Goal: Task Accomplishment & Management: Manage account settings

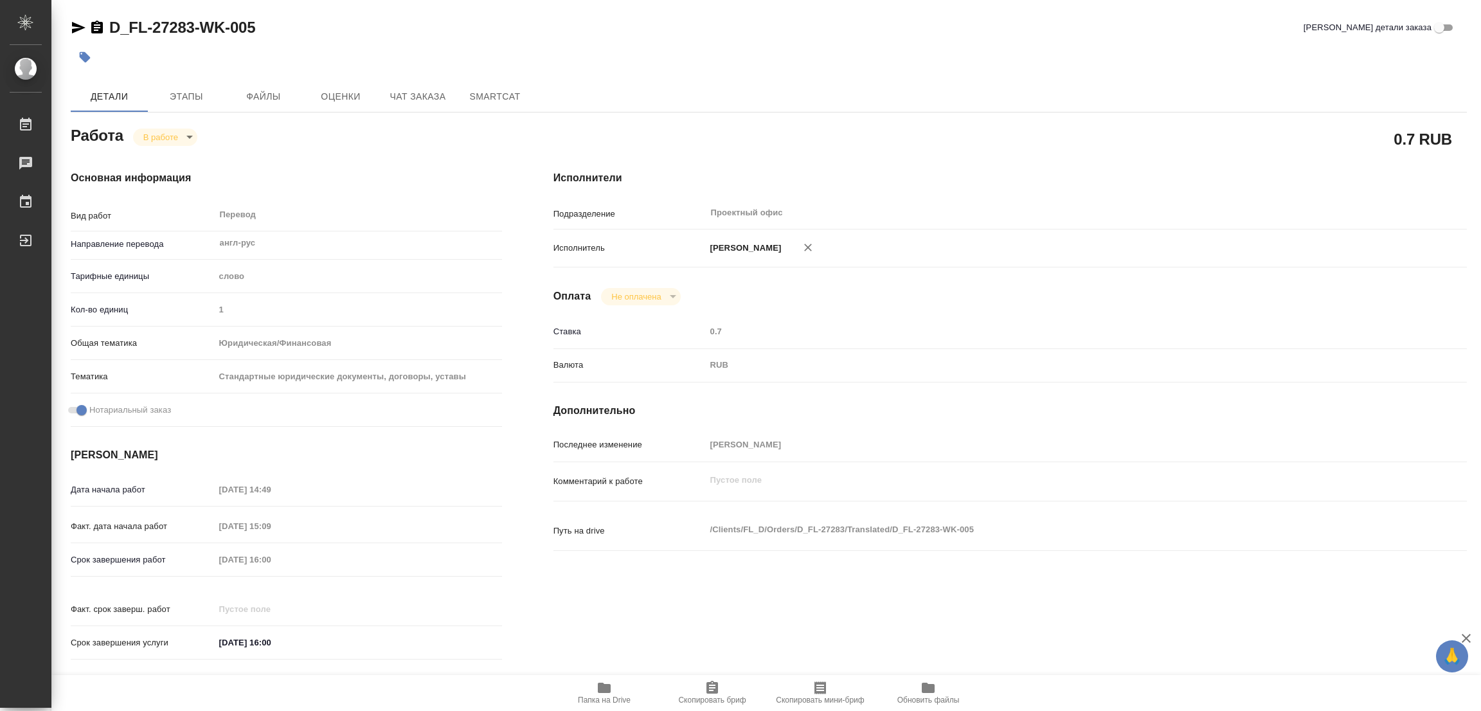
click at [446, 546] on div "Факт. дата начала работ [DATE] 15:09" at bounding box center [286, 531] width 431 height 33
click at [175, 97] on span "Этапы" at bounding box center [187, 97] width 62 height 16
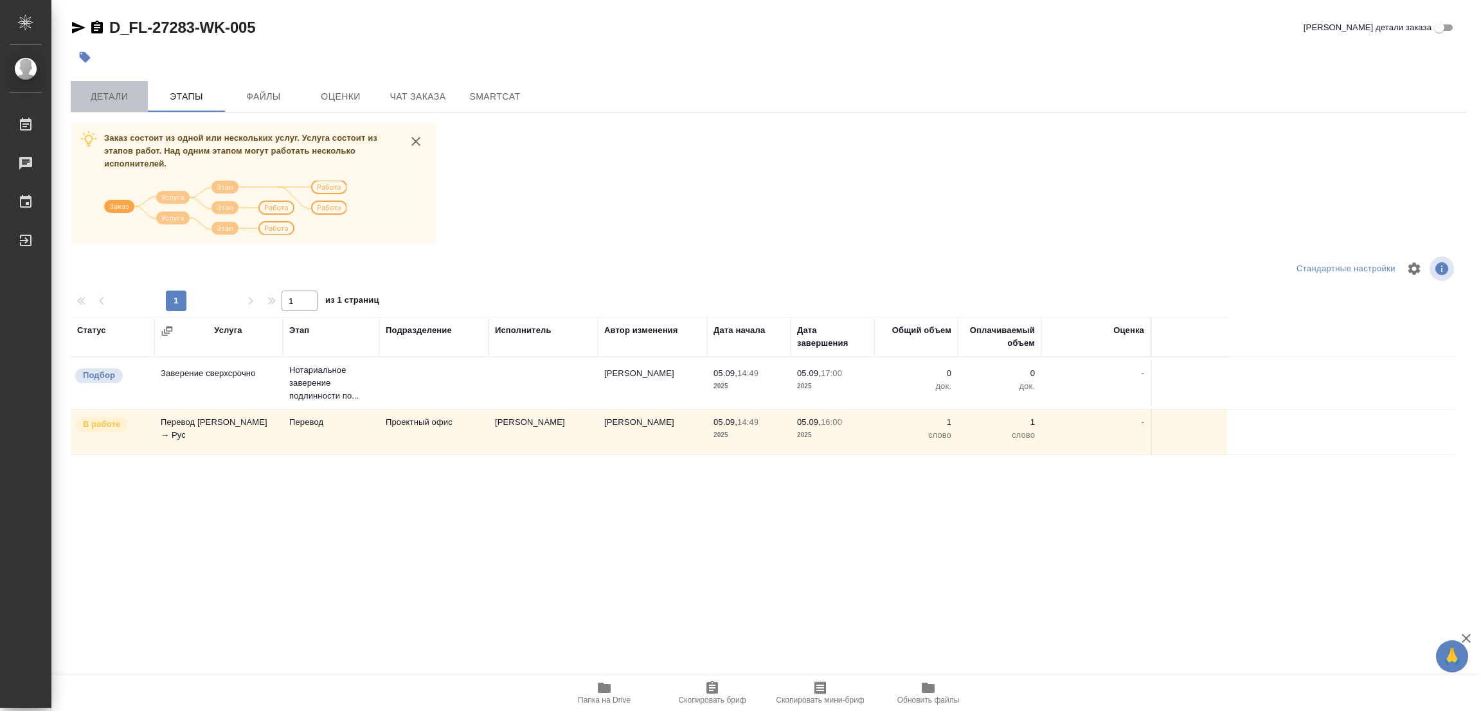
click at [114, 100] on span "Детали" at bounding box center [109, 97] width 62 height 16
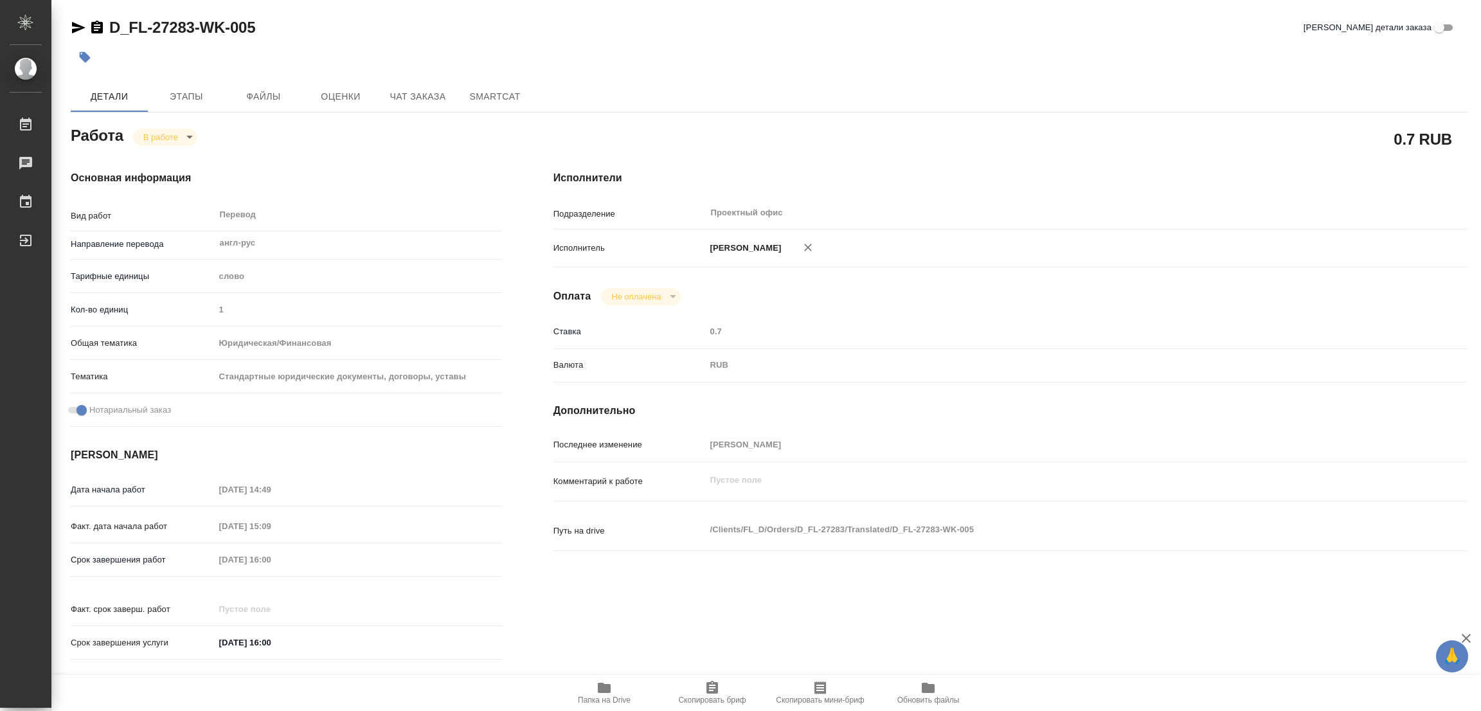
type textarea "x"
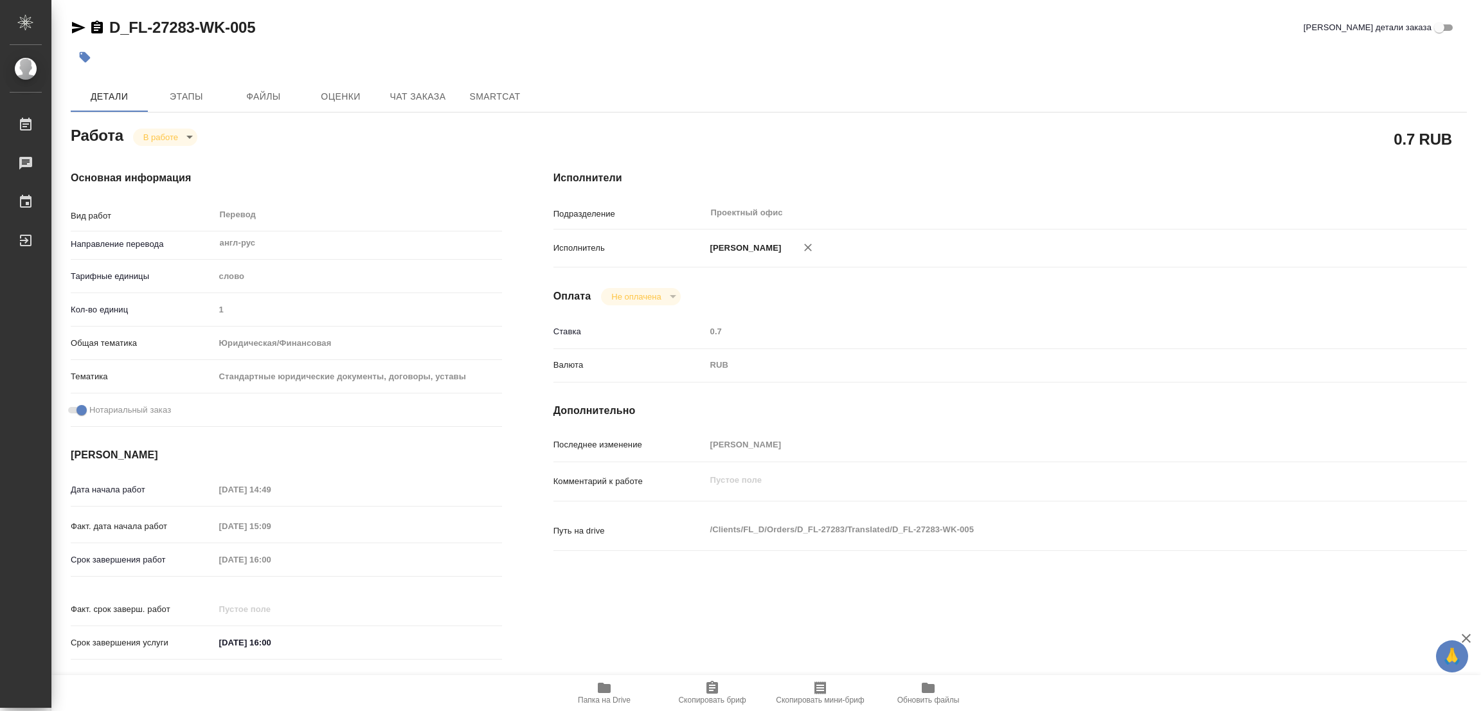
type textarea "x"
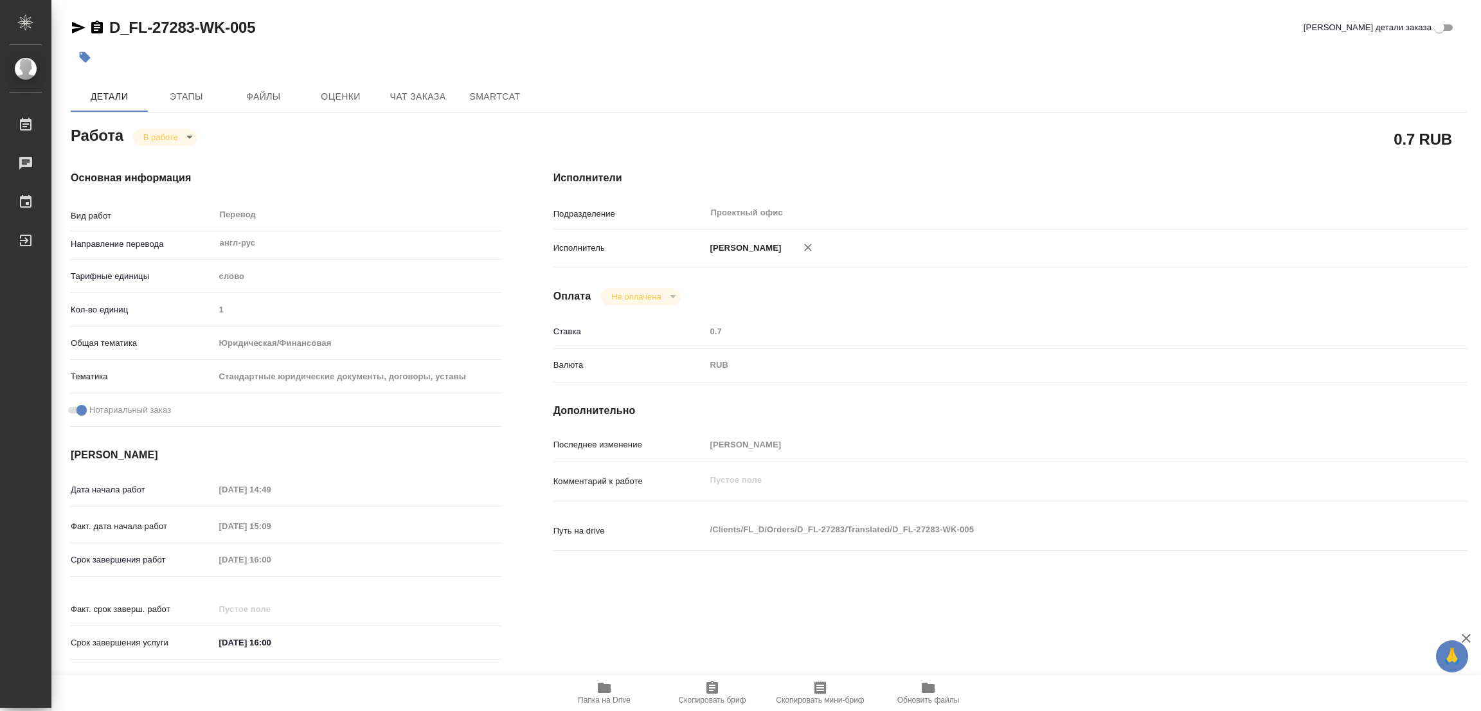
type textarea "x"
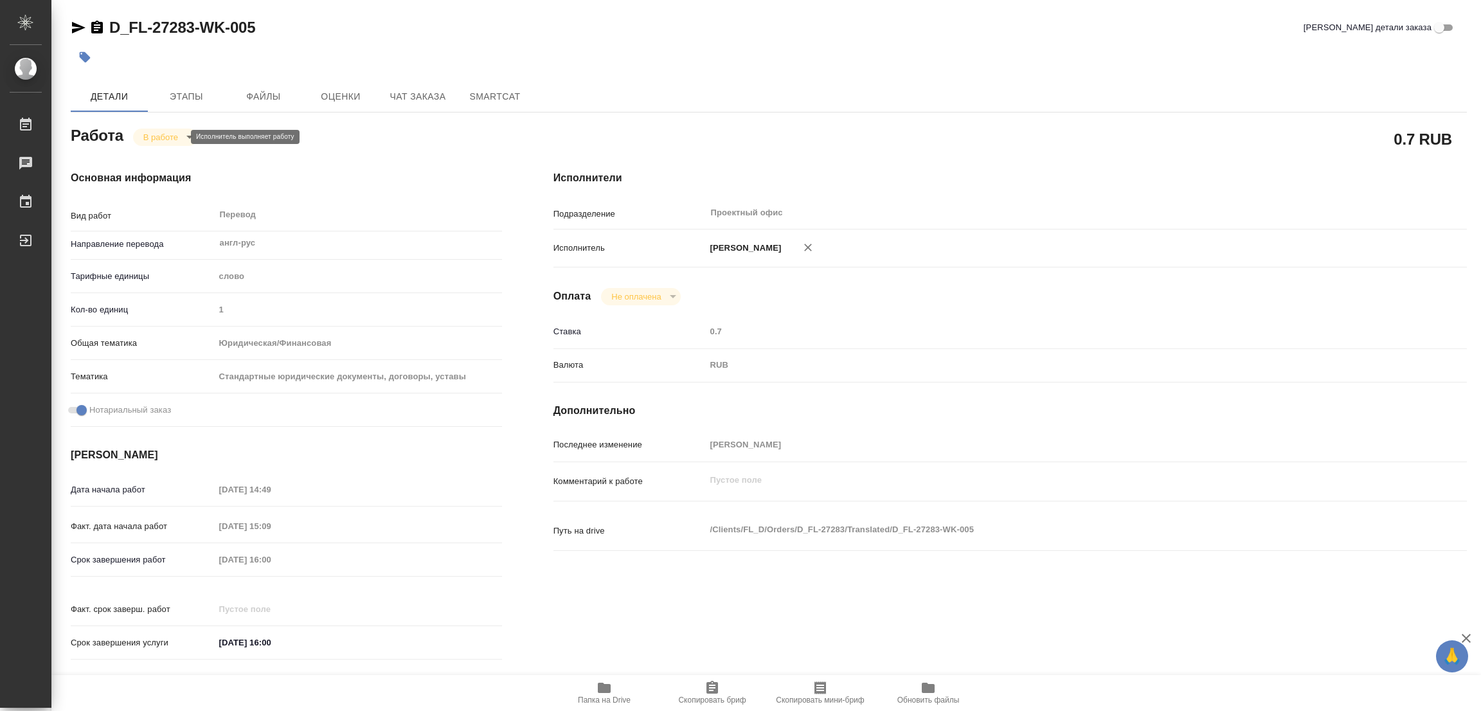
click at [148, 140] on body "🙏 .cls-1 fill:#fff; AWATERA Popova Galina Работы 0 Чаты График Выйти D_FL-27283…" at bounding box center [740, 355] width 1481 height 711
click at [167, 155] on button "Выполнен" at bounding box center [166, 159] width 47 height 14
click at [85, 54] on icon "button" at bounding box center [85, 57] width 11 height 11
type textarea "x"
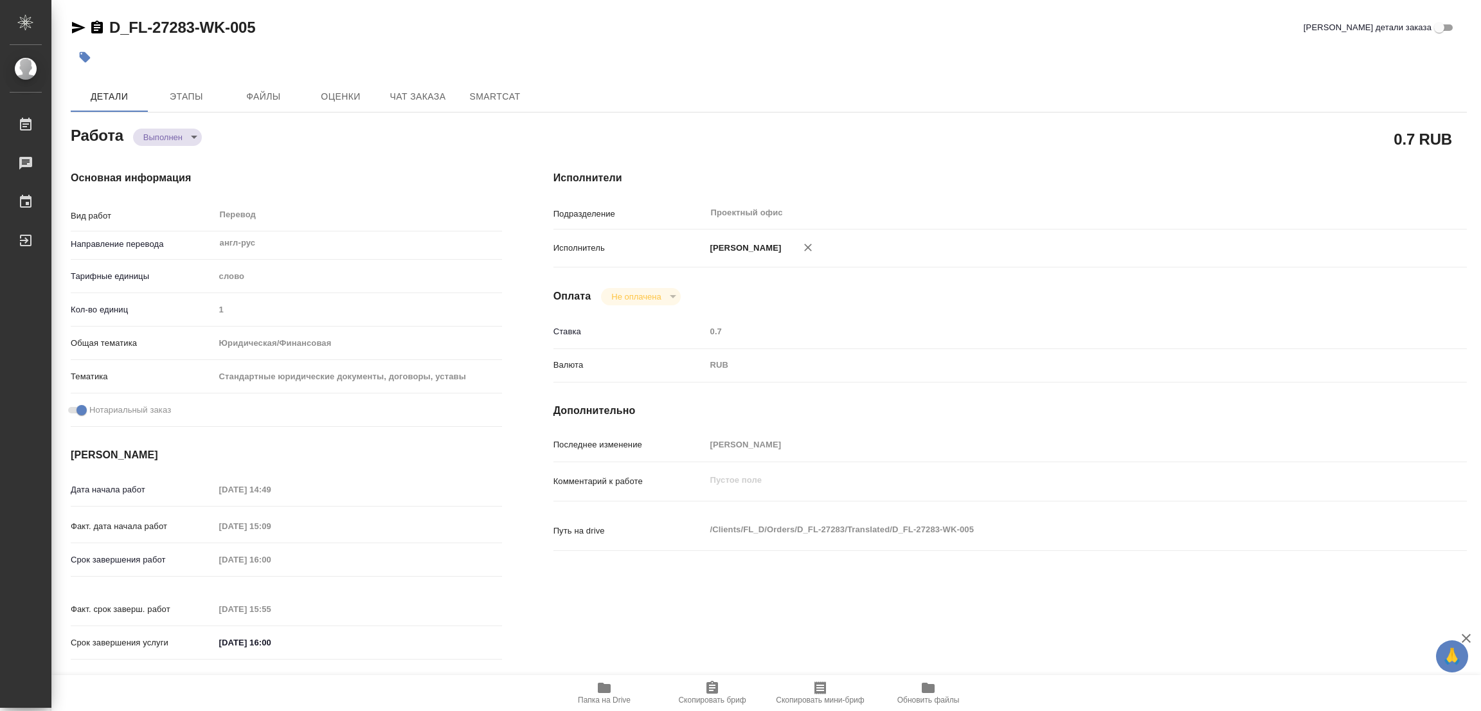
type textarea "x"
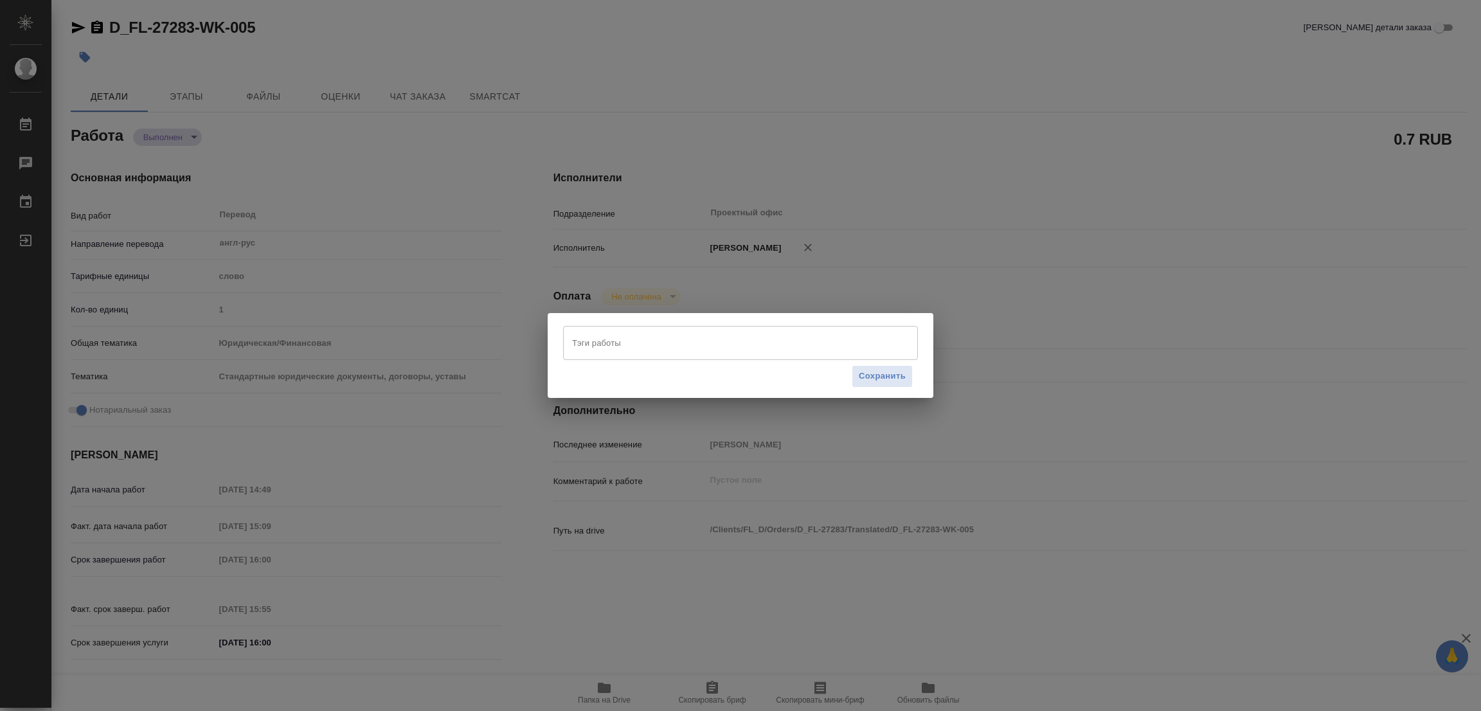
type textarea "x"
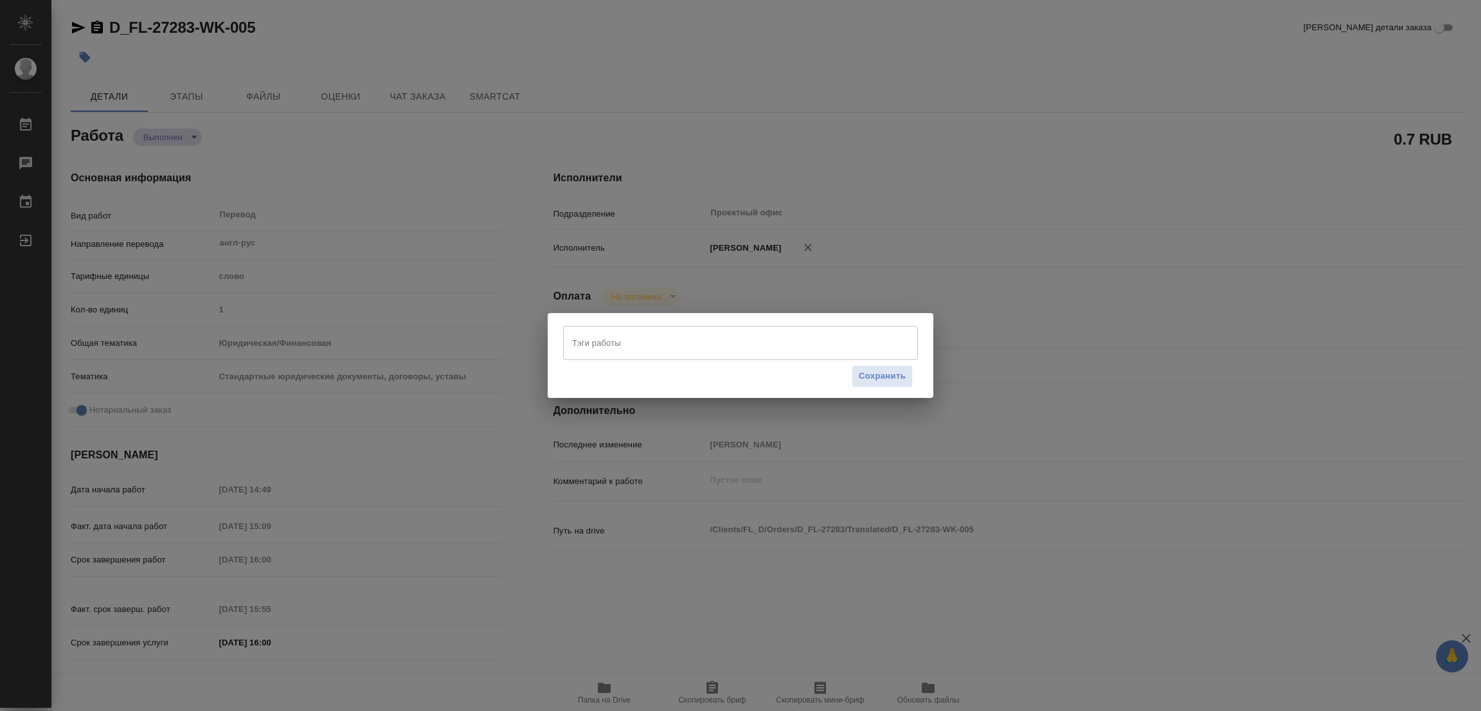
type textarea "x"
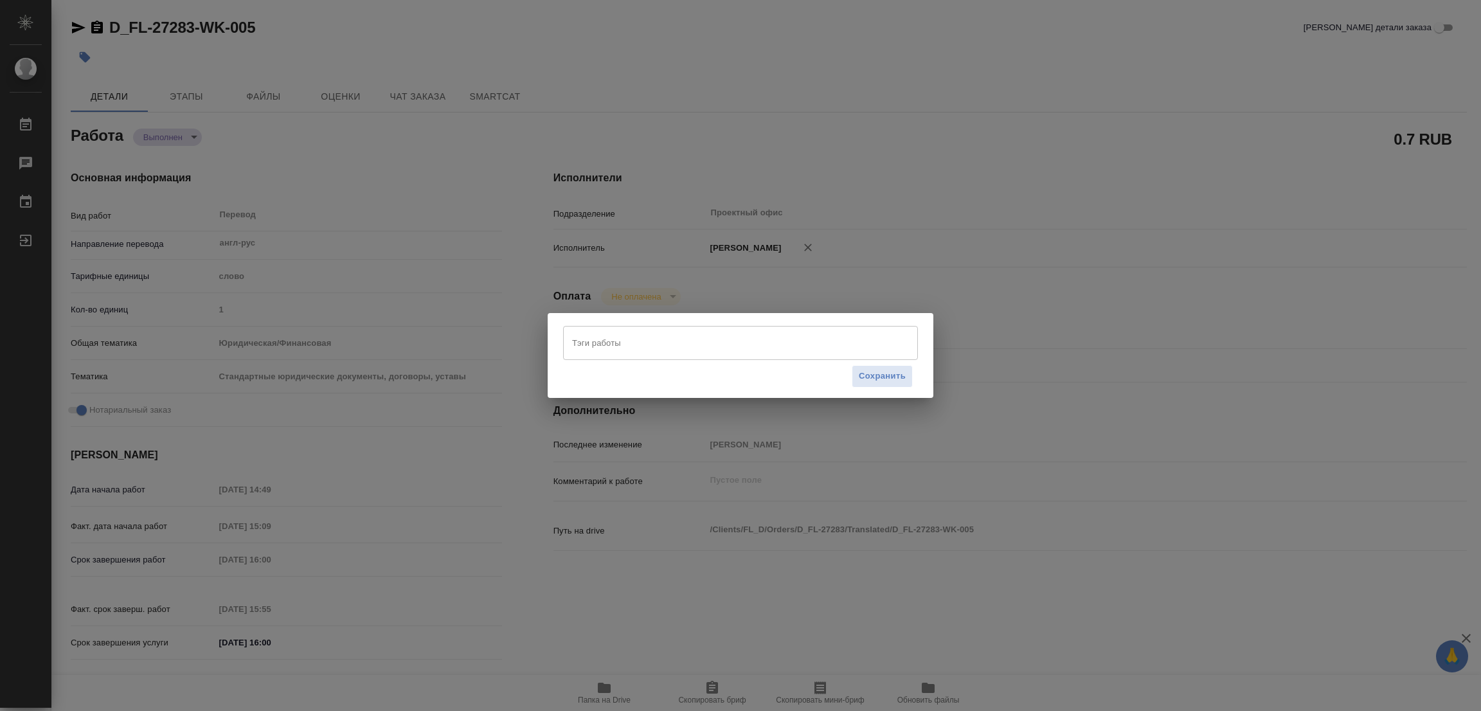
click at [589, 343] on input "Тэги работы" at bounding box center [728, 343] width 319 height 22
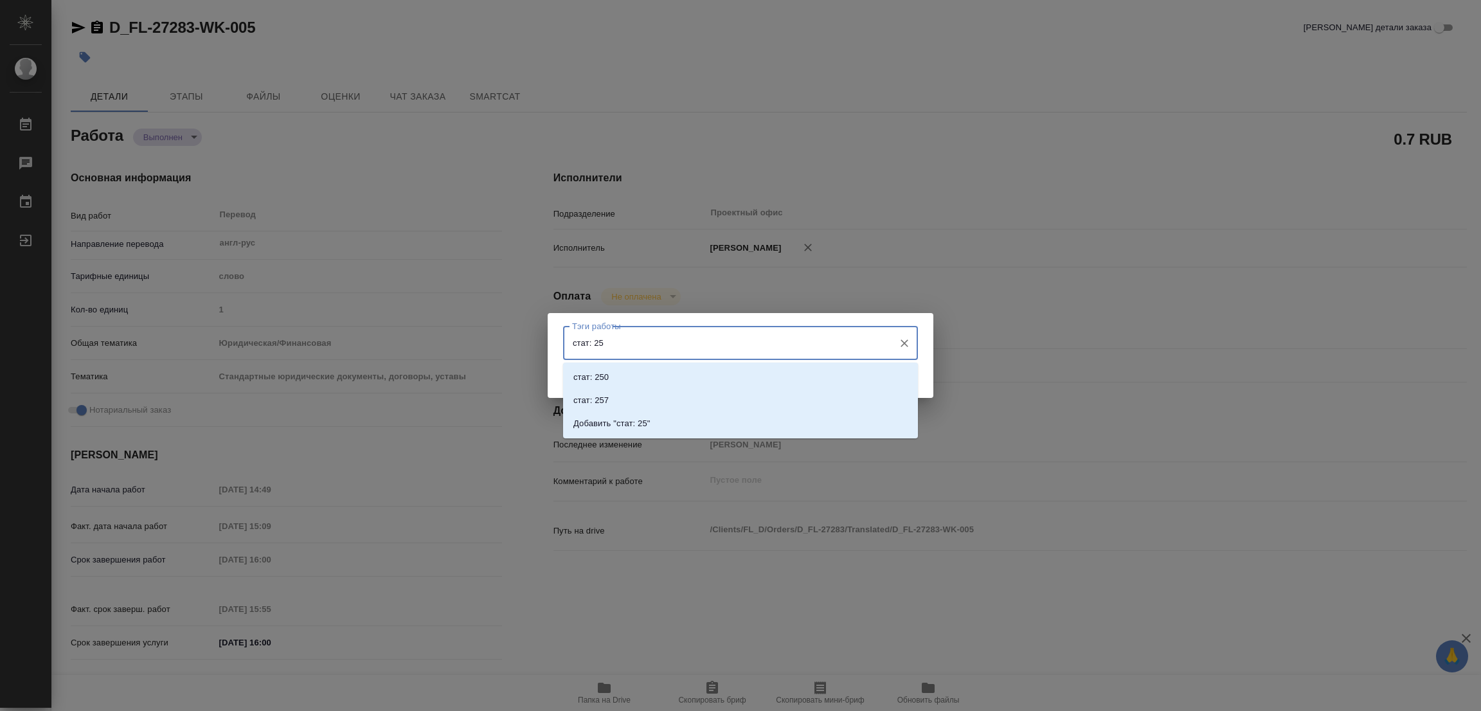
type input "стат: 250"
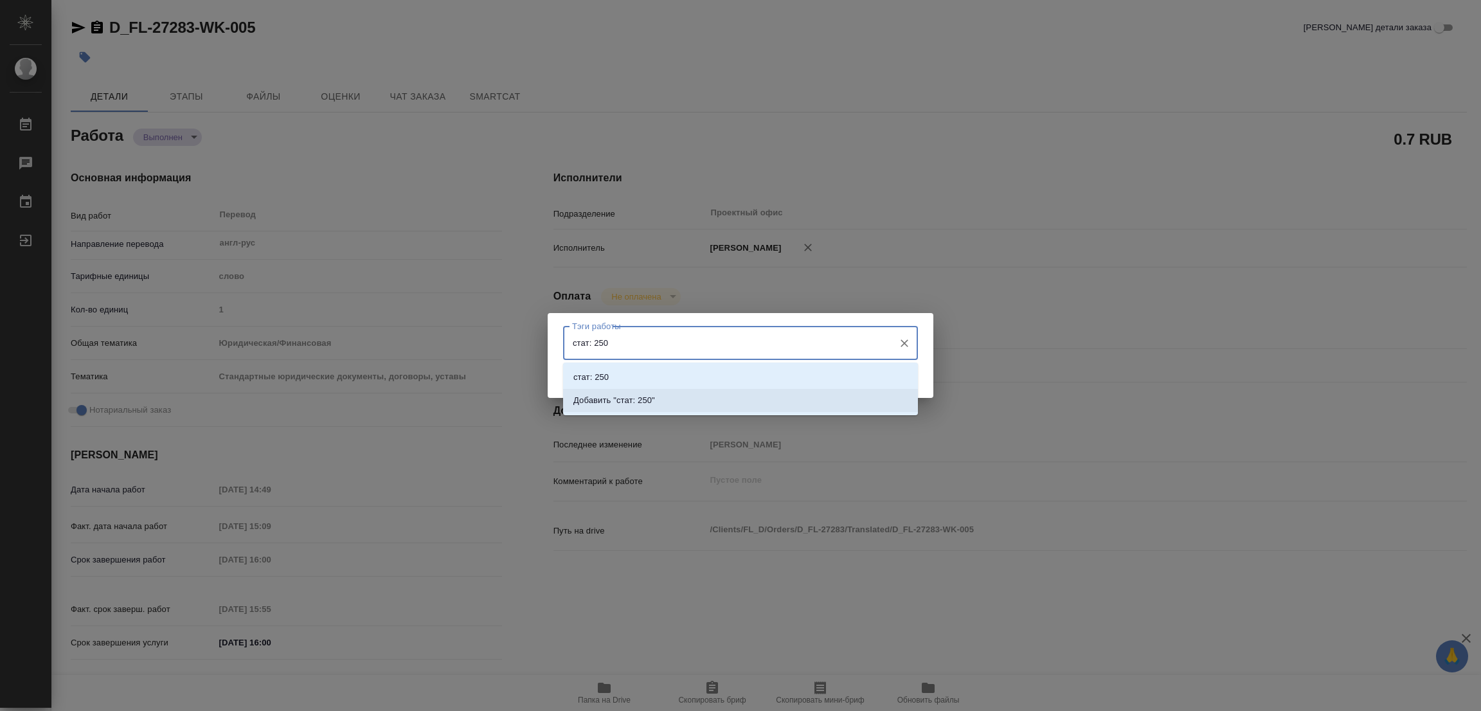
click at [622, 399] on p "Добавить "стат: 250"" at bounding box center [614, 400] width 82 height 13
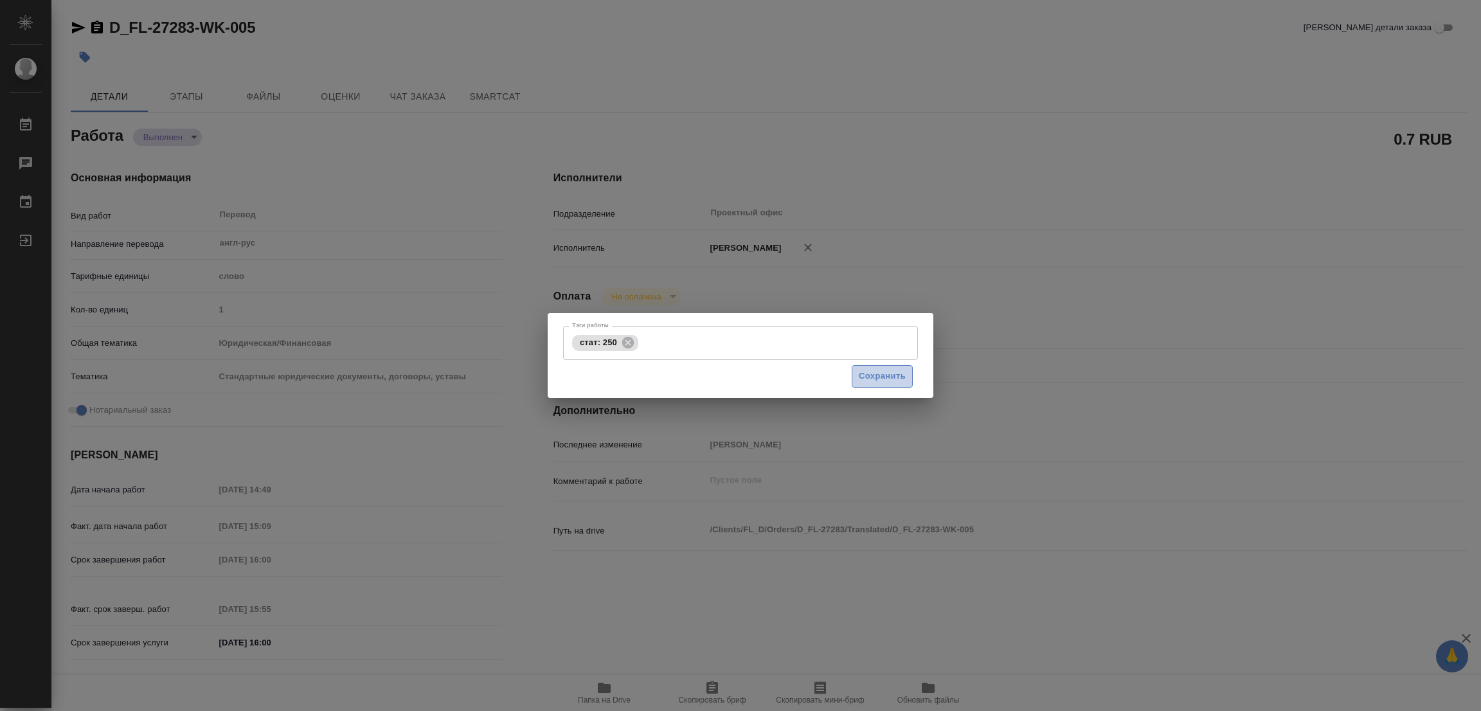
click at [876, 372] on span "Сохранить" at bounding box center [882, 376] width 47 height 15
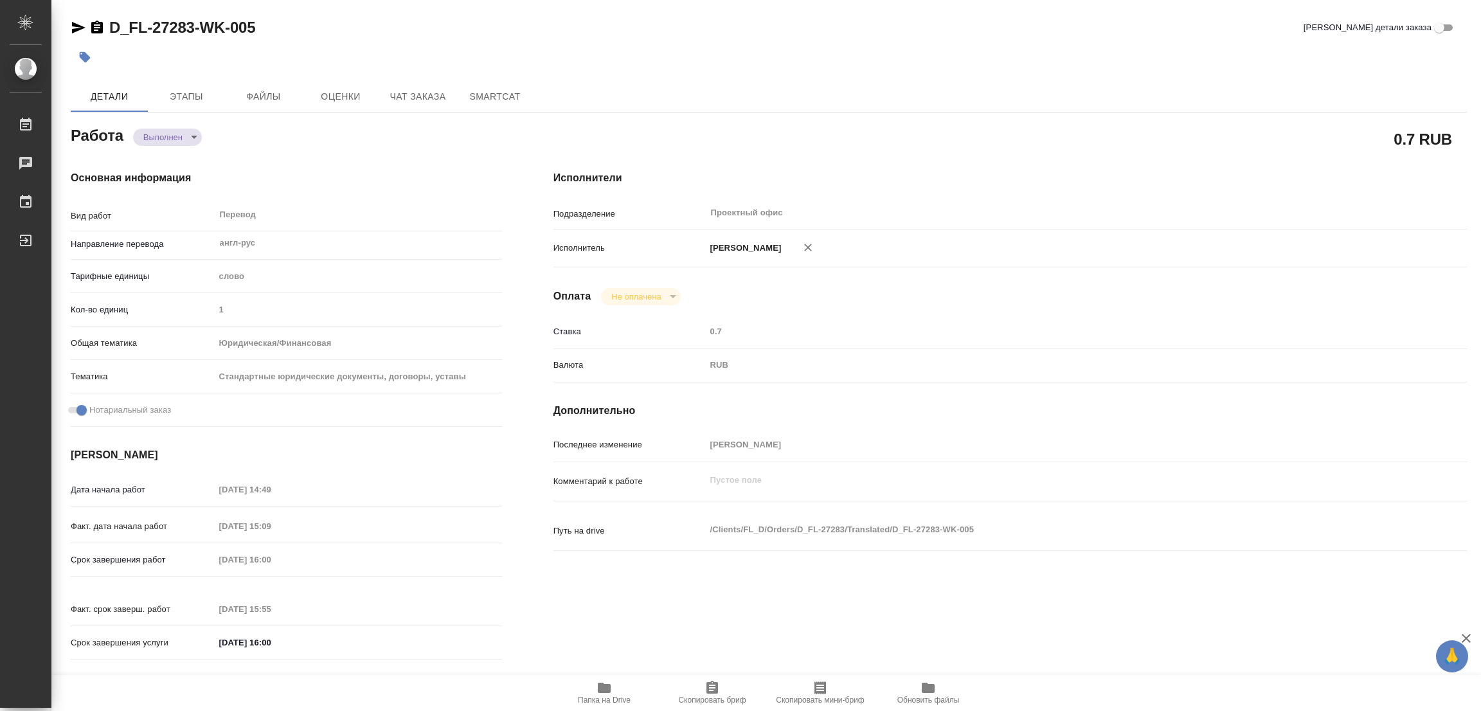
type input "completed"
type textarea "Перевод"
type textarea "x"
type input "англ-рус"
type input "5a8b1489cc6b4906c91bfd90"
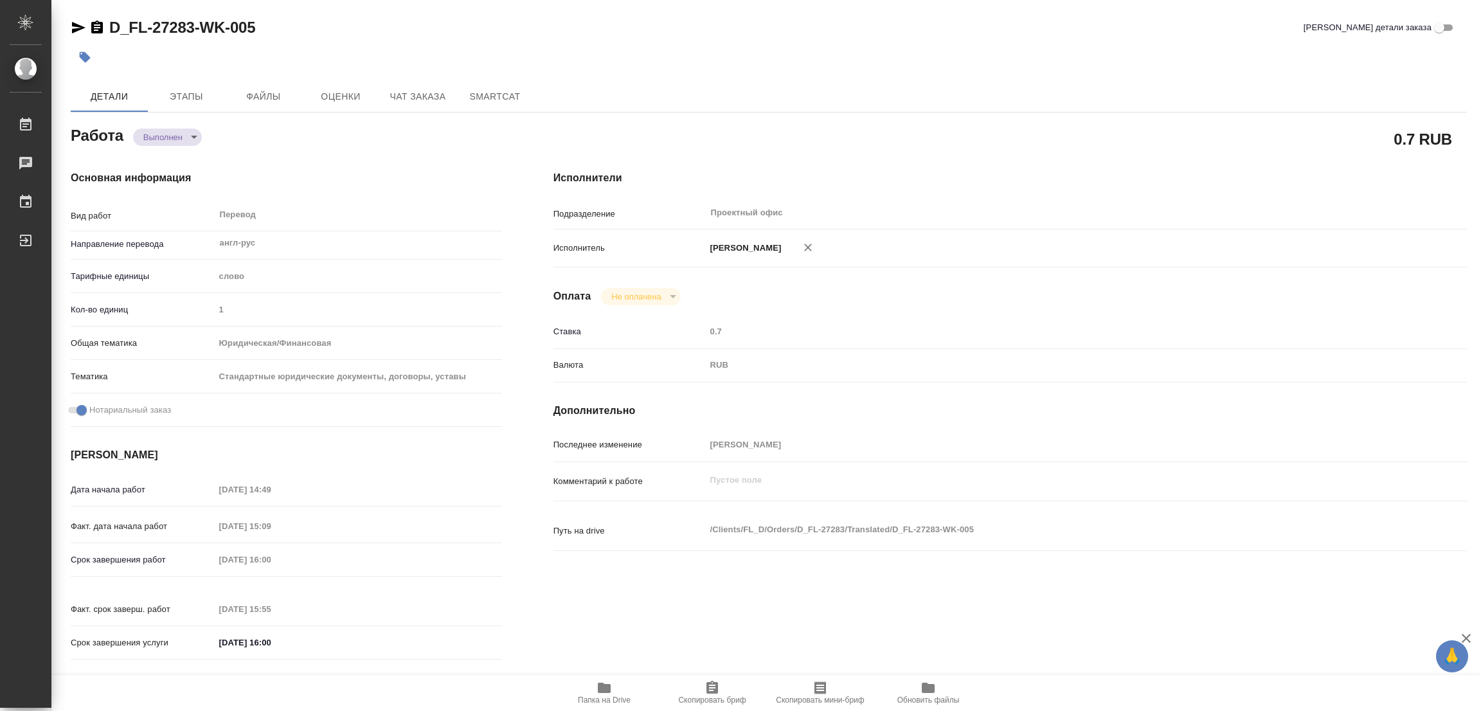
type input "1"
type input "yr-fn"
type input "5f647205b73bc97568ca66bf"
checkbox input "true"
type input "05.09.2025 14:49"
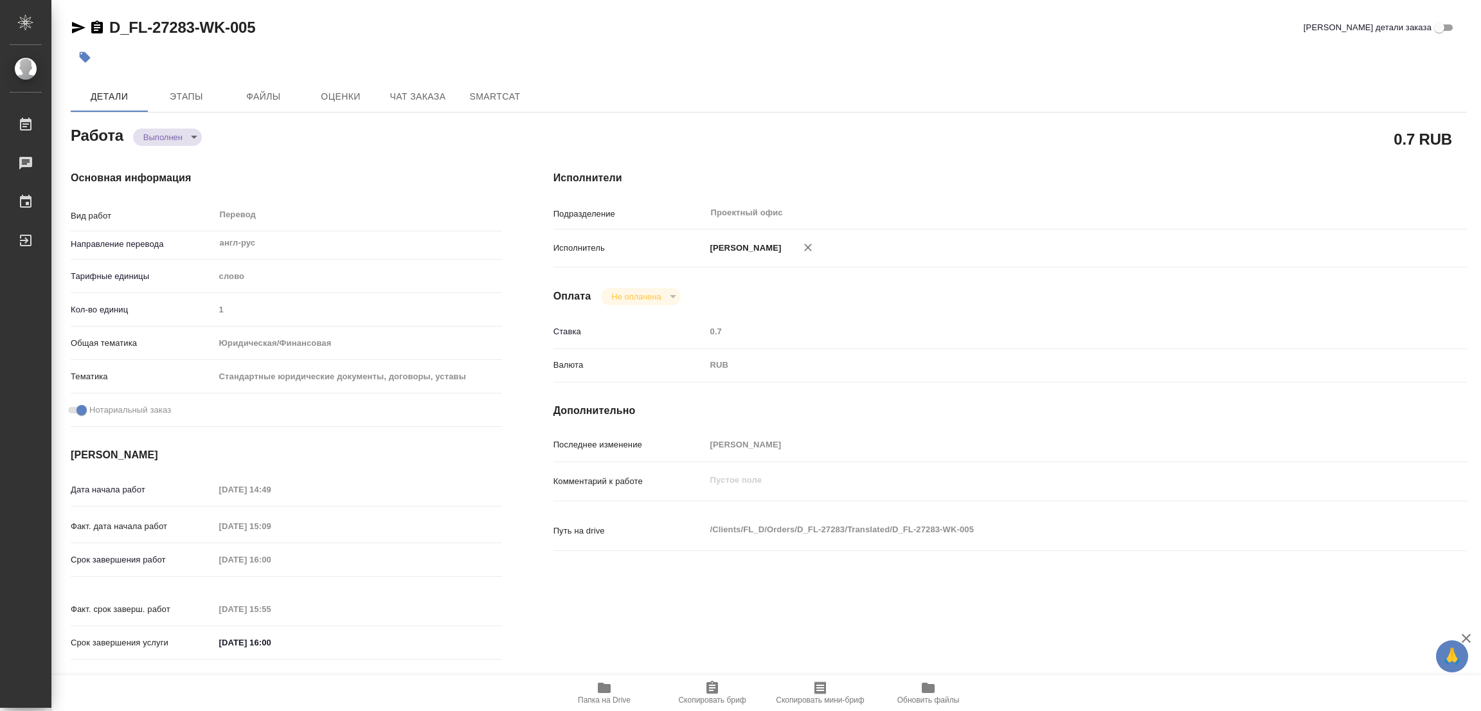
type input "05.09.2025 15:09"
type input "05.09.2025 16:00"
type input "05.09.2025 15:55"
type input "05.09.2025 16:00"
type input "Проектный офис"
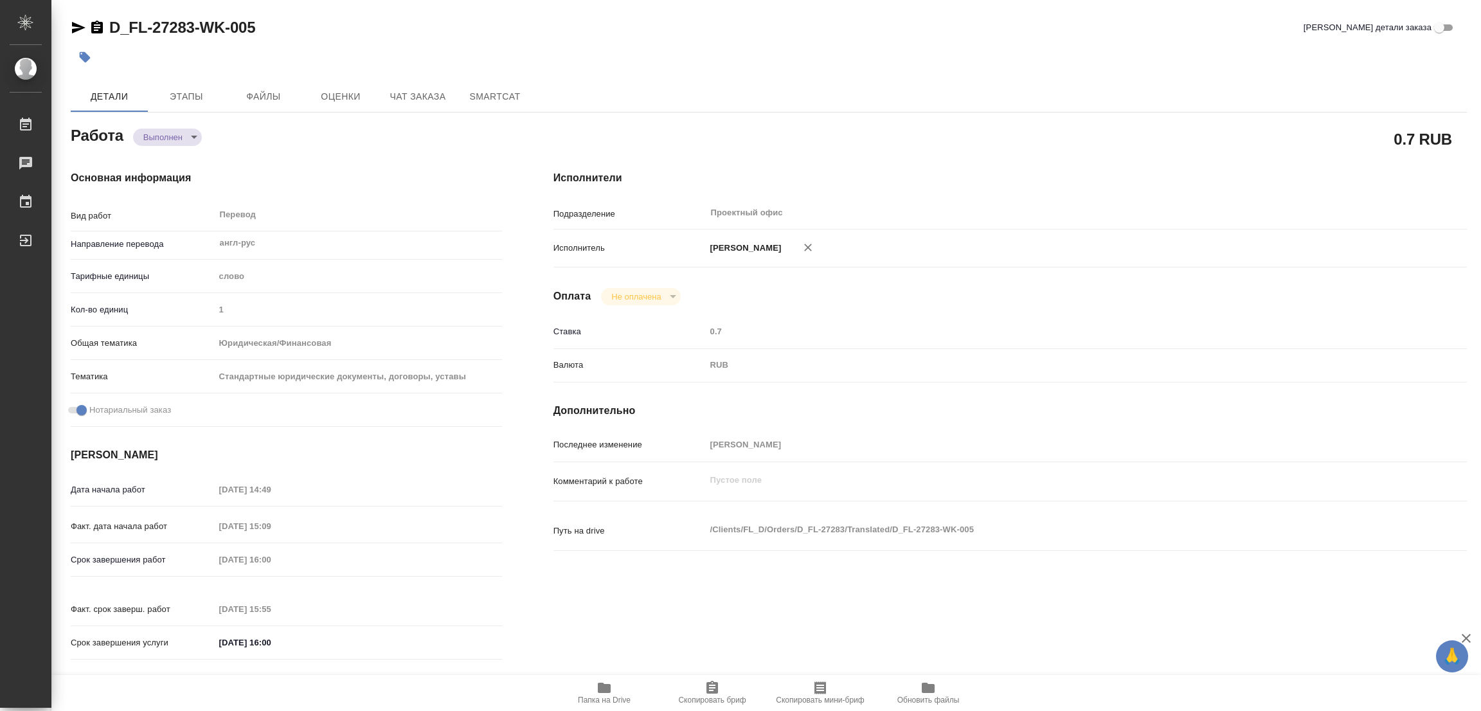
type input "notPayed"
type input "0.7"
type input "RUB"
type input "[PERSON_NAME]"
type textarea "x"
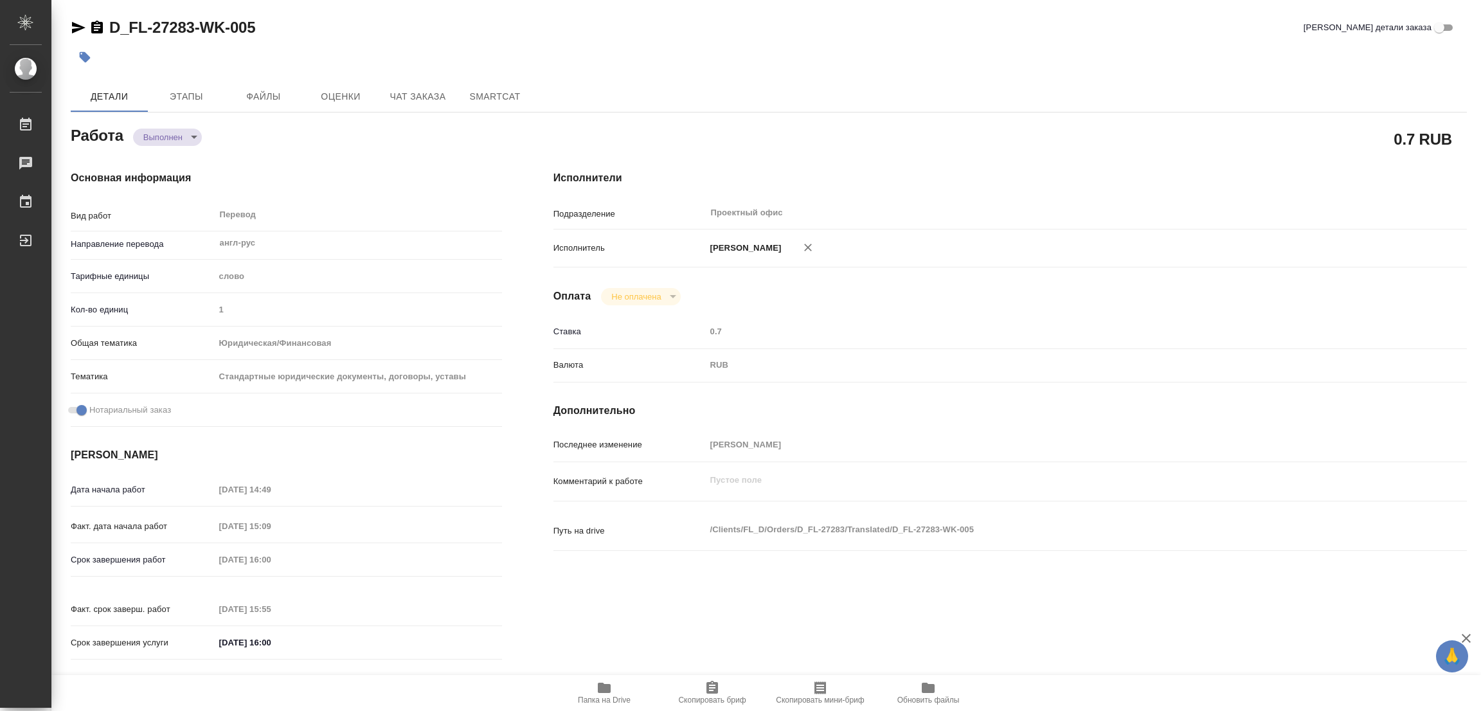
type textarea "/Clients/FL_D/Orders/D_FL-27283/Translated/D_FL-27283-WK-005"
type textarea "x"
type input "D_FL-27283"
type input "Перевод Стандарт"
type input "Корректура, Постредактура машинного перевода, Приёмка по качеству, Перевод, Ред…"
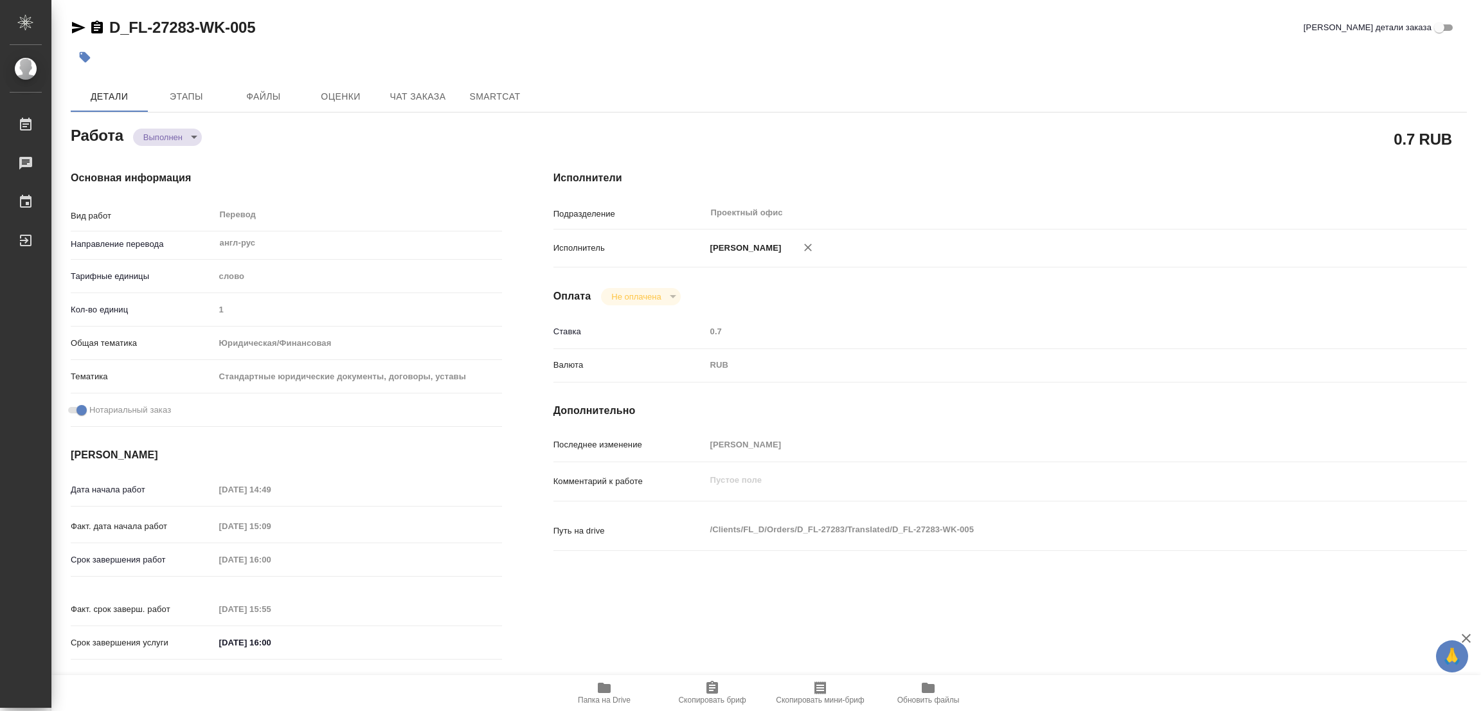
type input "Булахова Елена"
type input "/Clients/FL_D/Orders/D_FL-27283"
type textarea "x"
type textarea "на перевод только то, что не дублируется - скорее всего только посл. 2 стр"
type textarea "x"
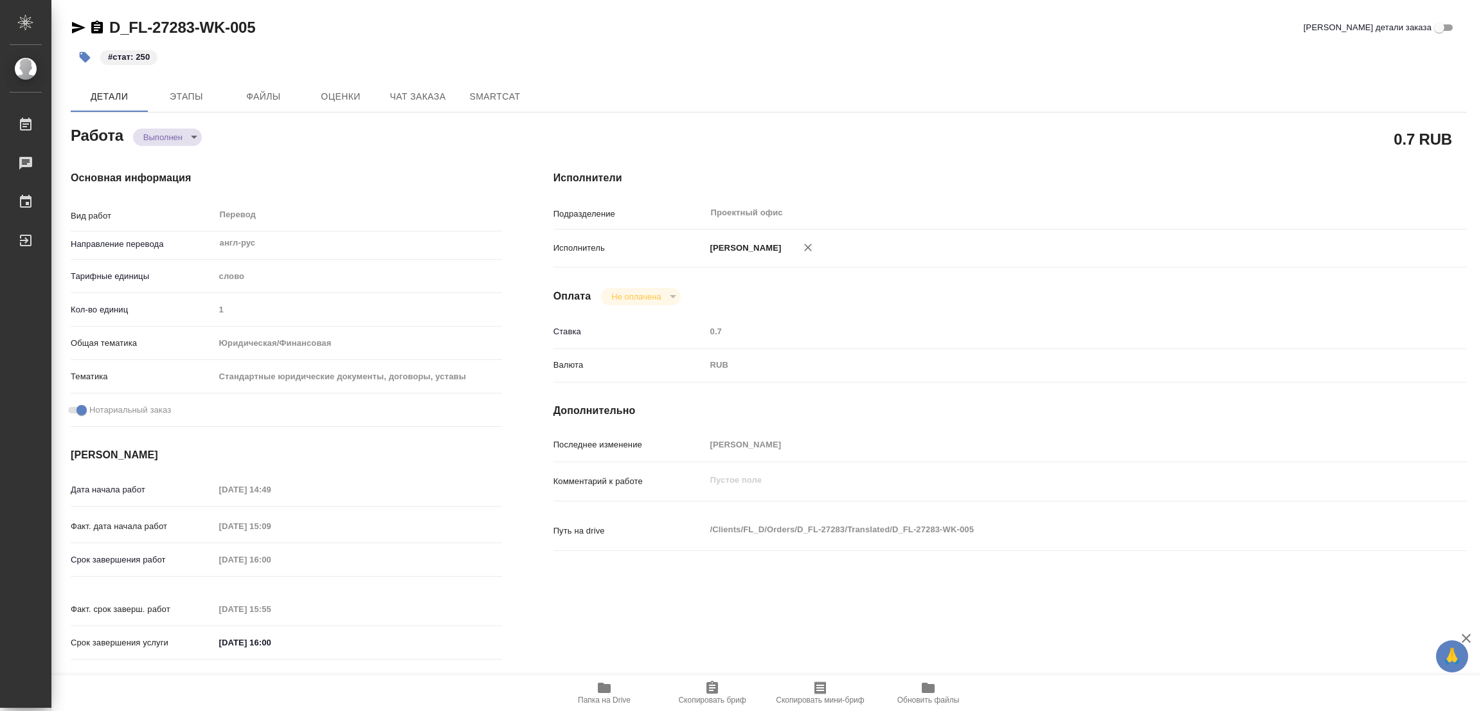
type textarea "x"
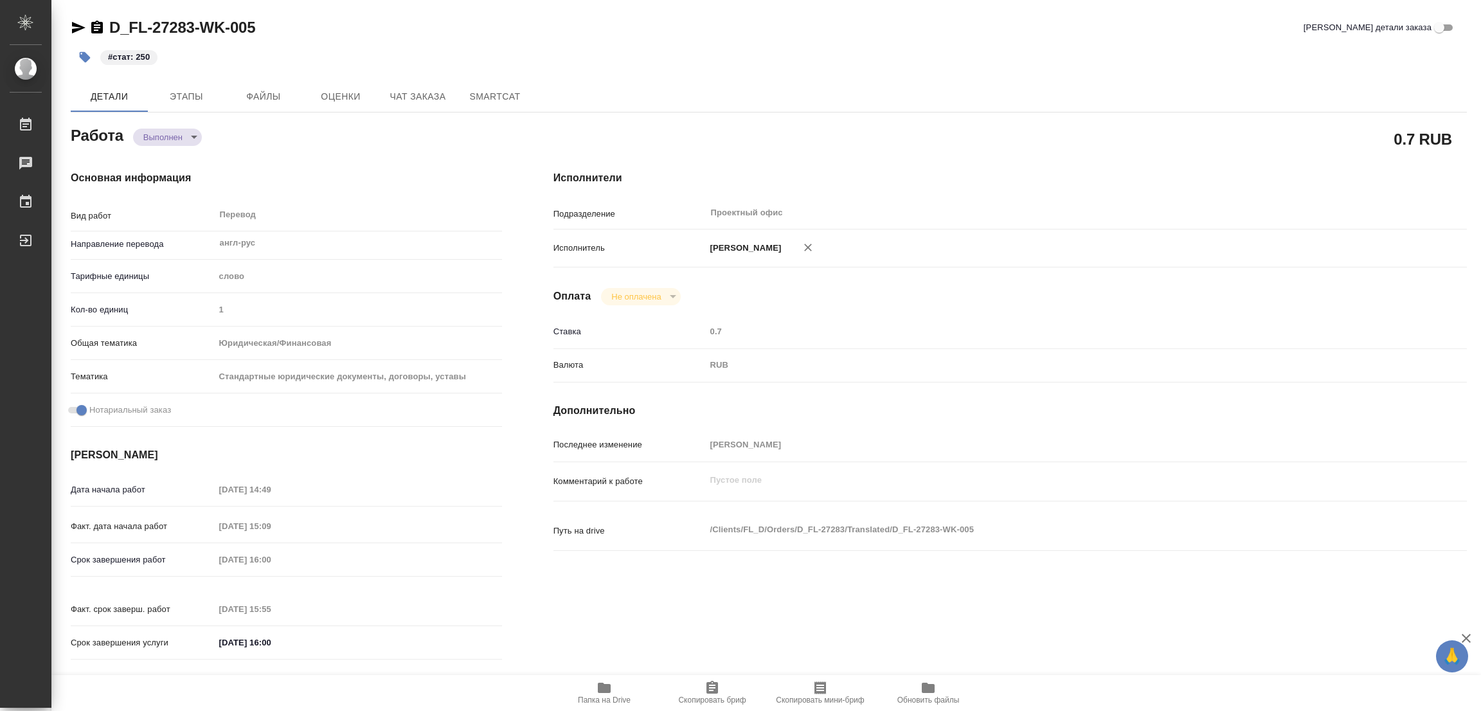
type textarea "x"
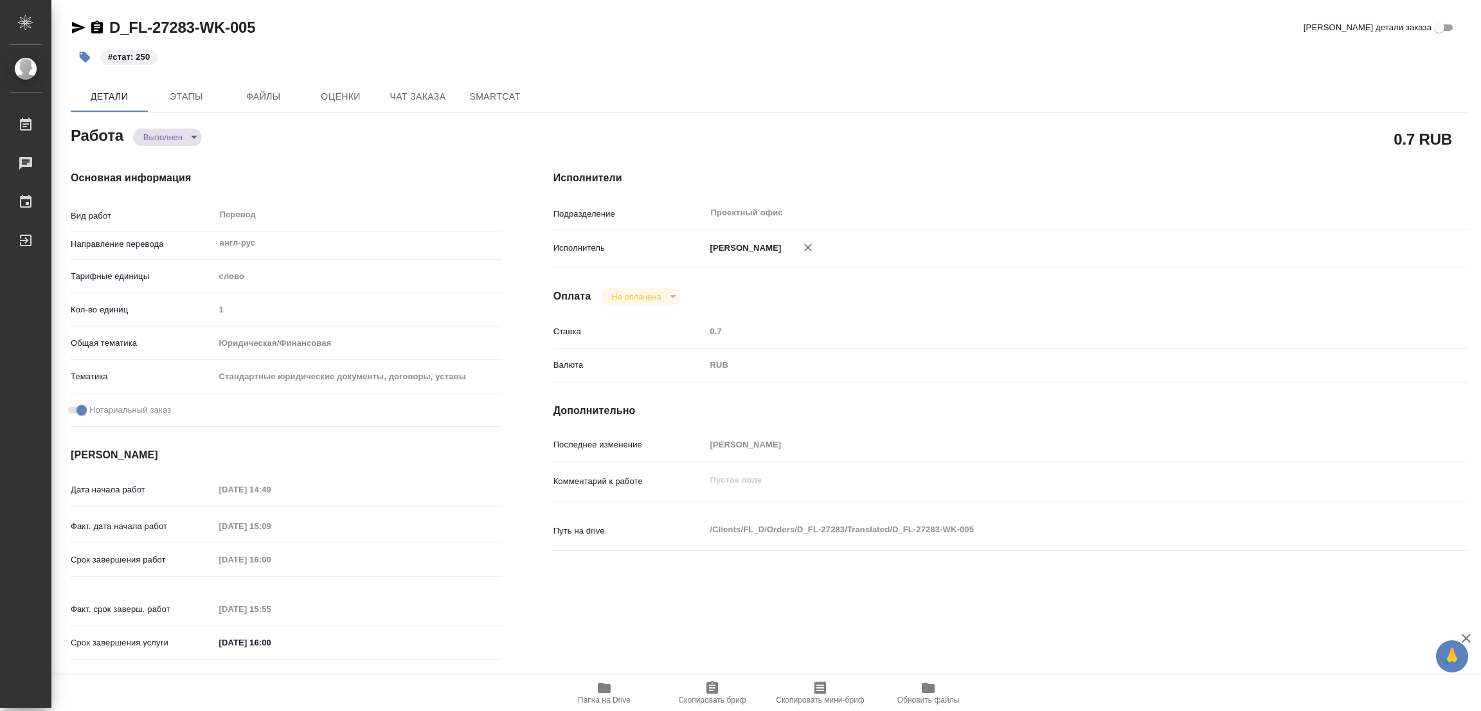
type textarea "x"
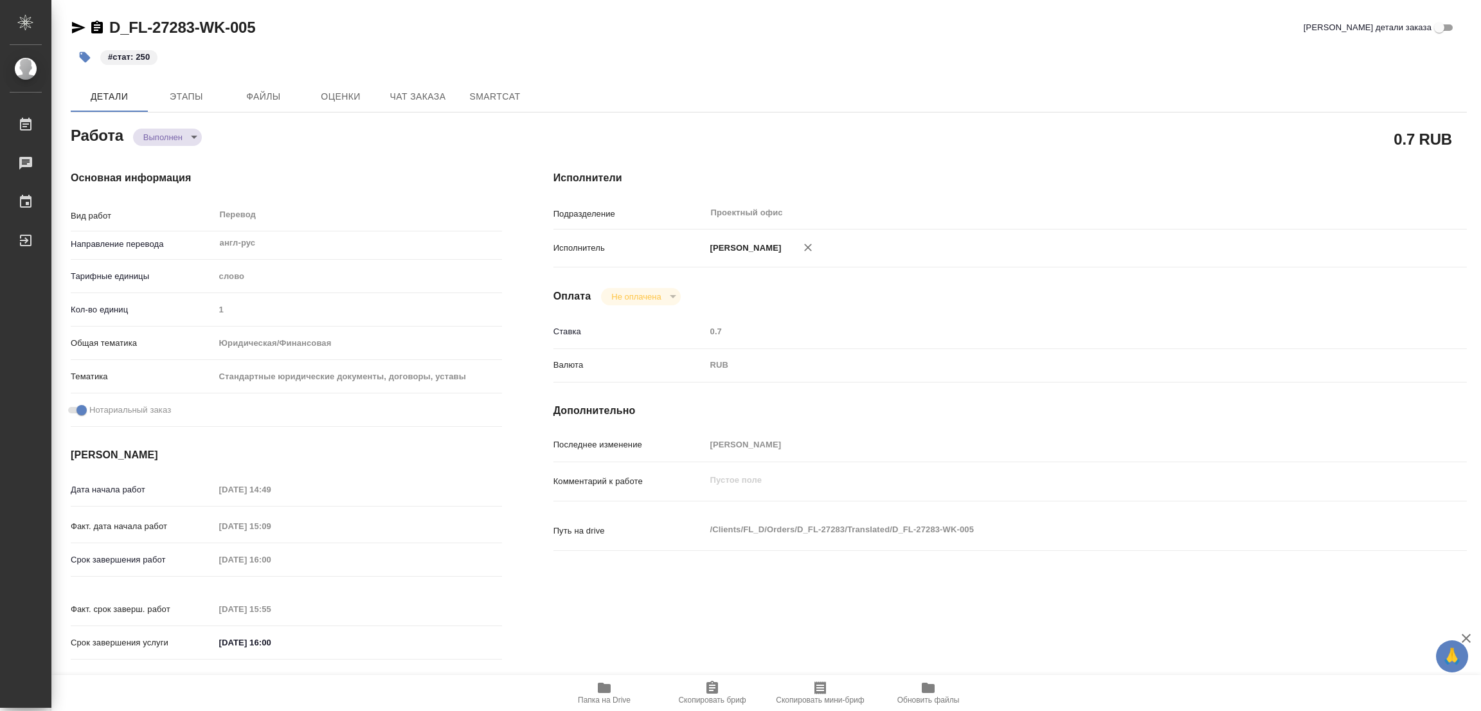
click at [1048, 57] on div "#стат: 250" at bounding box center [769, 57] width 1396 height 28
type textarea "x"
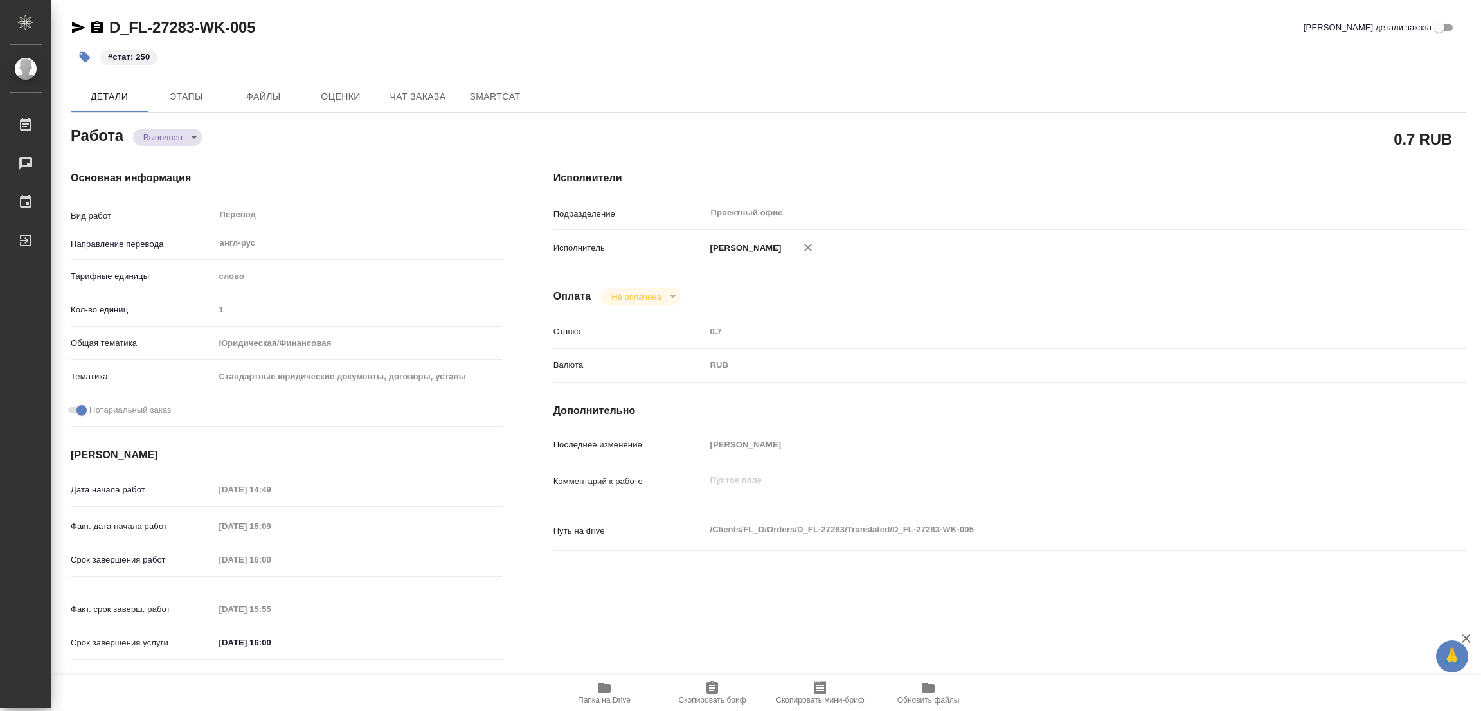
type textarea "x"
drag, startPoint x: 238, startPoint y: 155, endPoint x: 343, endPoint y: 120, distance: 110.0
click at [238, 155] on div "Основная информация Вид работ Перевод x ​ Направление перевода англ-рус ​ Тариф…" at bounding box center [286, 419] width 483 height 549
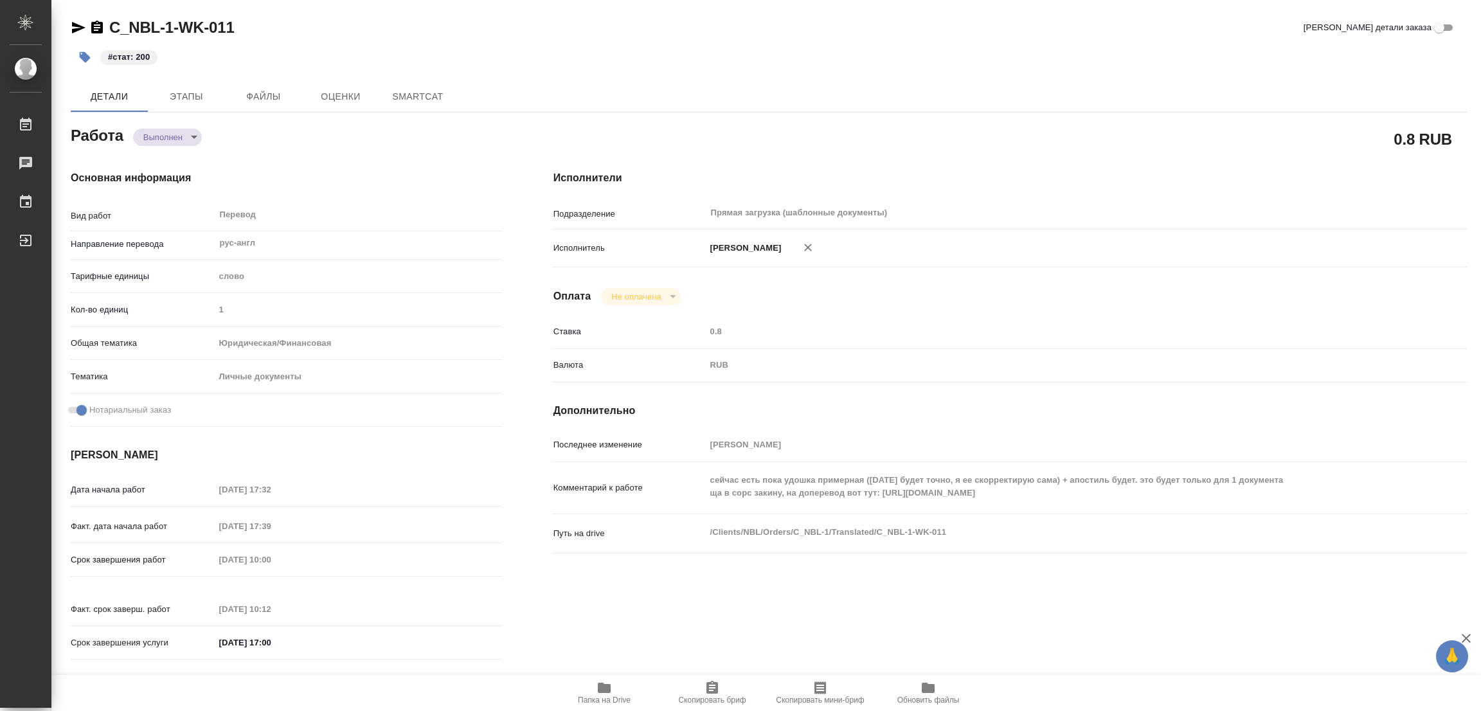
type textarea "x"
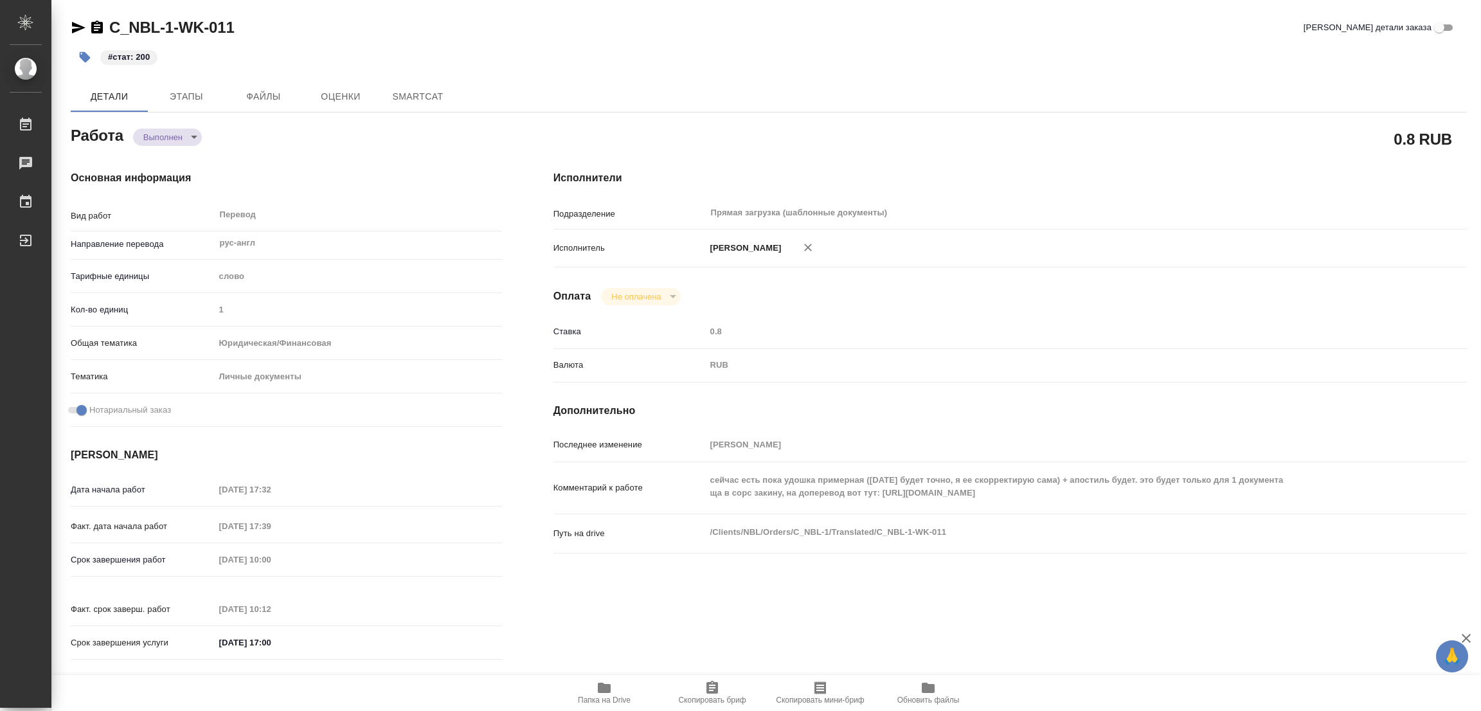
type textarea "x"
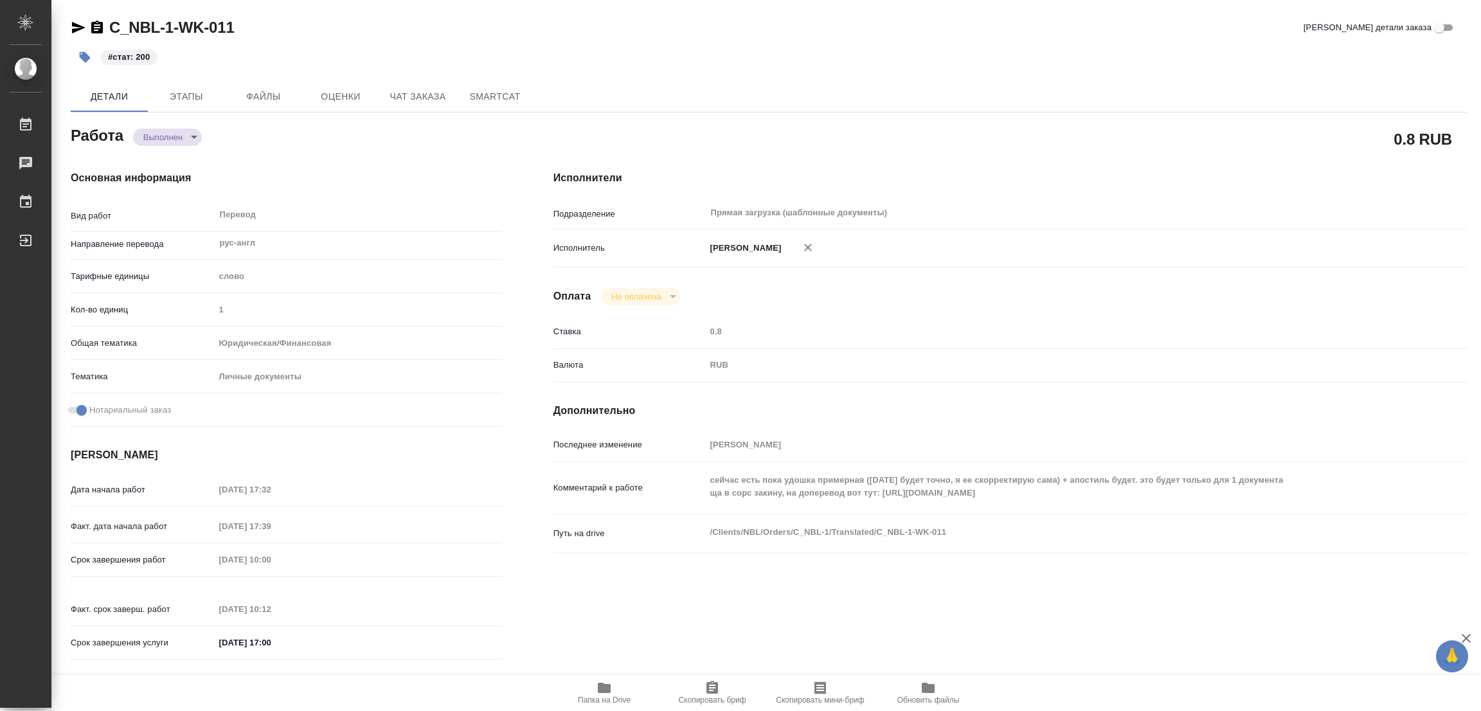
type textarea "x"
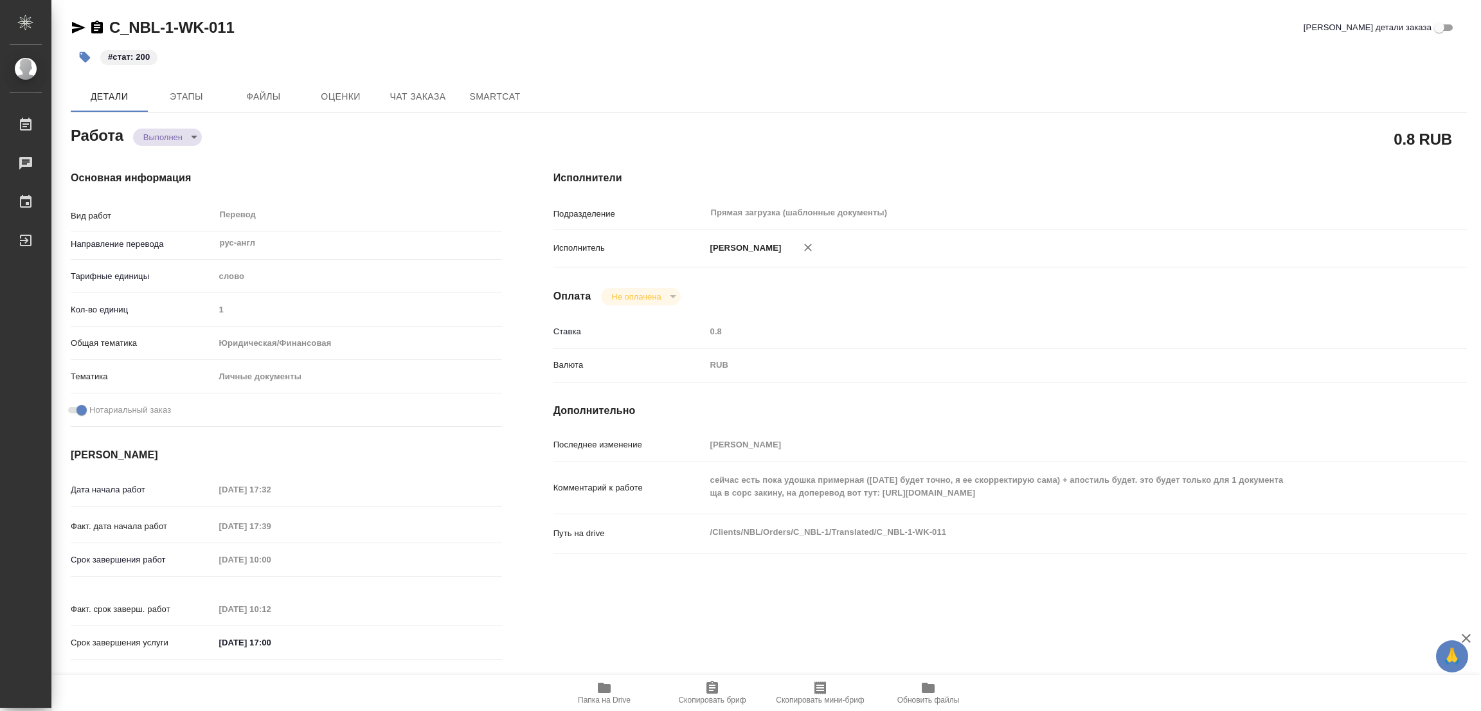
type textarea "x"
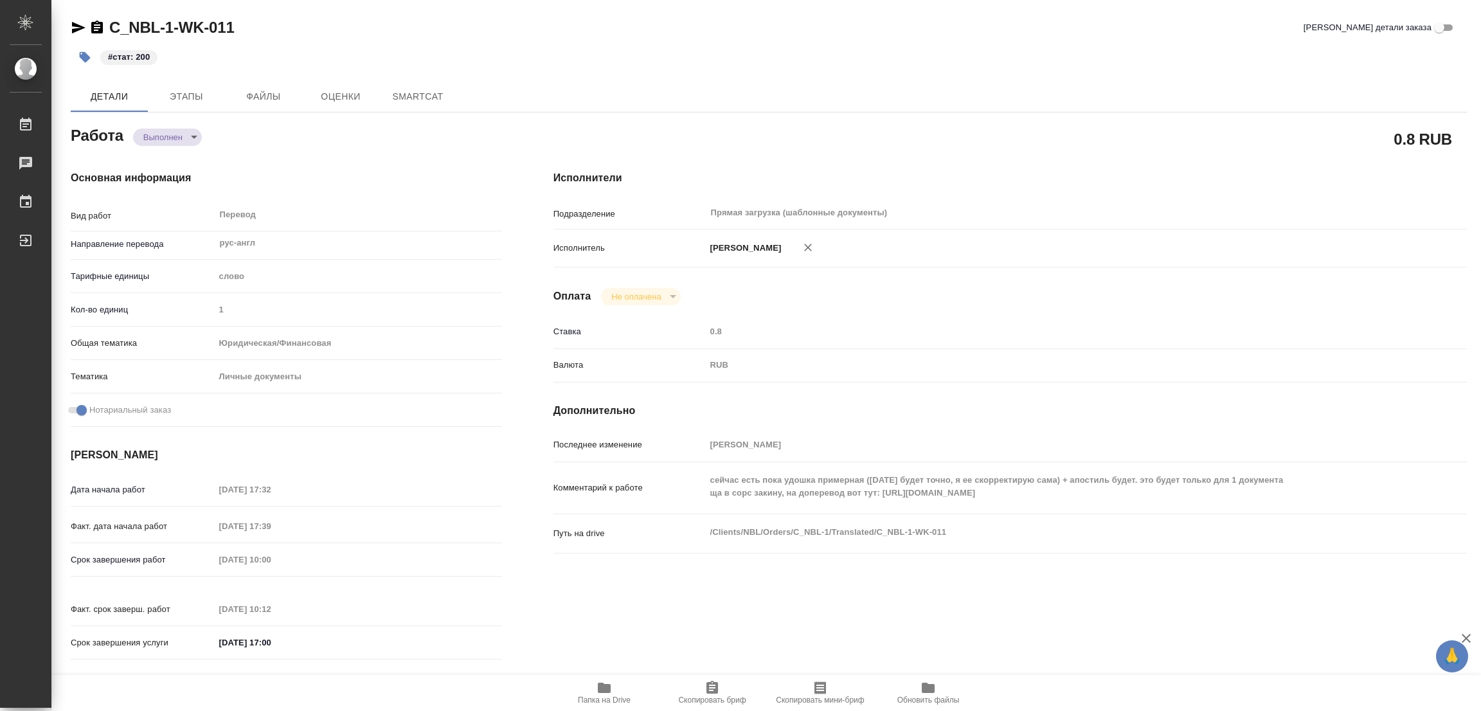
type textarea "x"
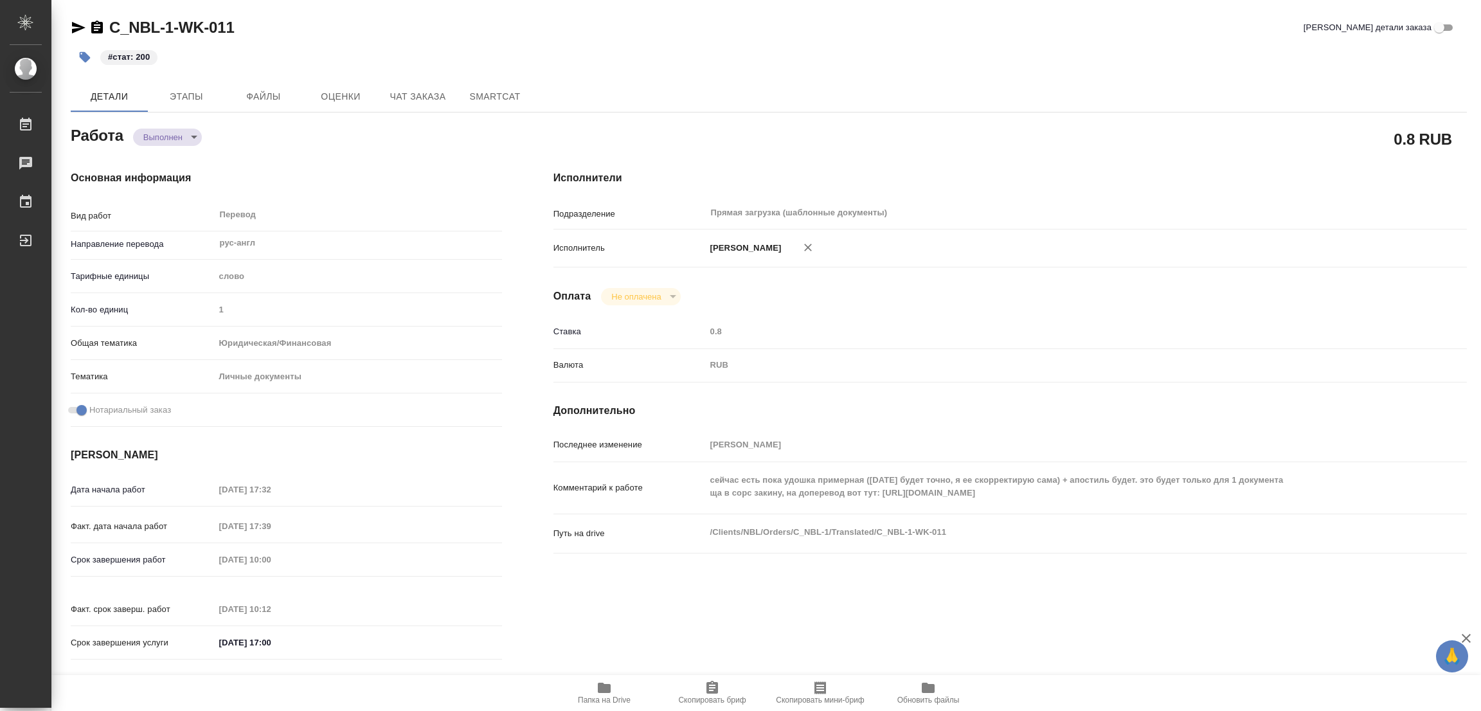
type textarea "x"
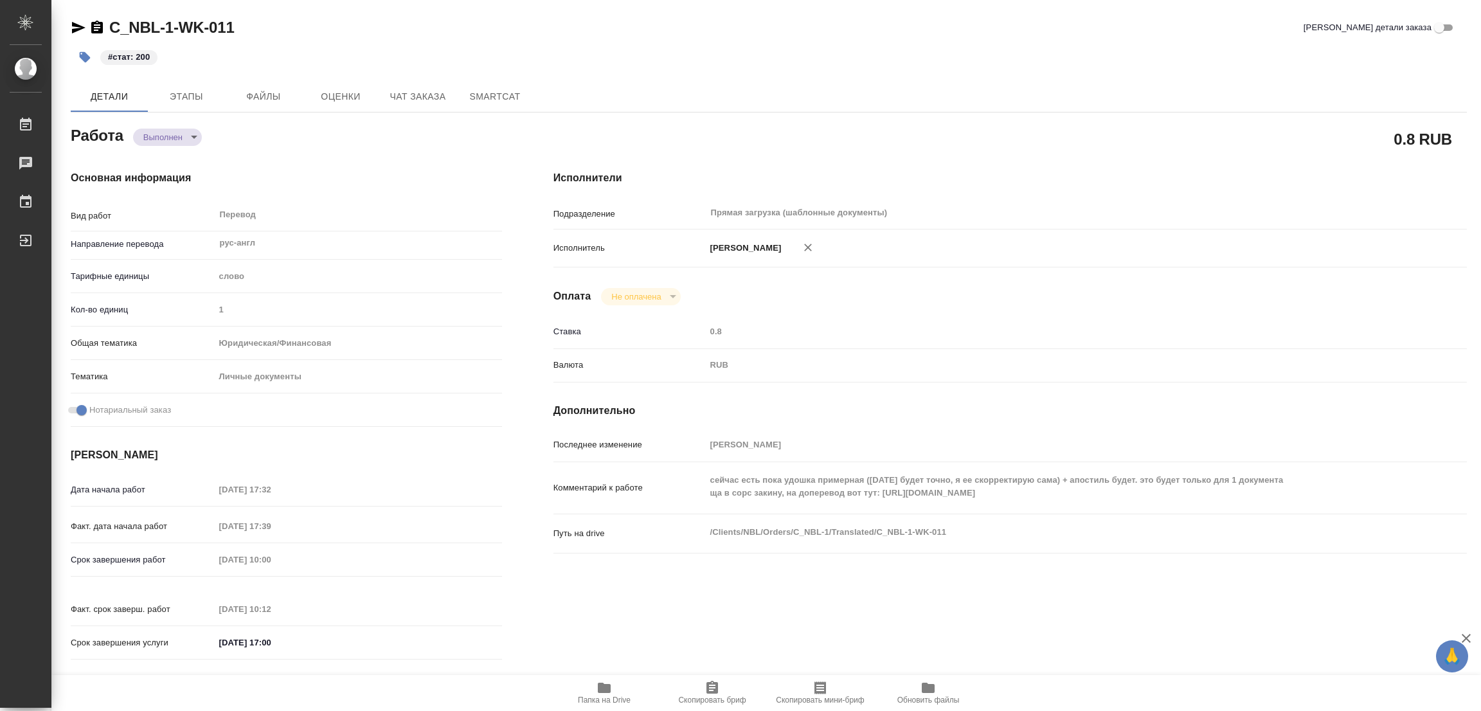
type textarea "x"
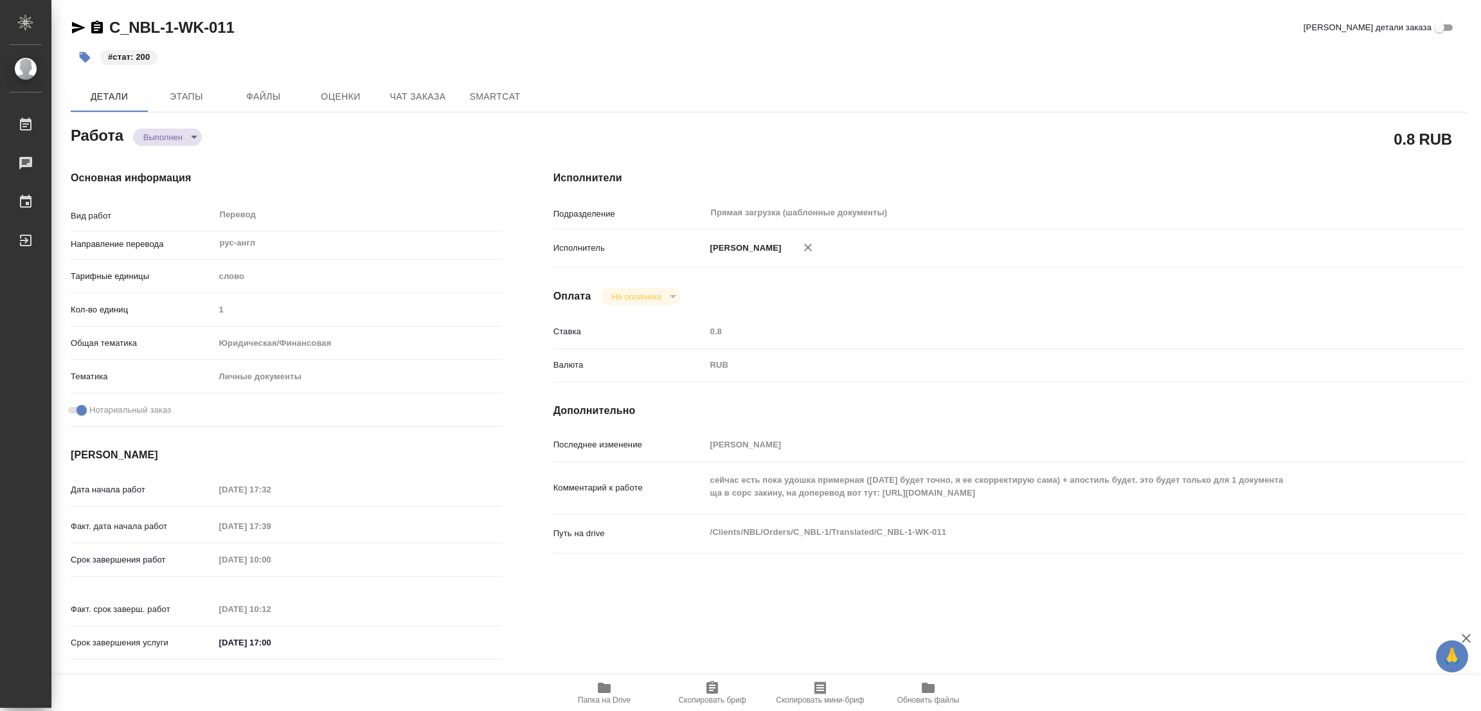
type textarea "x"
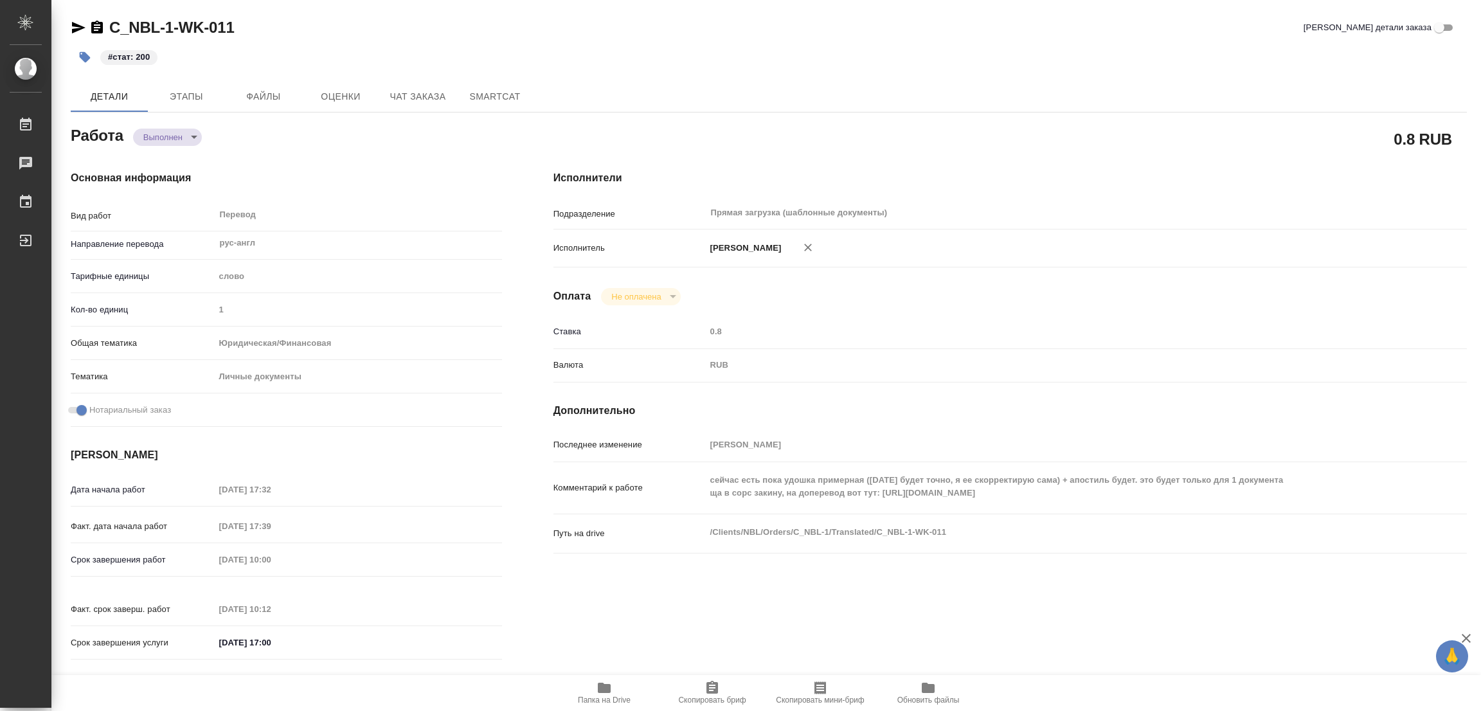
click at [604, 695] on icon "button" at bounding box center [604, 687] width 15 height 15
type textarea "x"
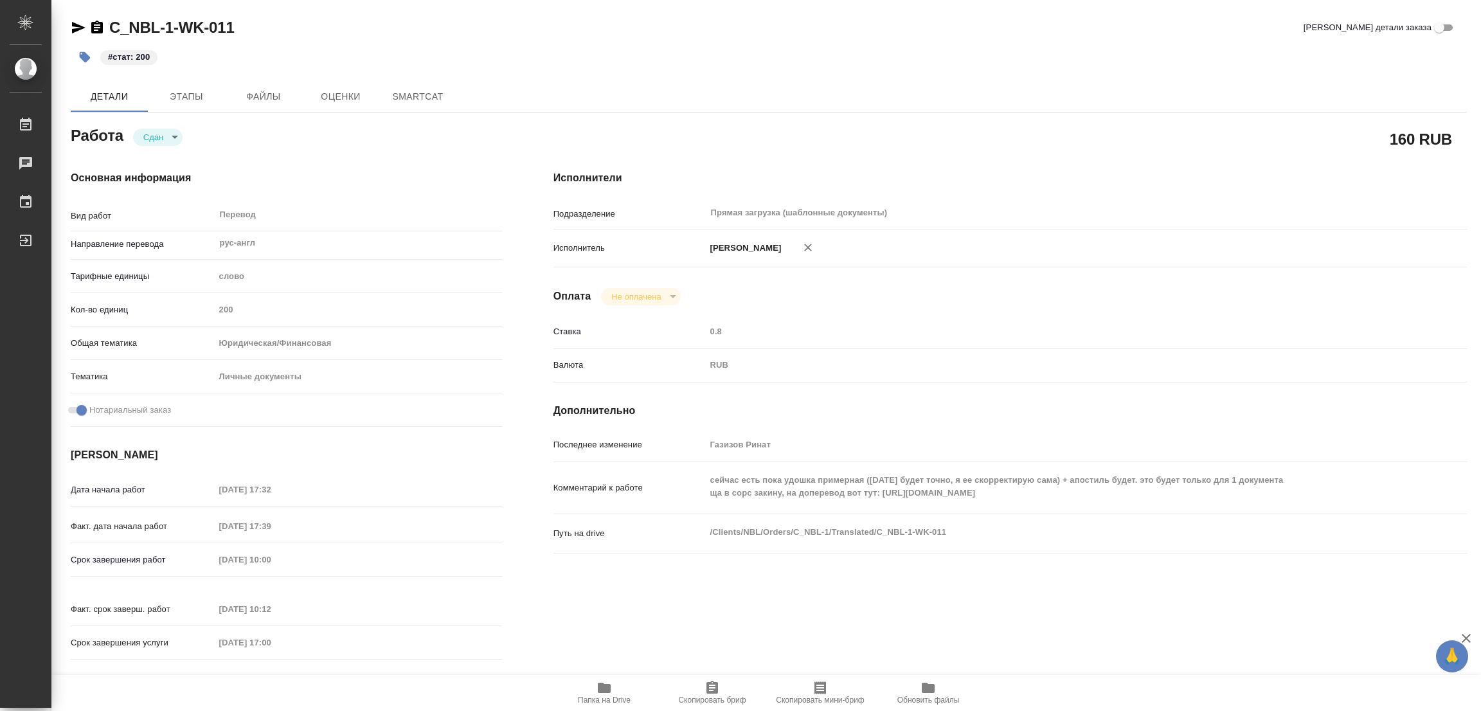
type textarea "x"
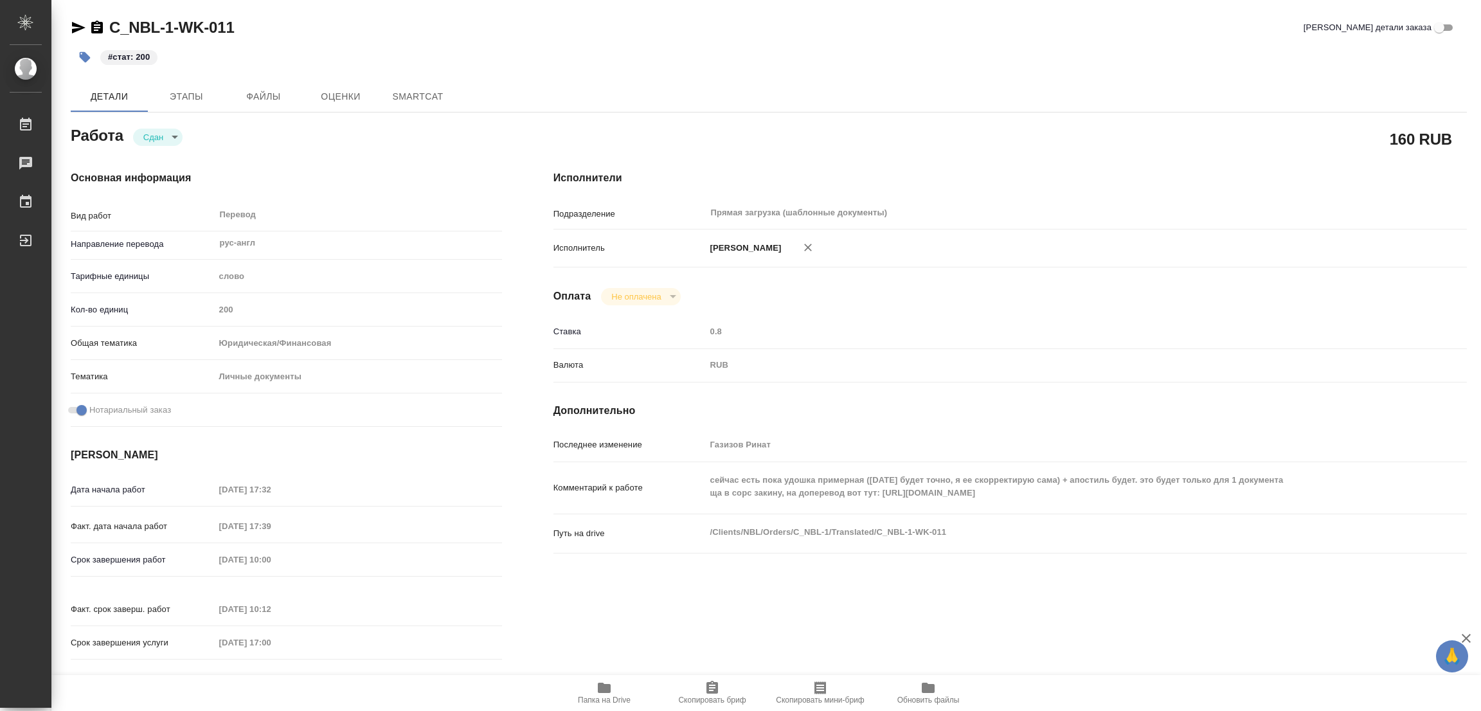
type textarea "x"
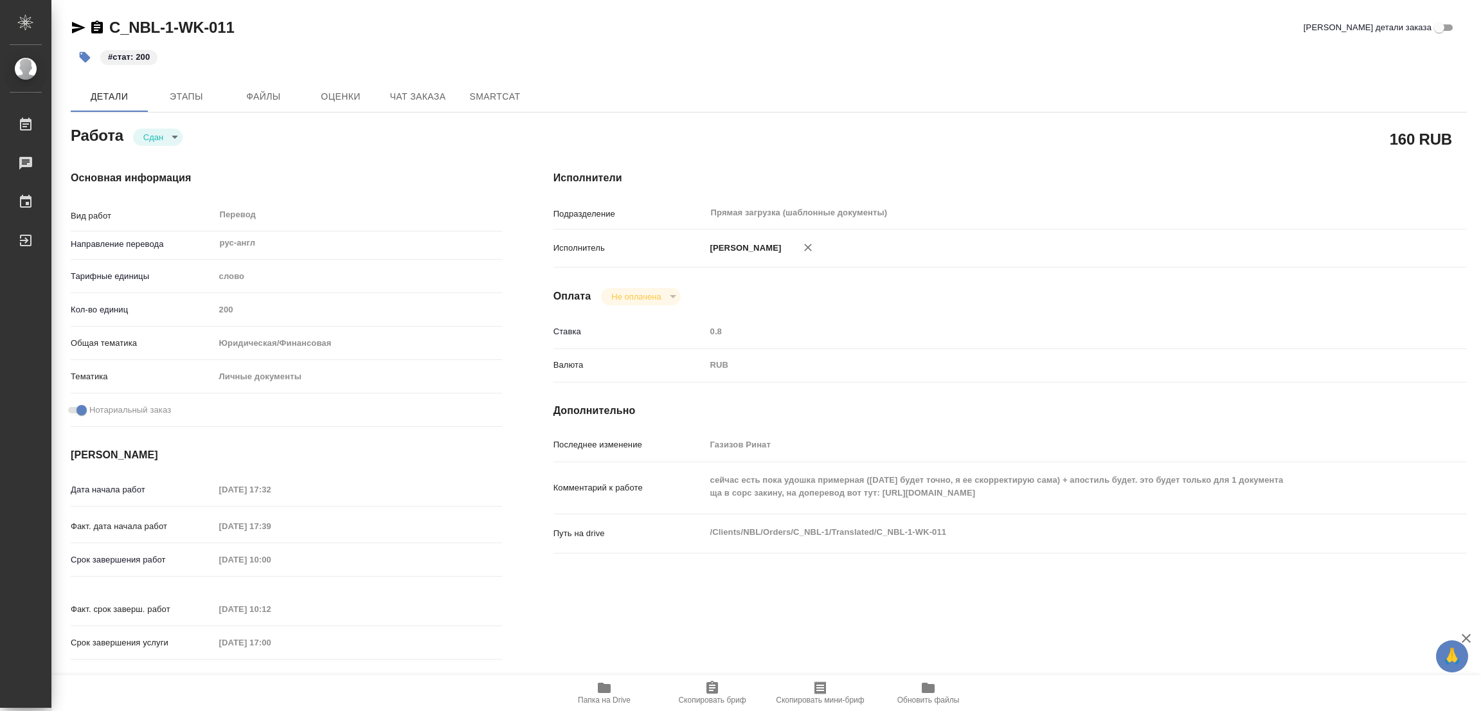
type textarea "x"
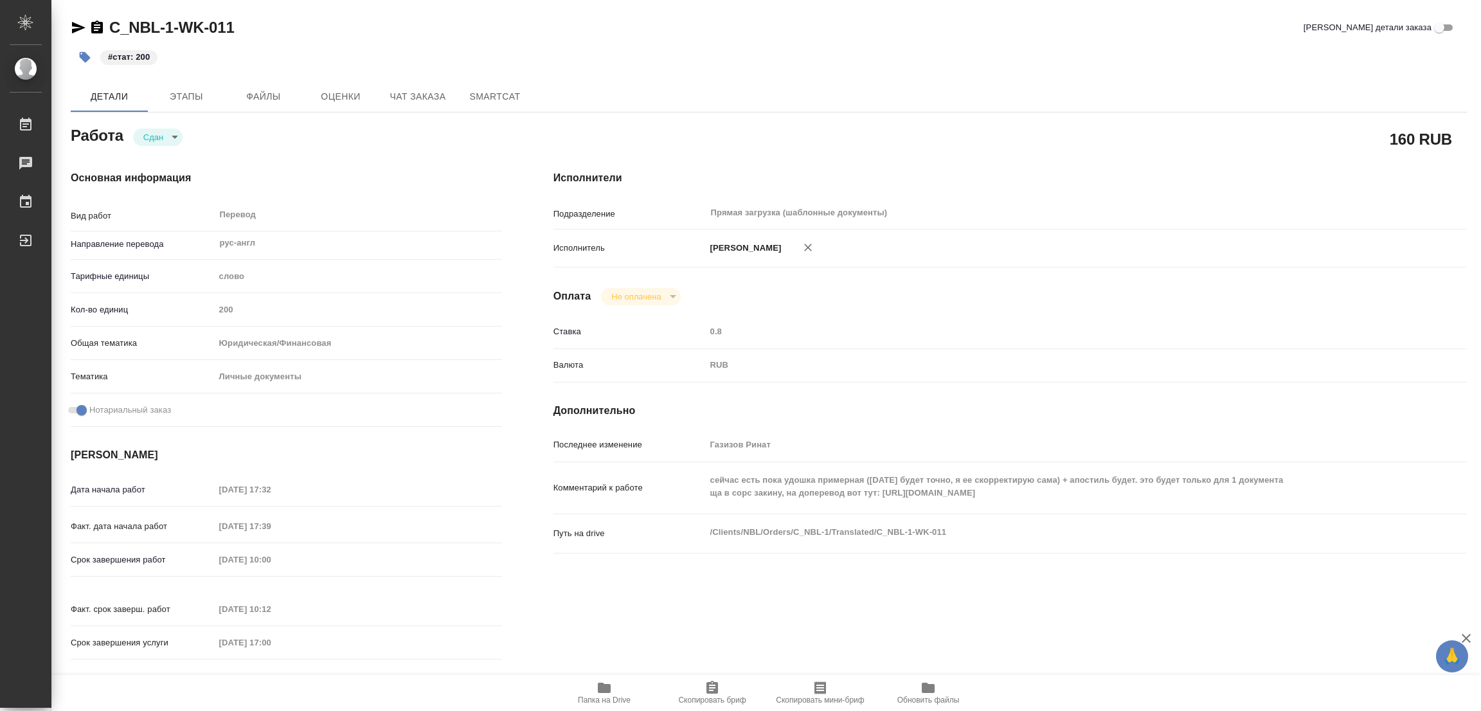
type textarea "x"
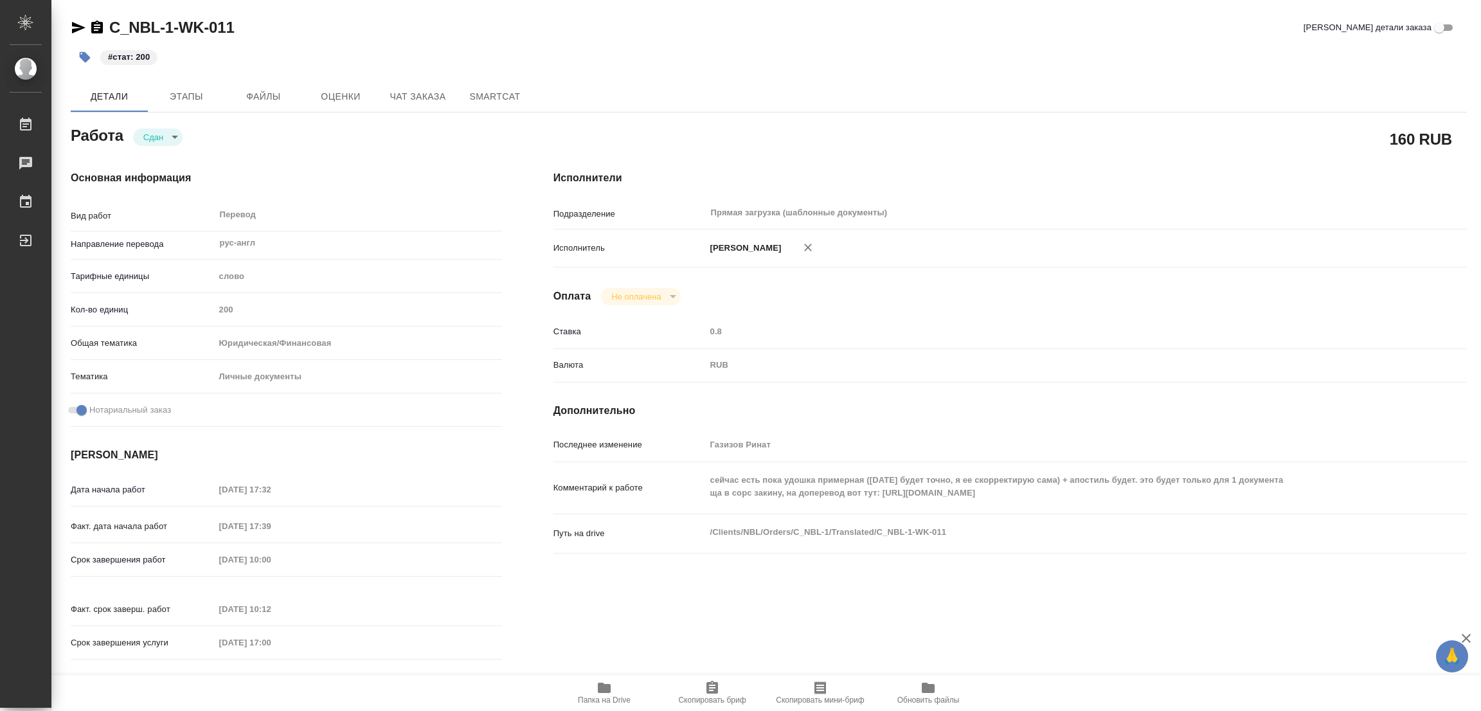
type textarea "x"
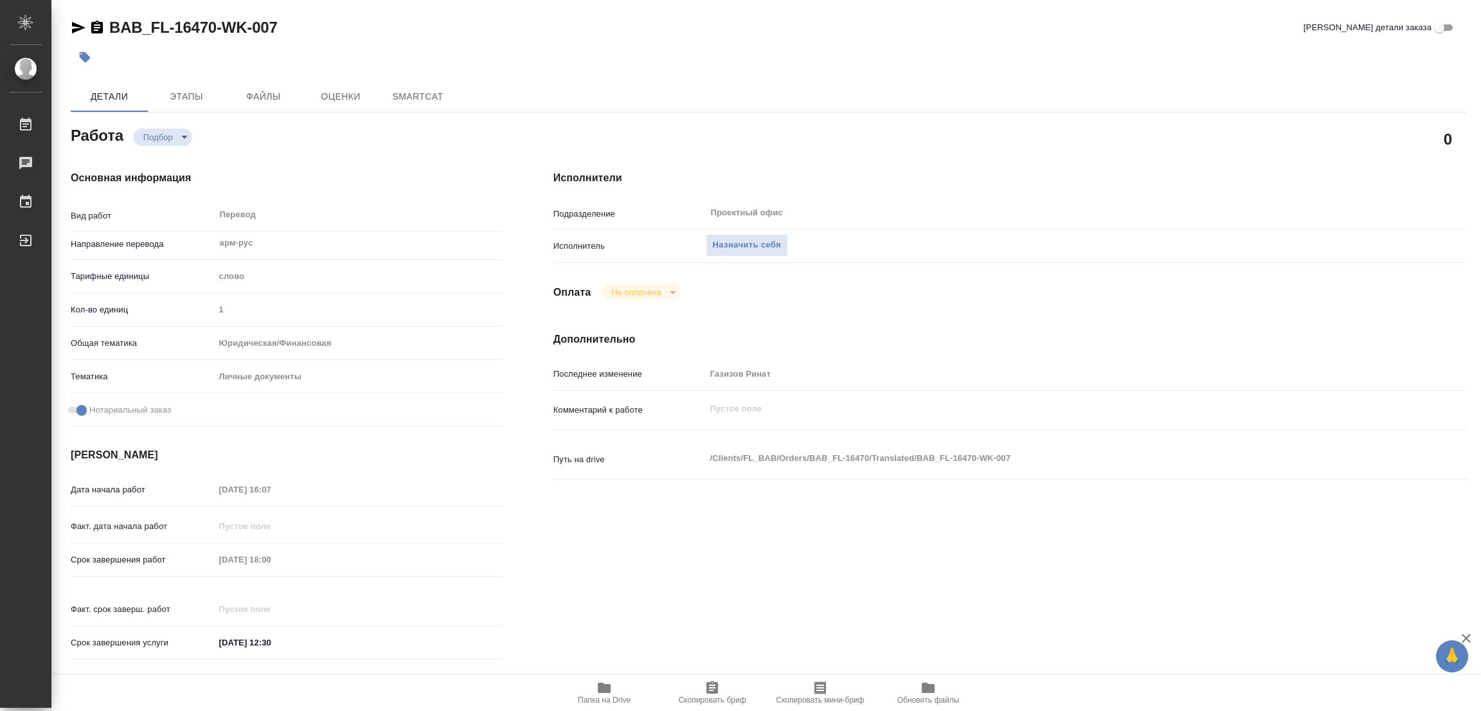
type textarea "x"
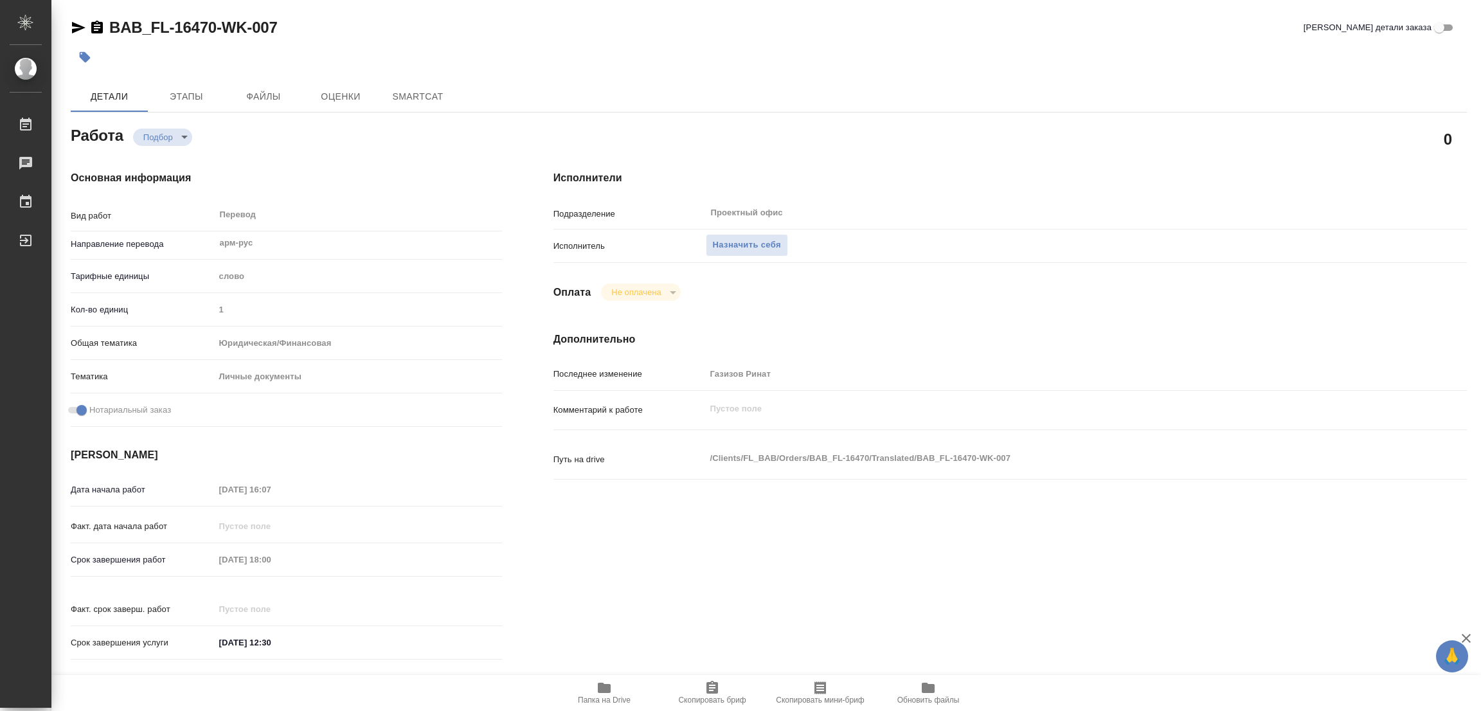
type textarea "x"
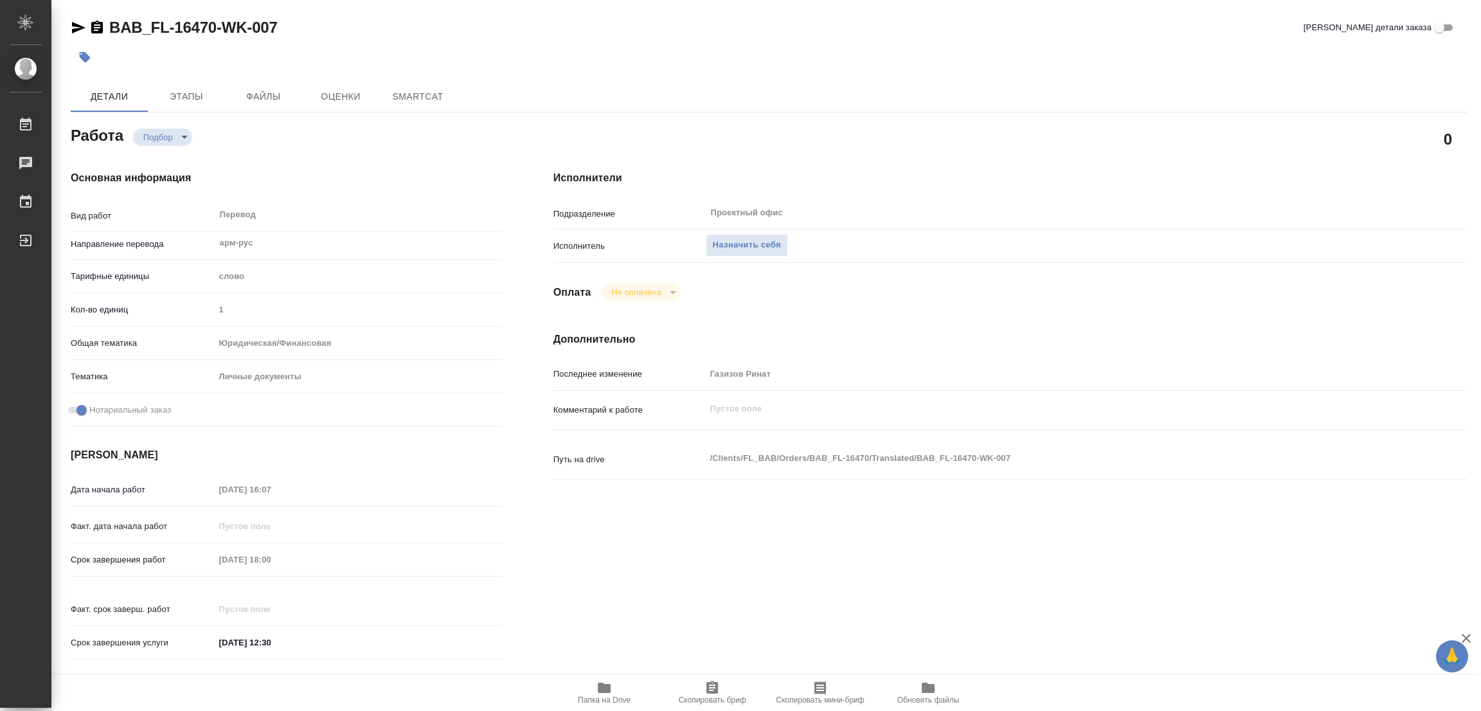
type textarea "x"
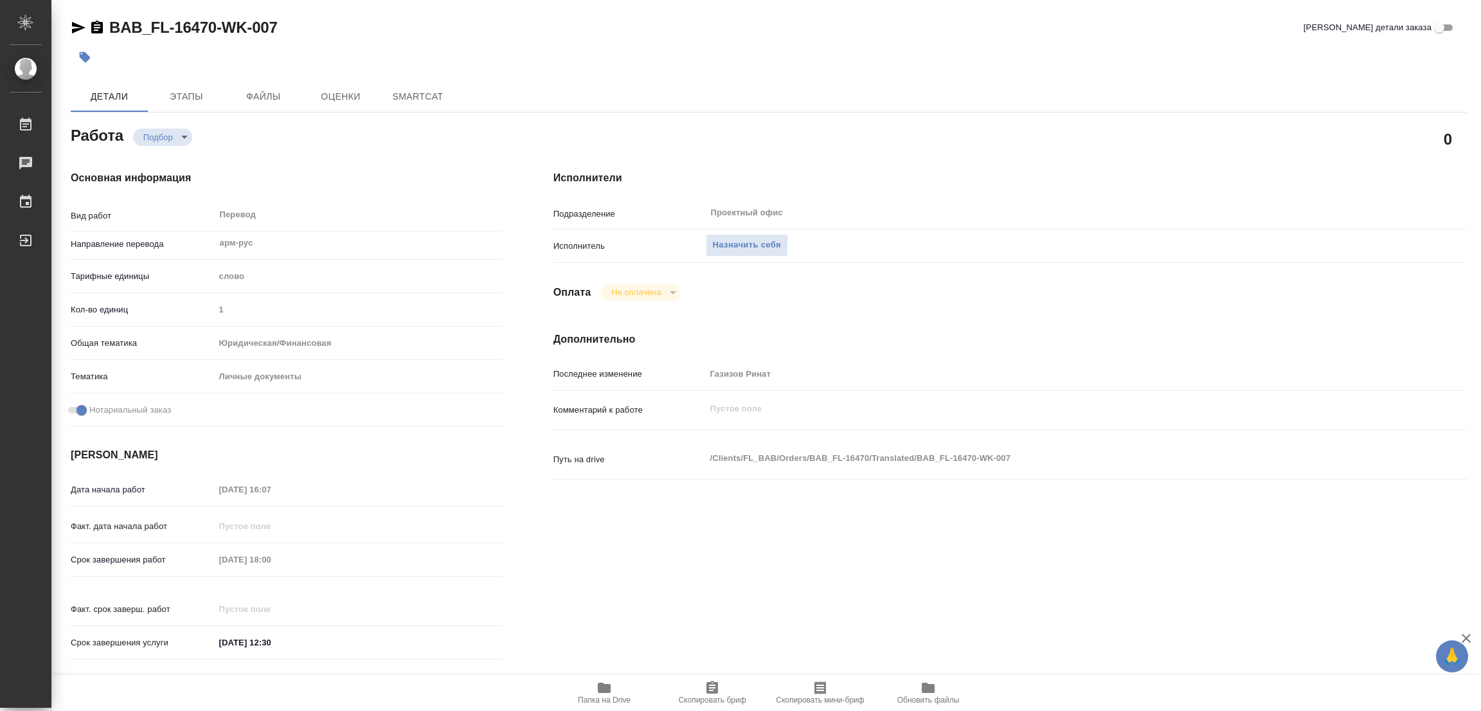
type textarea "x"
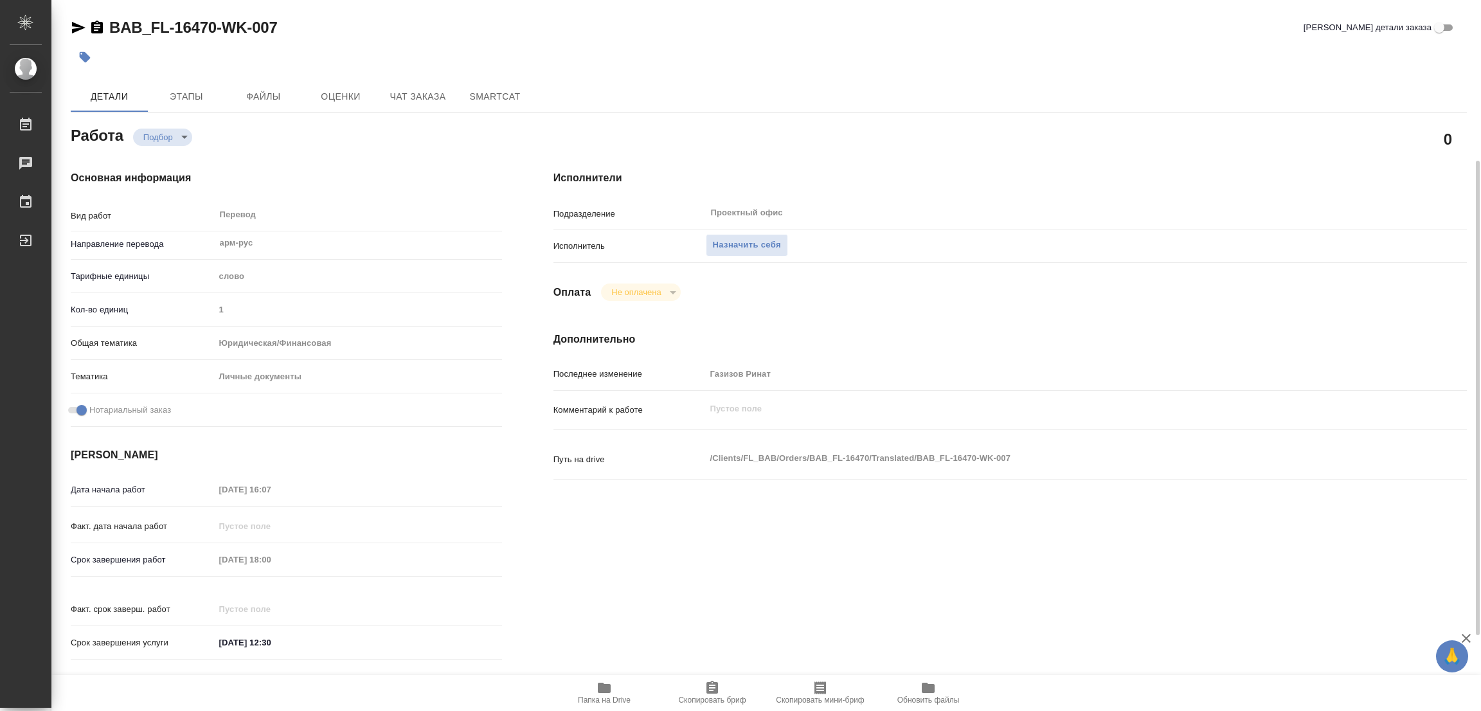
scroll to position [96, 0]
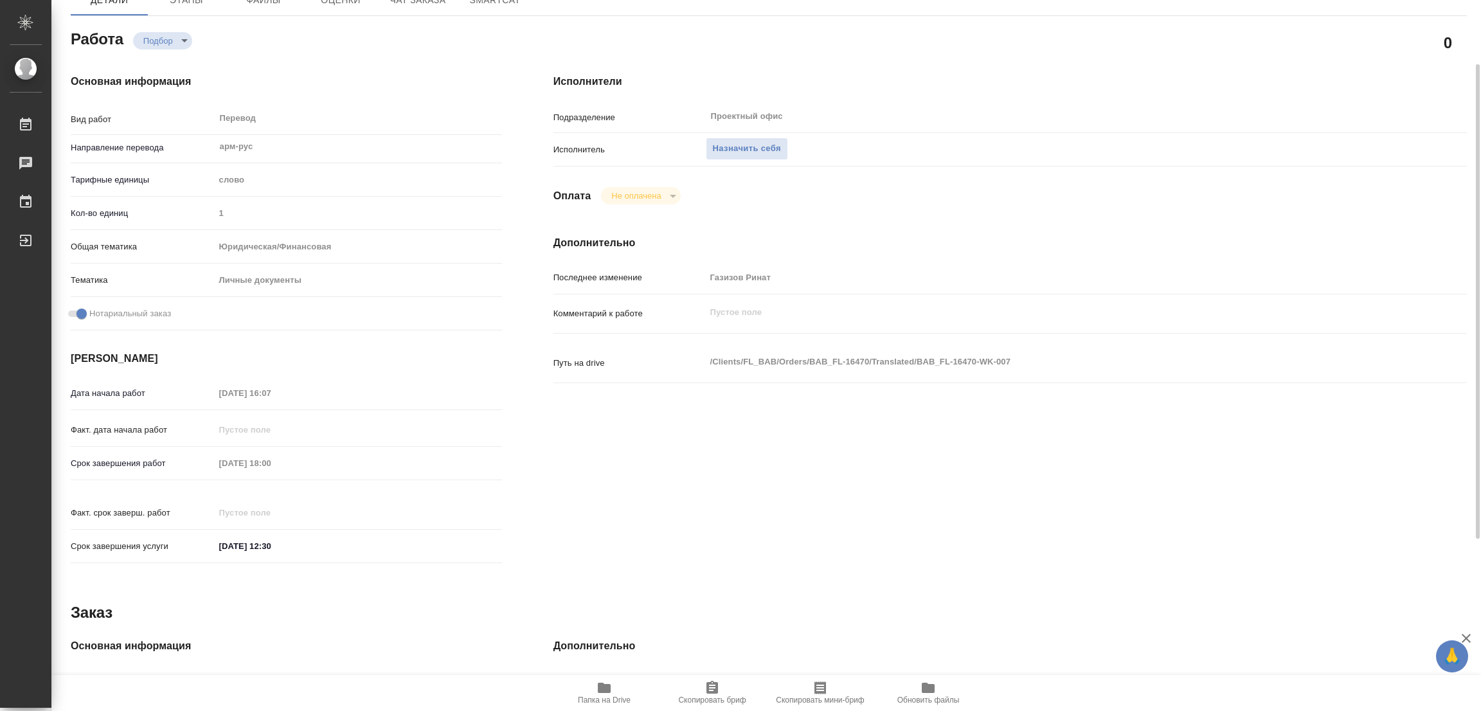
type textarea "x"
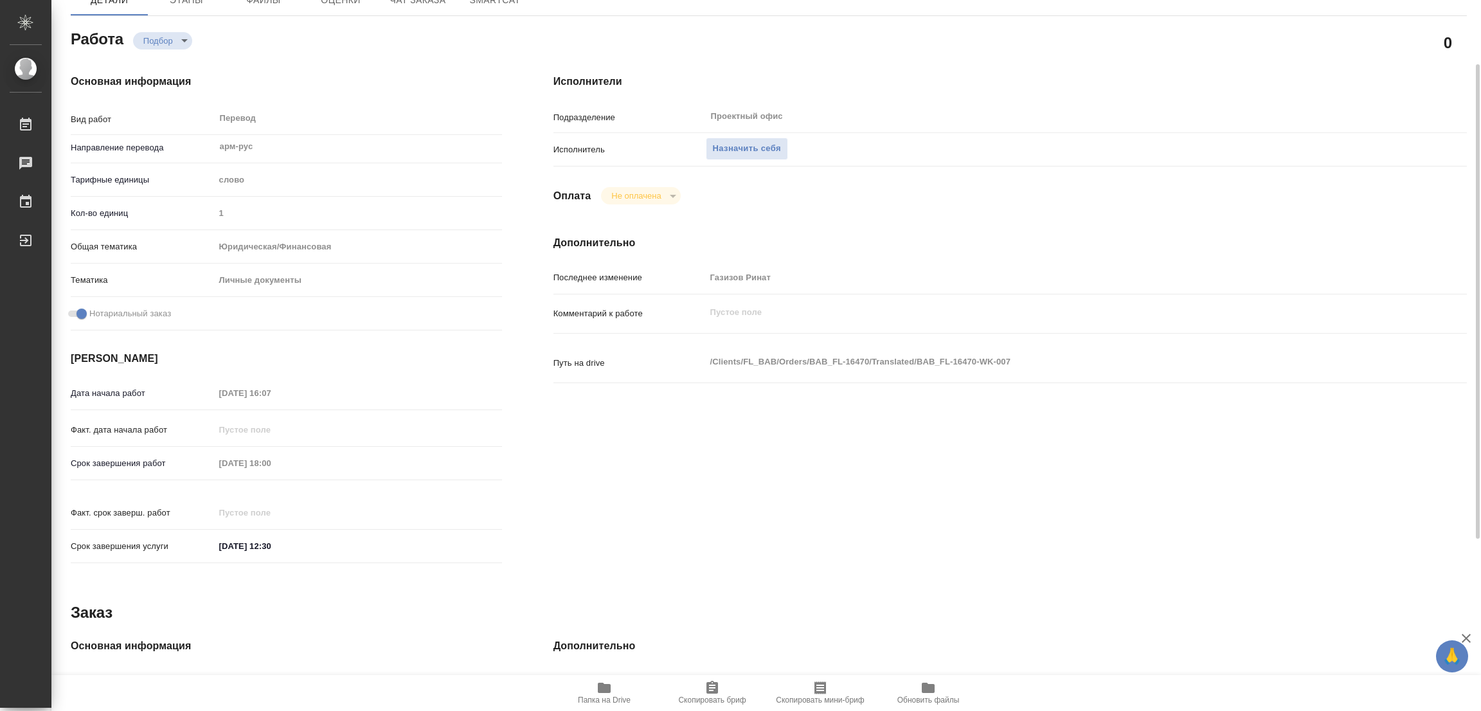
type textarea "x"
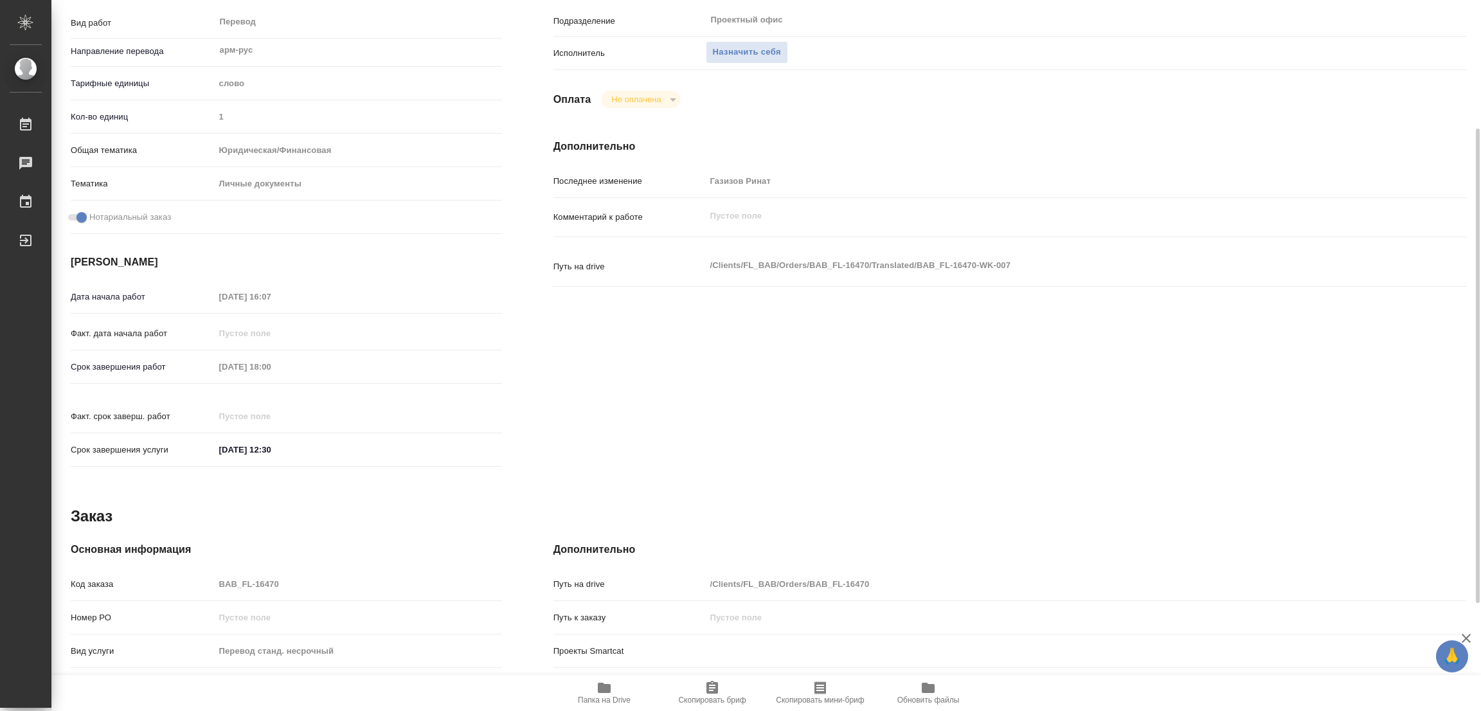
scroll to position [354, 0]
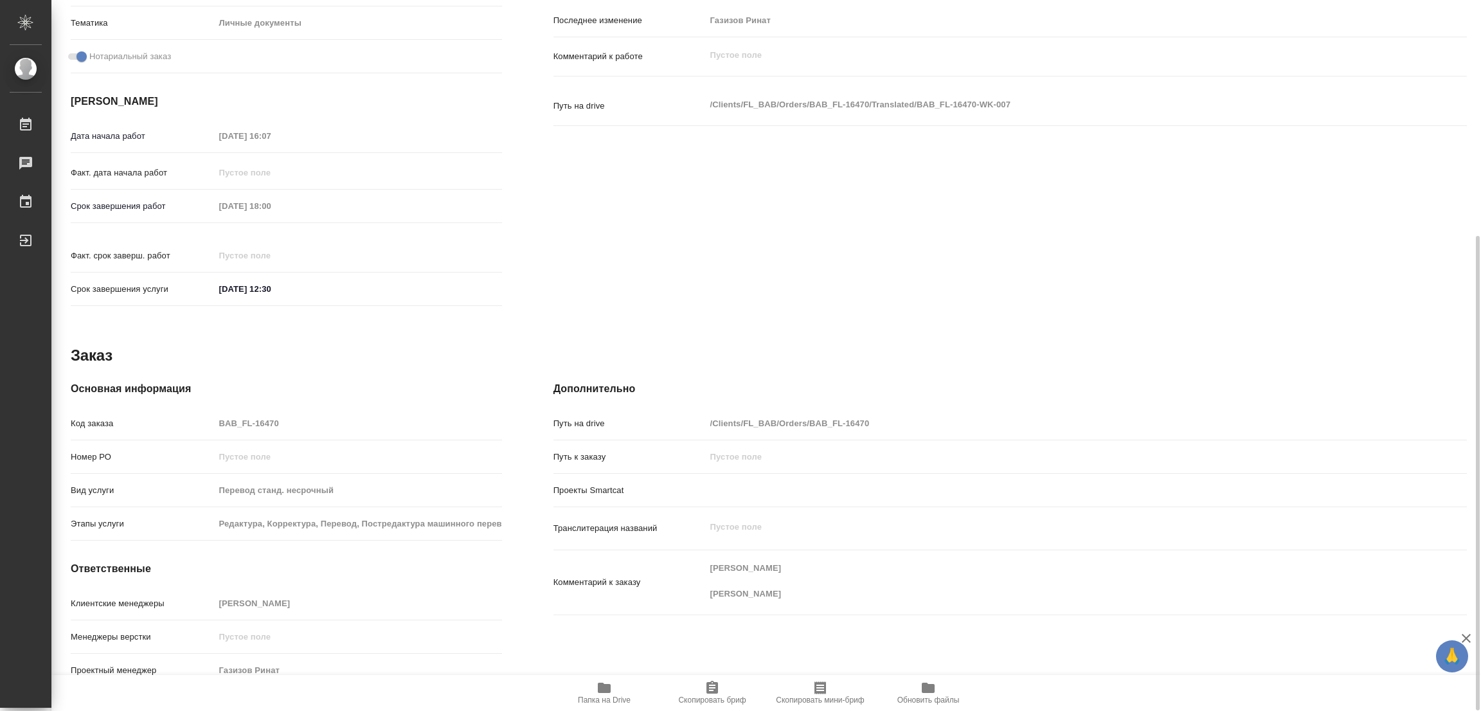
click at [595, 687] on span "Папка на Drive" at bounding box center [604, 692] width 93 height 24
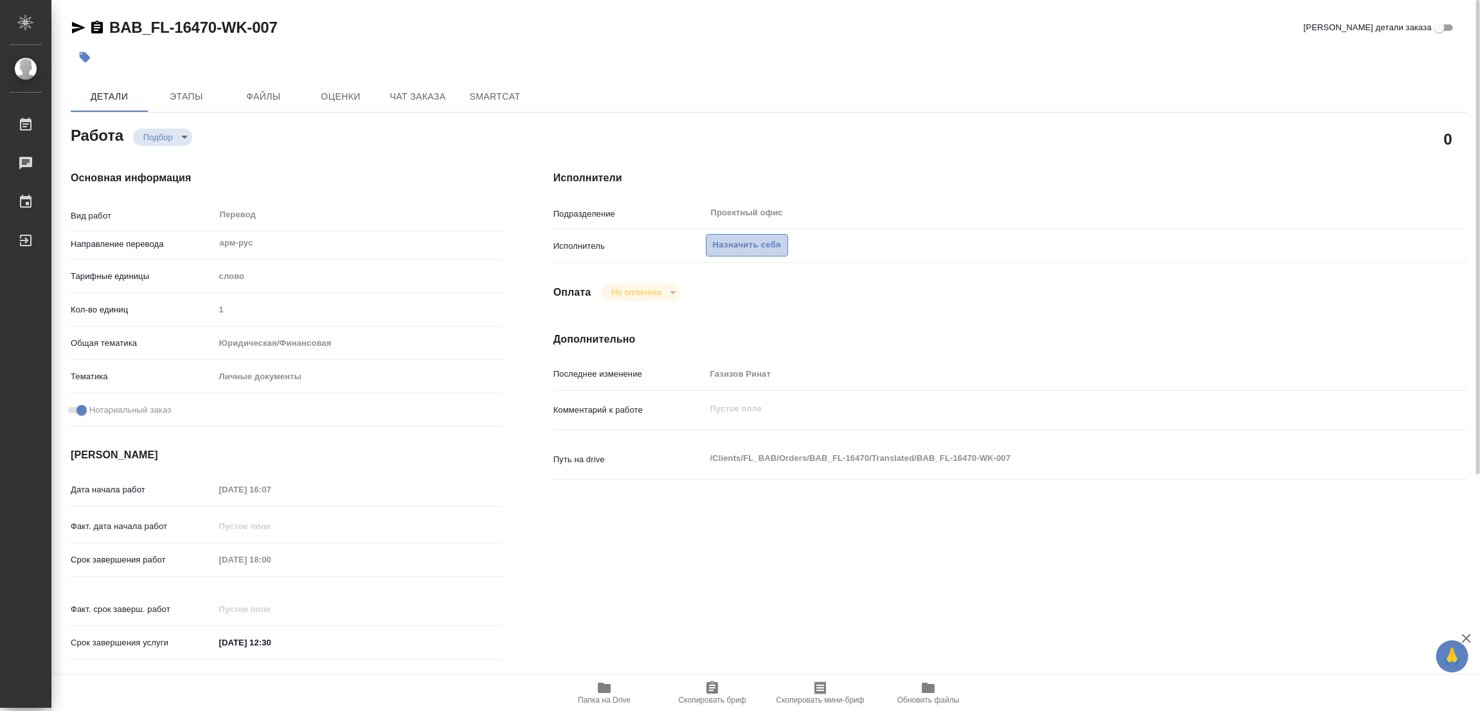
click at [746, 247] on span "Назначить себя" at bounding box center [747, 245] width 68 height 15
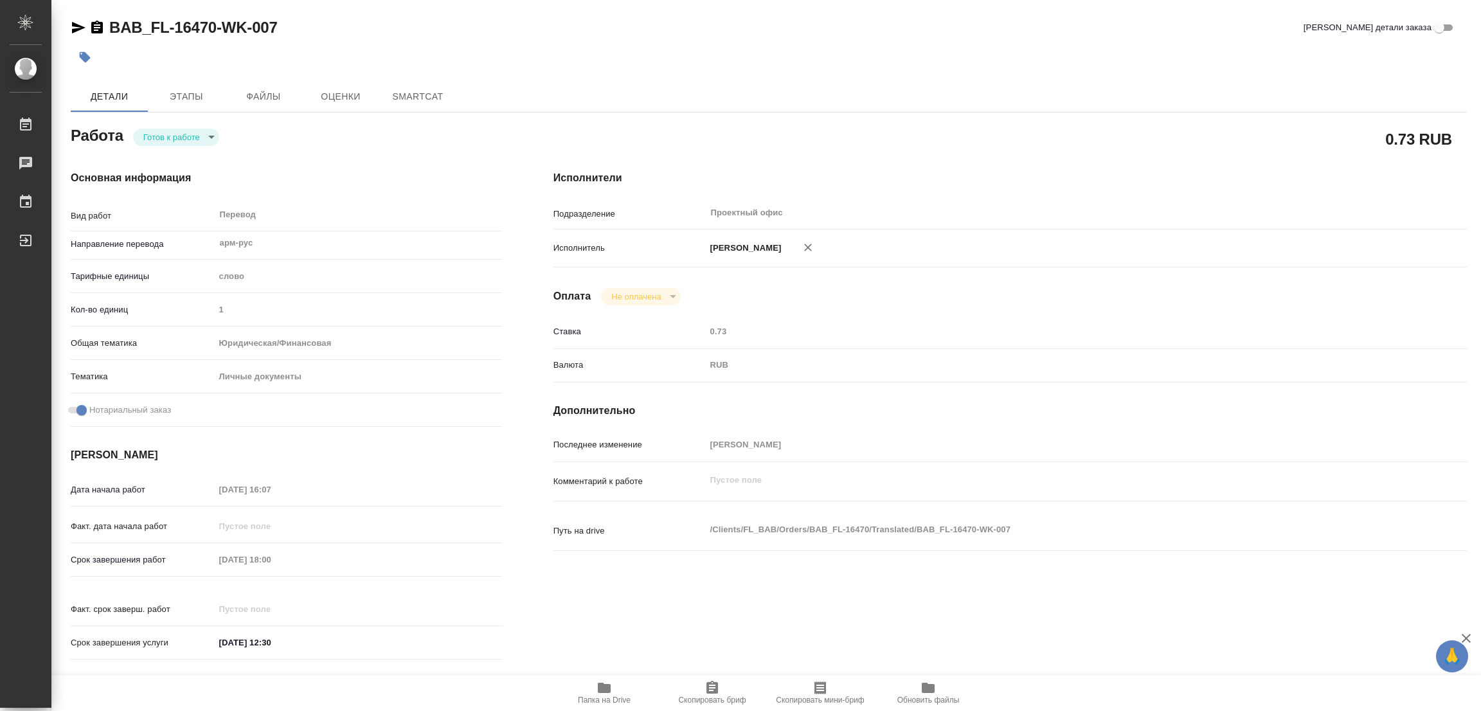
type textarea "x"
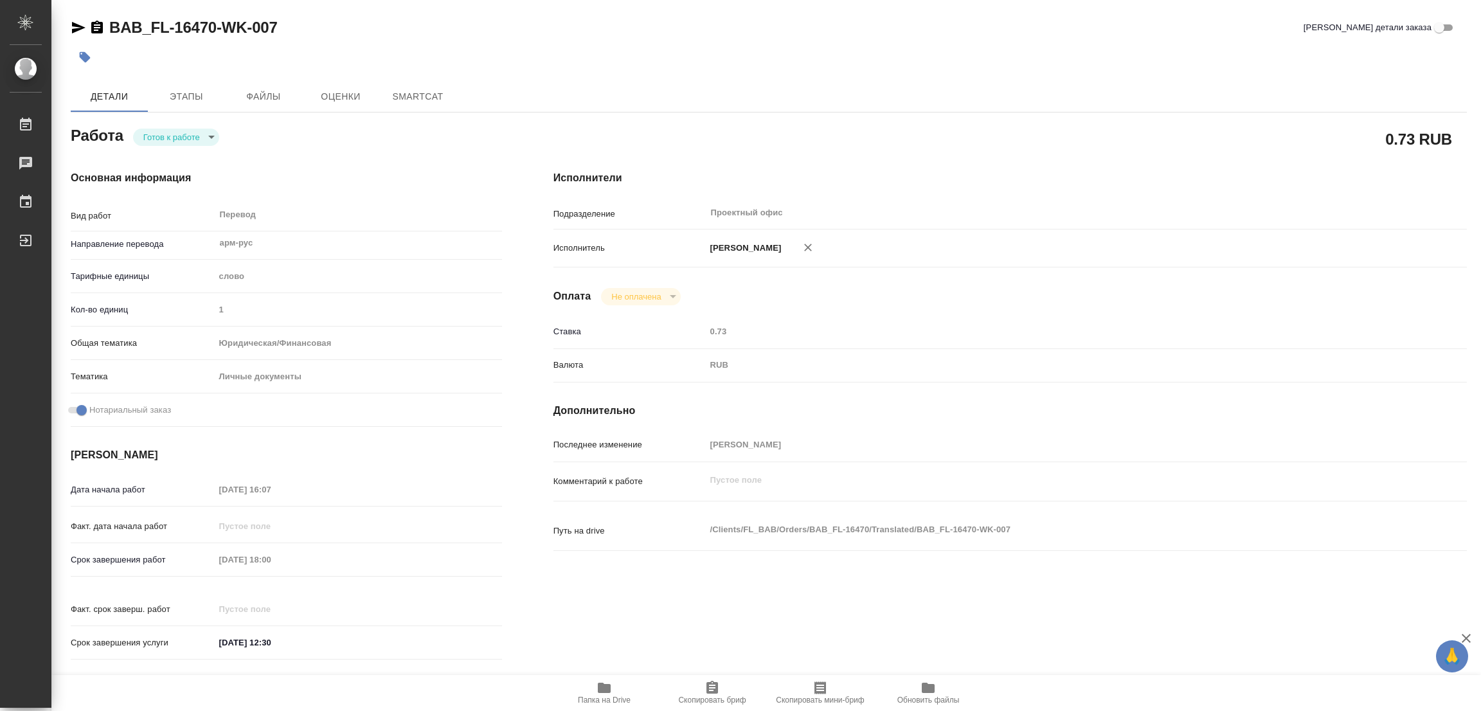
type textarea "x"
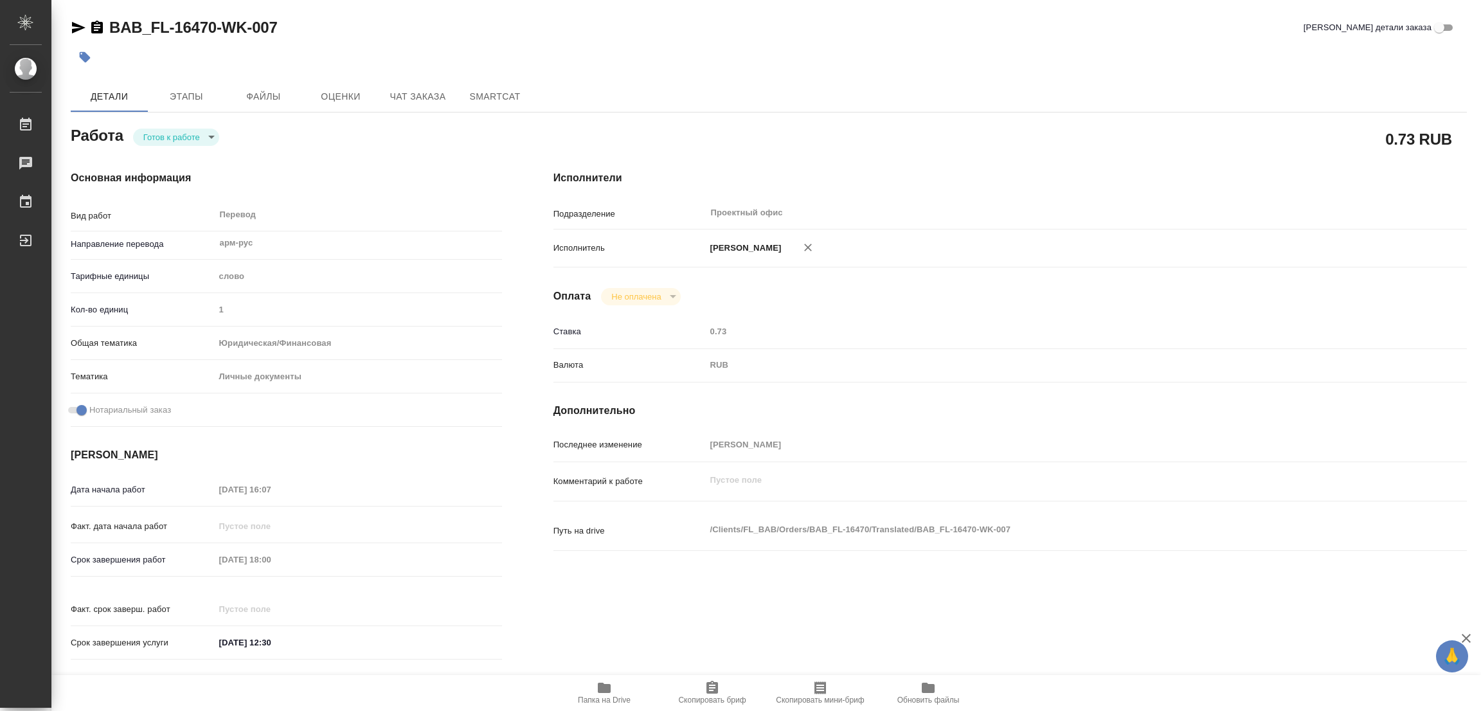
type textarea "x"
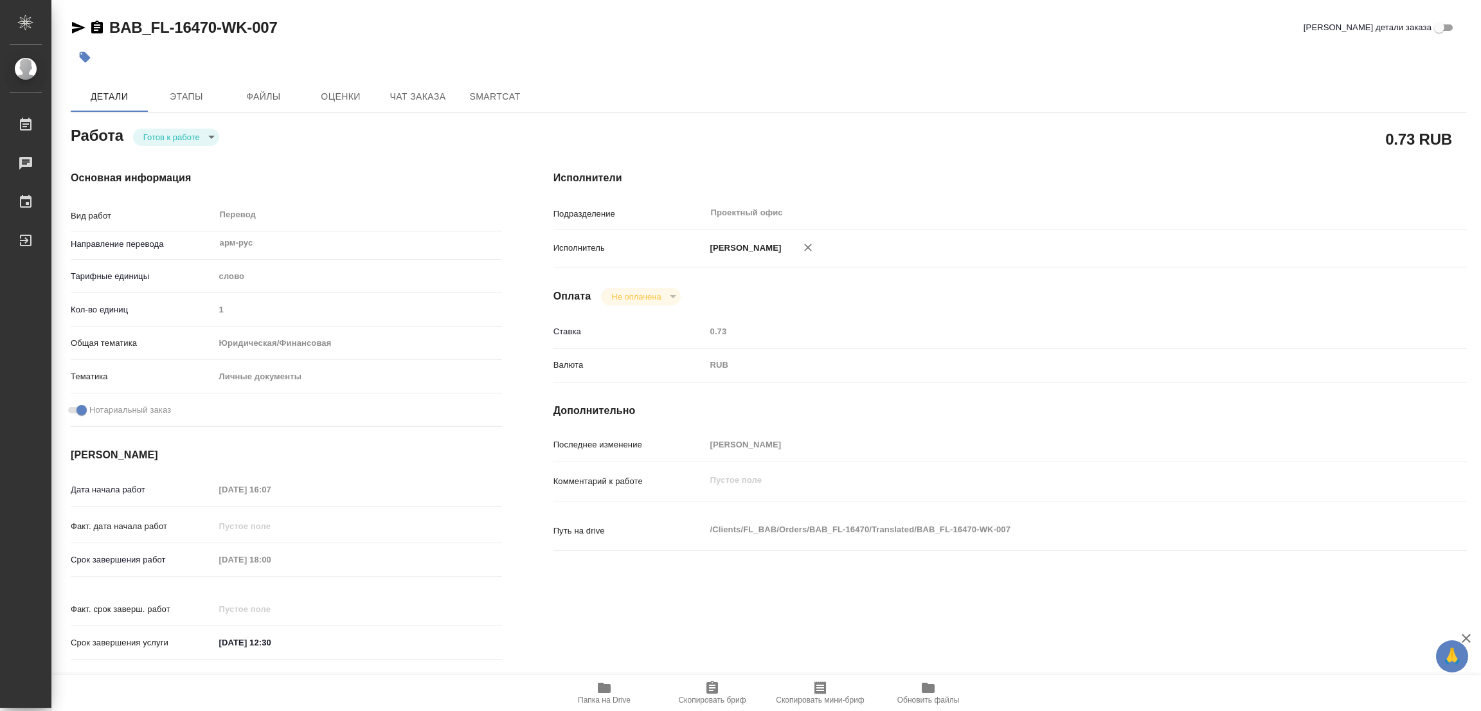
type textarea "x"
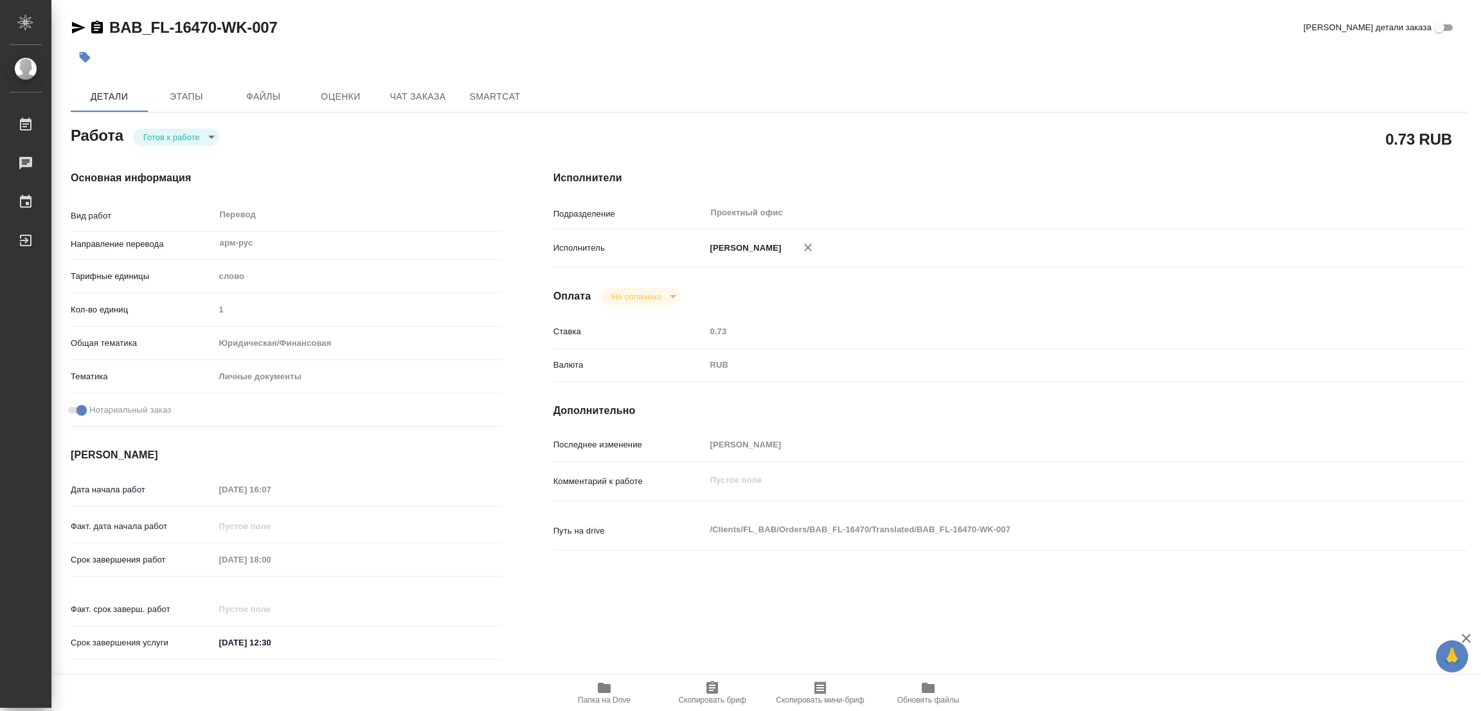
click at [947, 147] on div "Исполнители Подразделение Проектный офис ​ Исполнитель [PERSON_NAME] Не оплачен…" at bounding box center [1010, 419] width 965 height 549
type textarea "x"
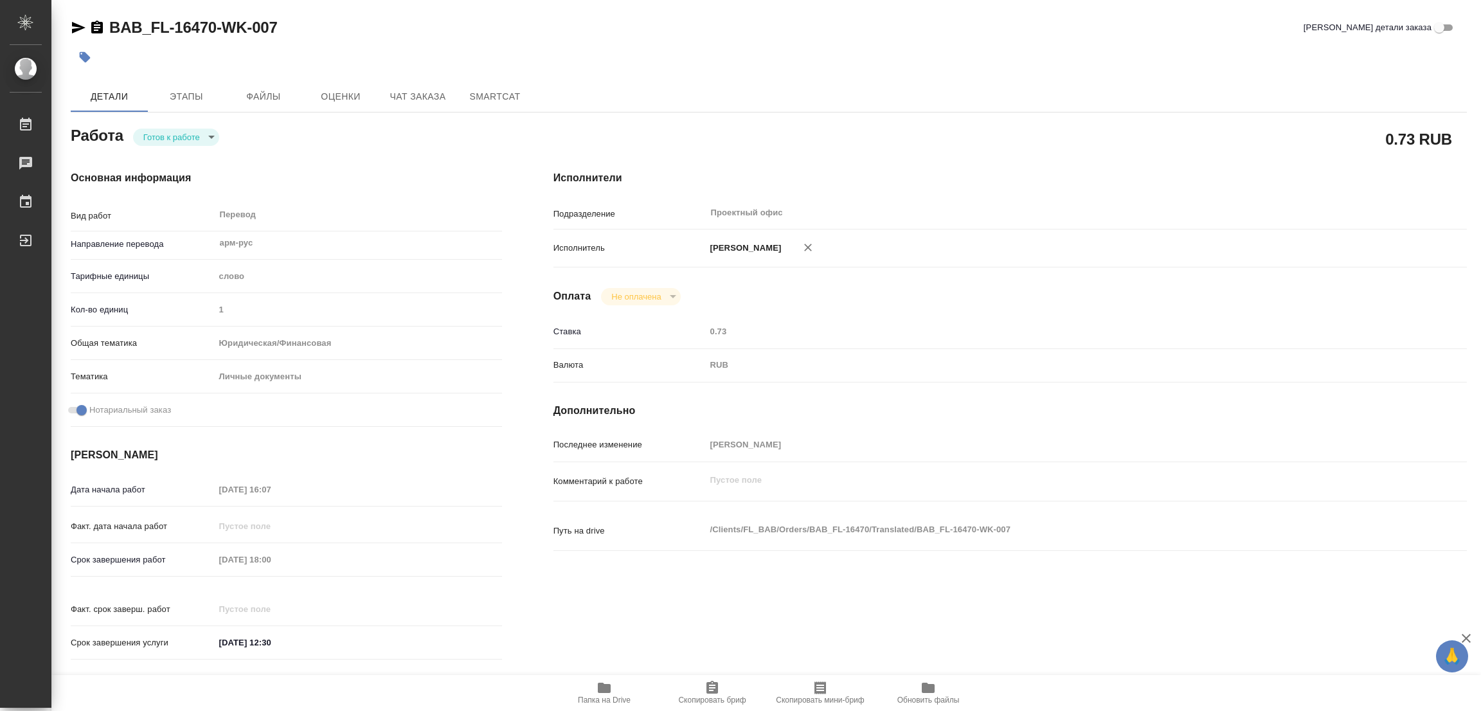
type textarea "x"
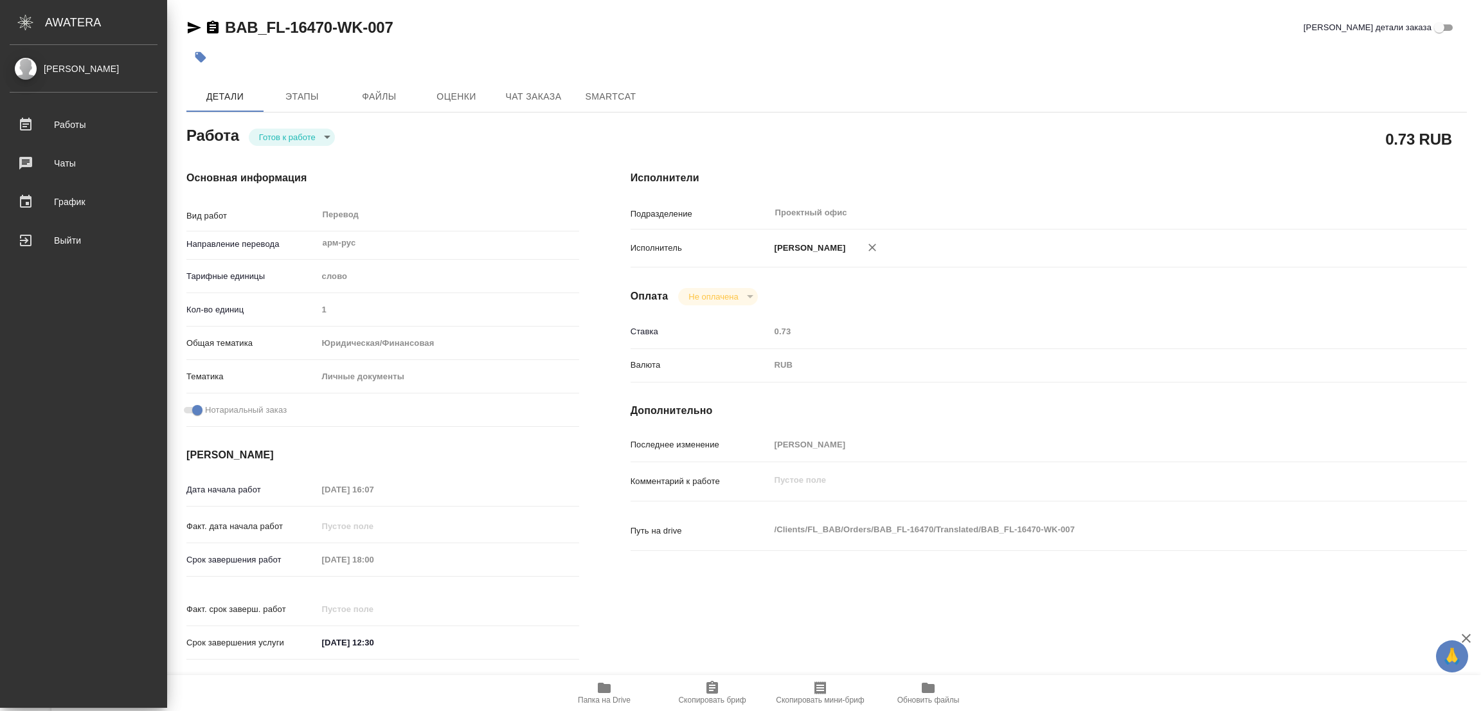
type textarea "x"
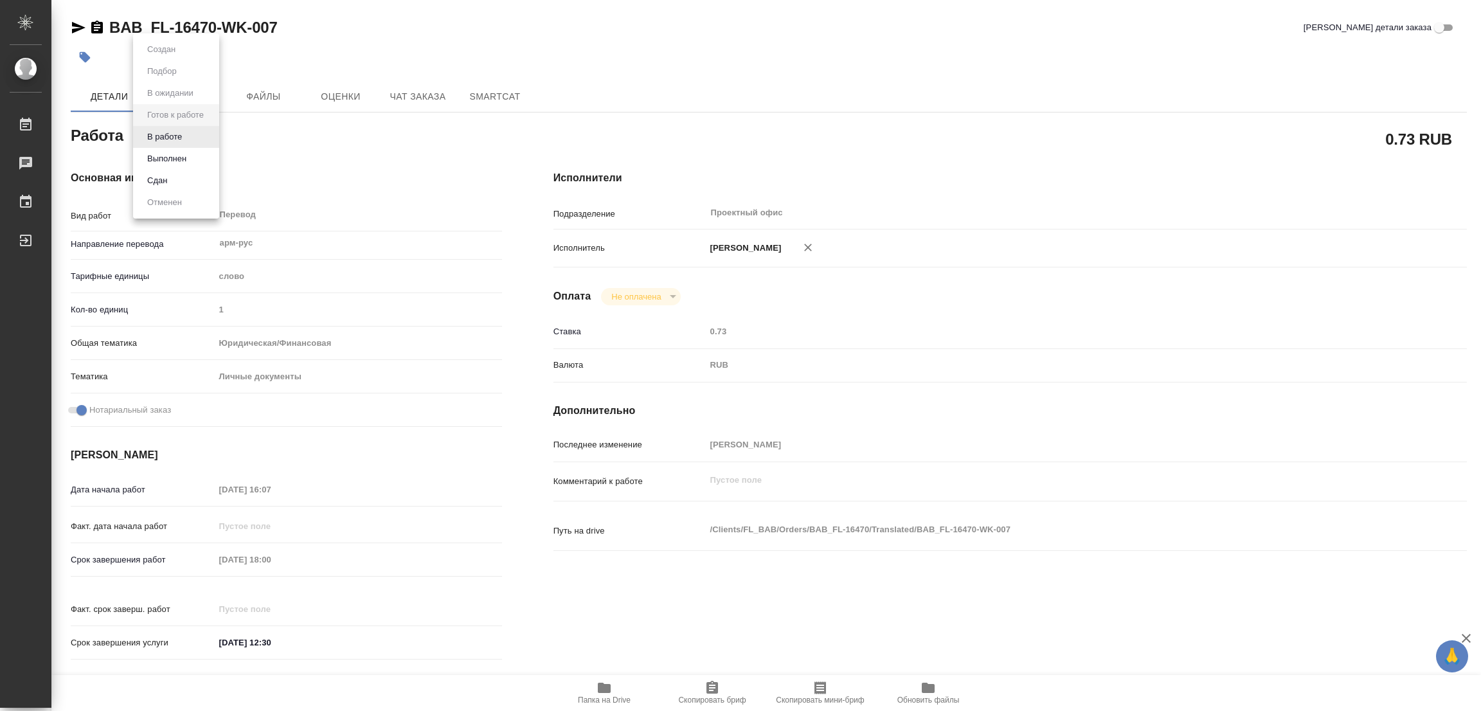
click at [177, 133] on body "🙏 .cls-1 fill:#fff; AWATERA Popova Galina Работы 0 Чаты График Выйти BAB_FL-164…" at bounding box center [740, 355] width 1481 height 711
click at [177, 133] on button "В работе" at bounding box center [164, 137] width 42 height 14
type textarea "x"
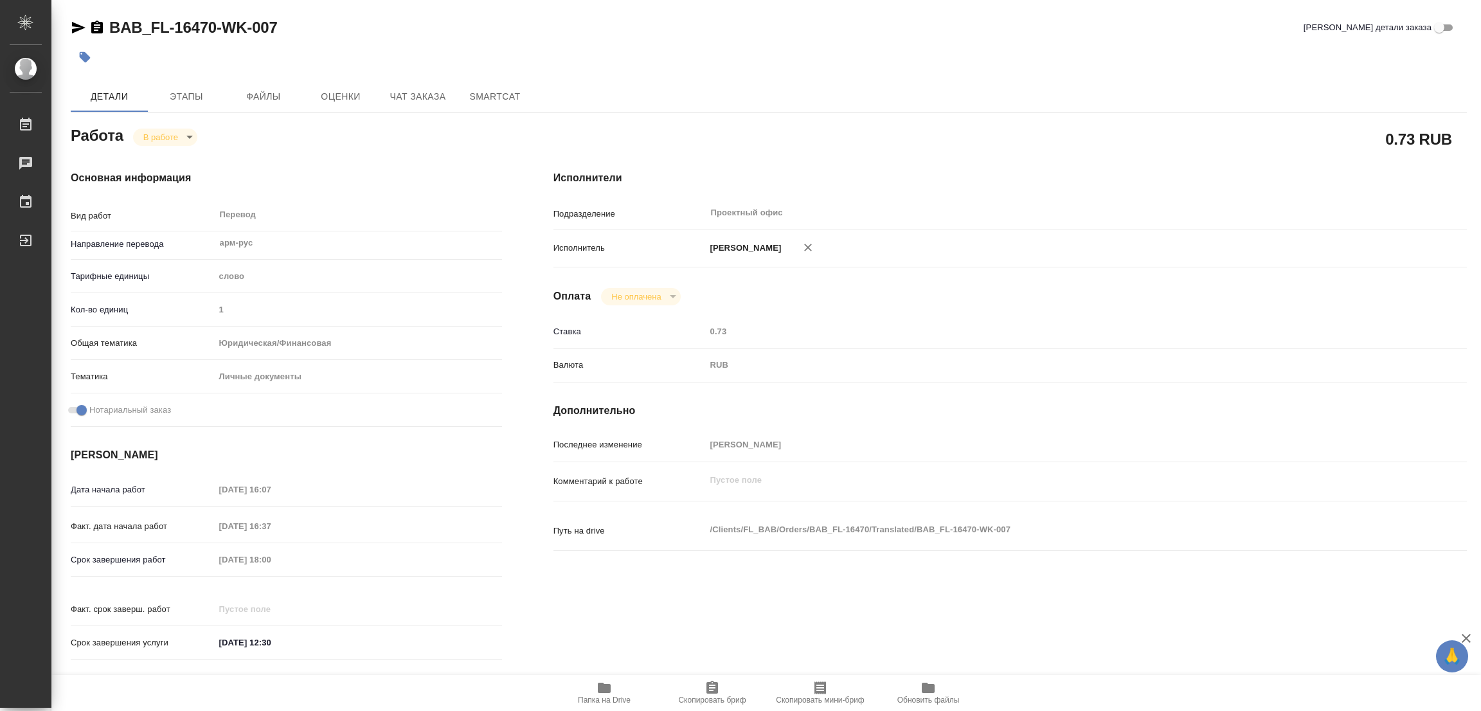
type textarea "x"
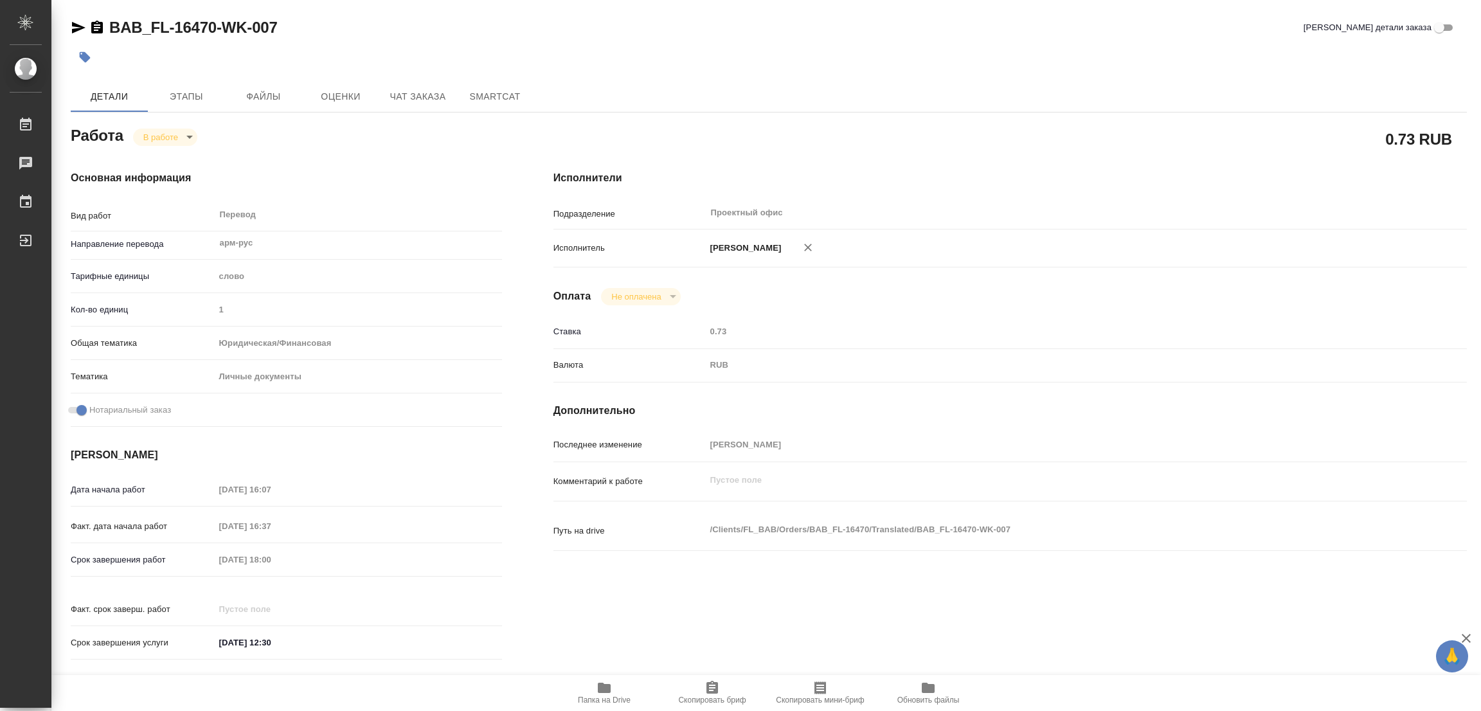
type textarea "x"
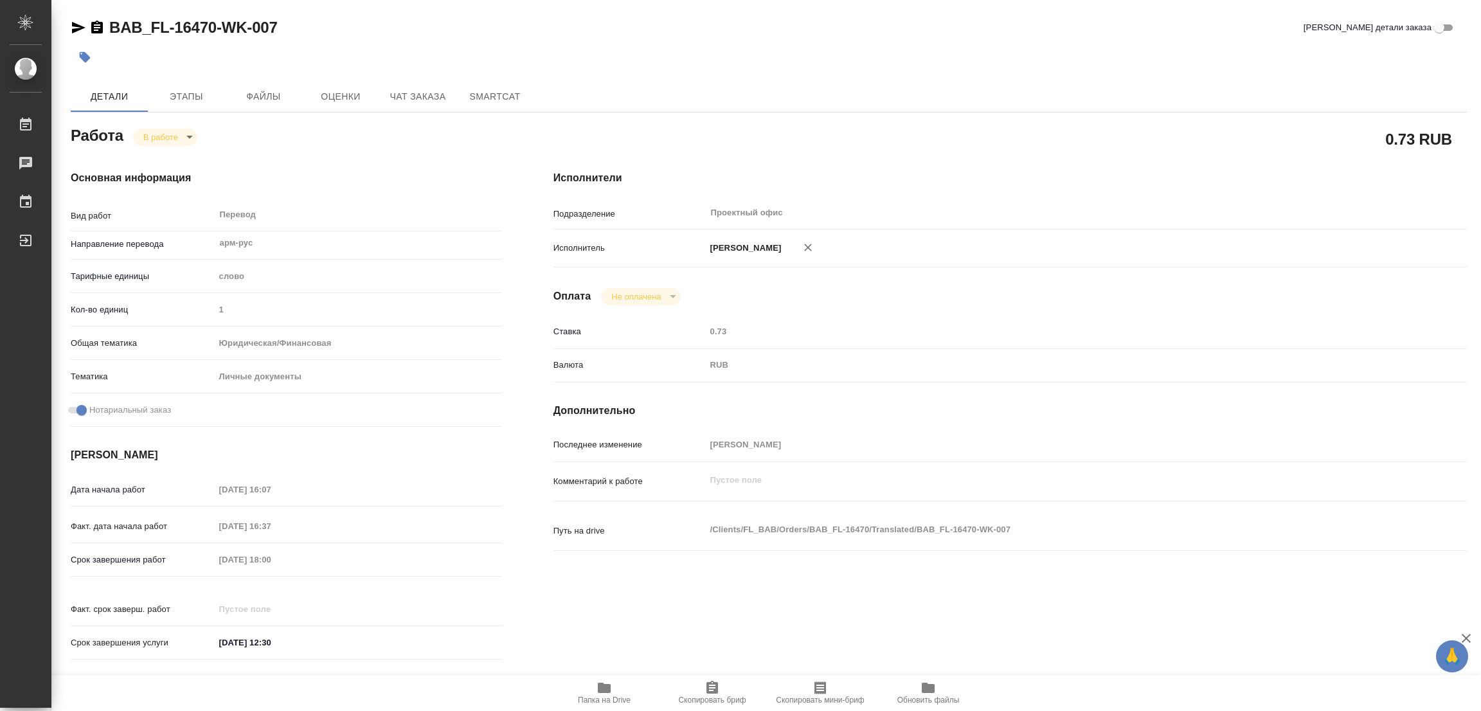
type textarea "x"
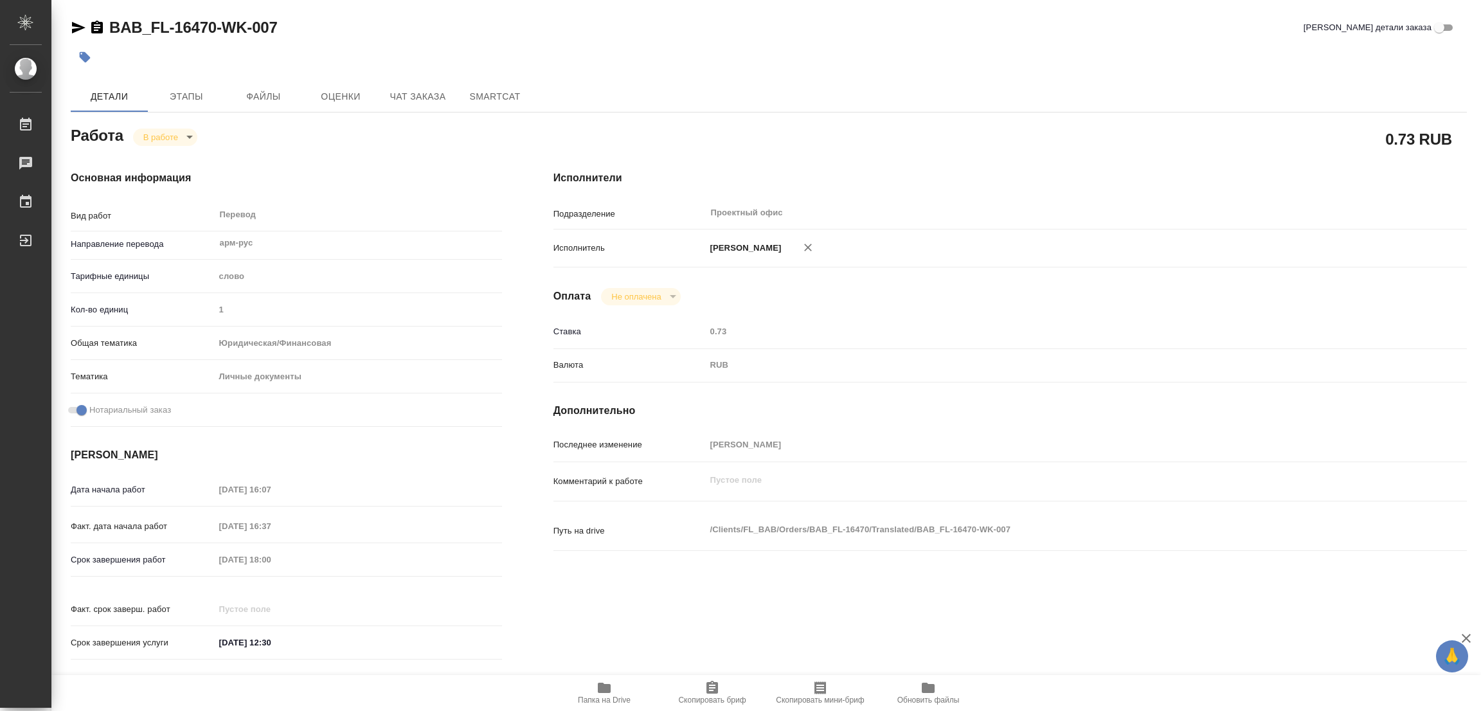
type textarea "x"
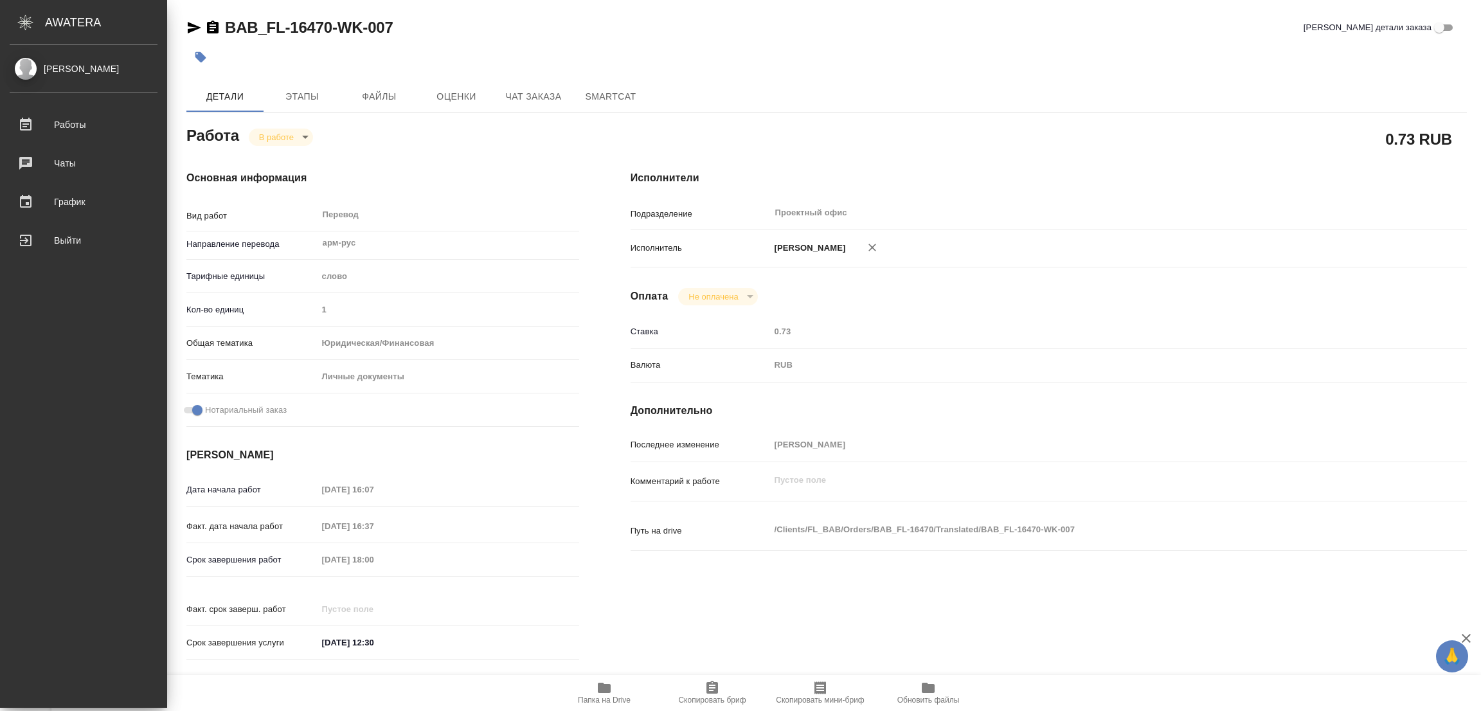
type textarea "x"
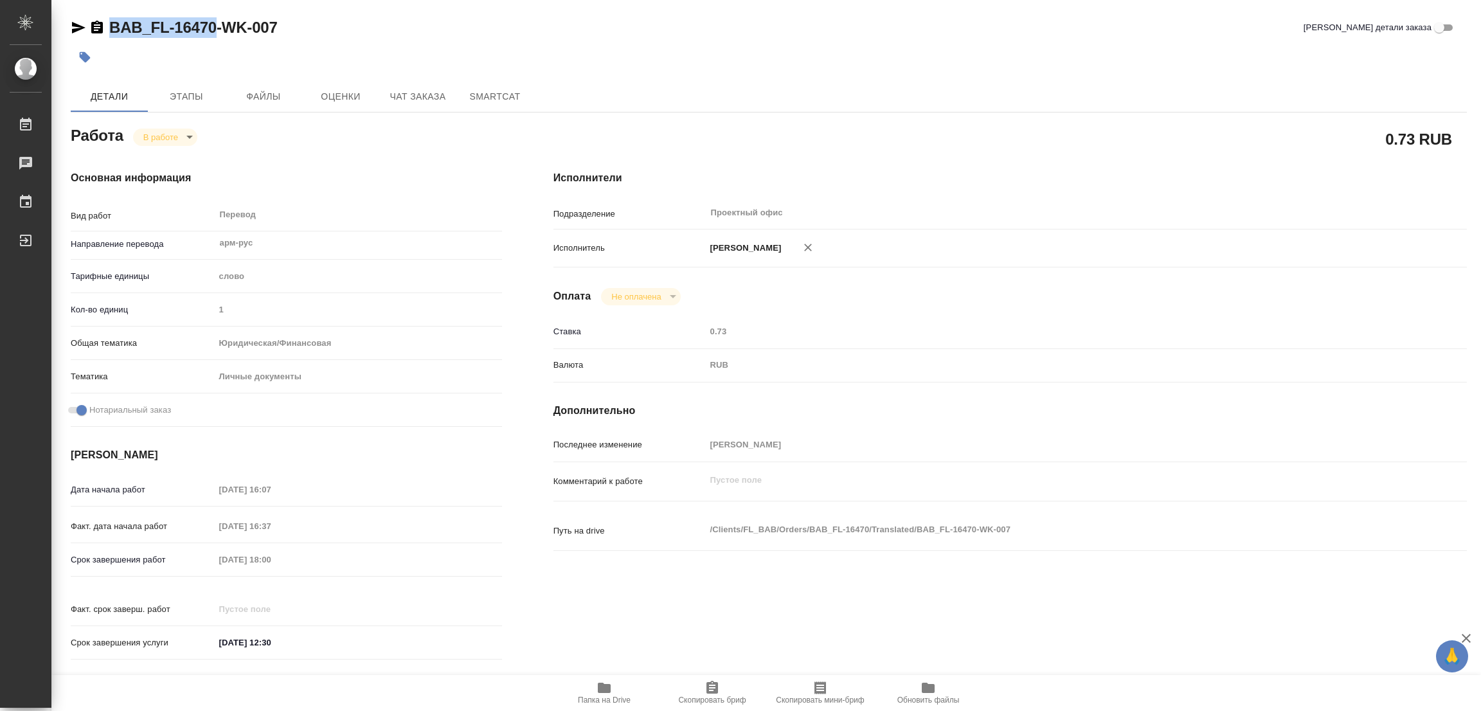
drag, startPoint x: 103, startPoint y: 12, endPoint x: 215, endPoint y: 27, distance: 113.5
click at [215, 27] on div "BAB_FL-16470-WK-007 Кратко детали заказа Детали Этапы Файлы Оценки Чат заказа S…" at bounding box center [769, 539] width 1410 height 1079
copy link "BAB_FL-16470"
click at [727, 683] on span "Скопировать бриф" at bounding box center [712, 692] width 93 height 24
copy link "BAB_FL-16470"
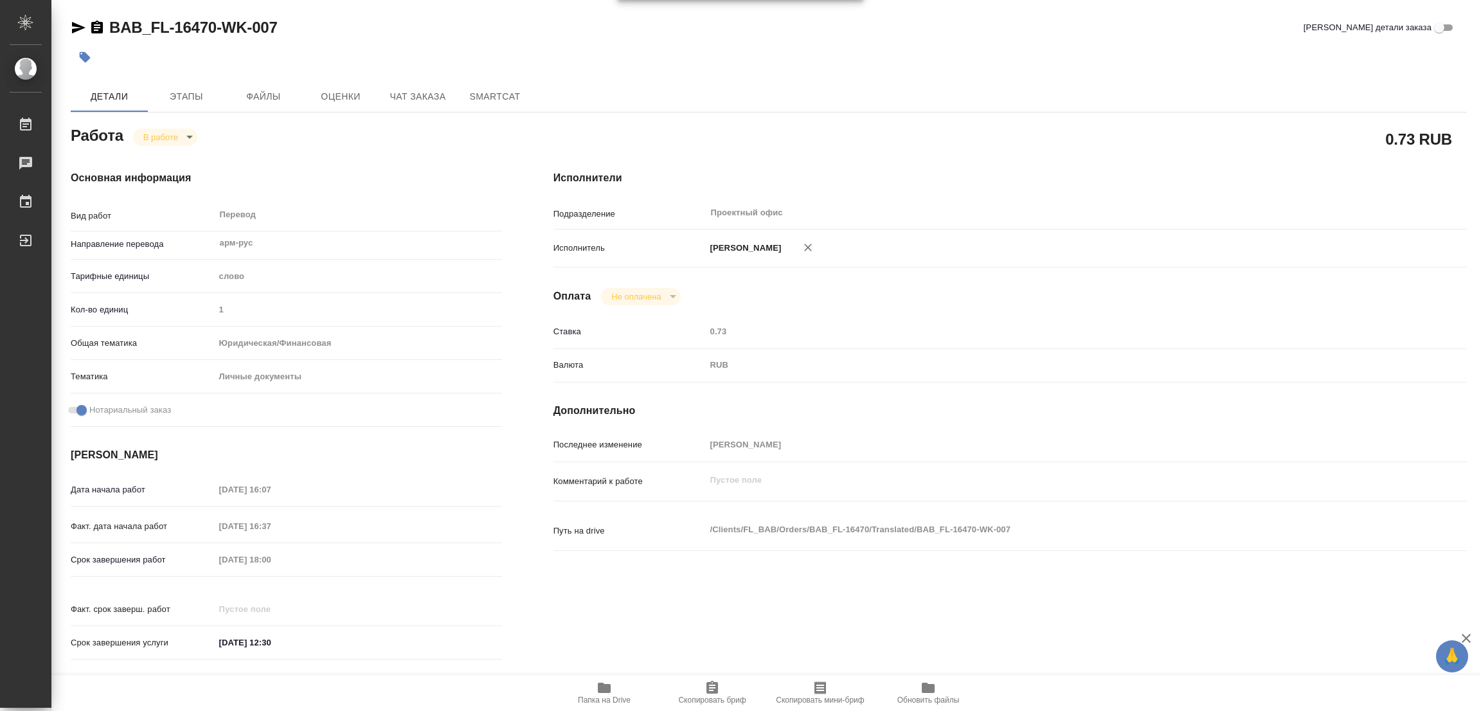
click at [930, 343] on div "Ставка 0.73" at bounding box center [1009, 332] width 913 height 22
click at [175, 557] on div "Срок завершения работ 05.09.2025 18:00" at bounding box center [286, 559] width 431 height 22
type textarea "x"
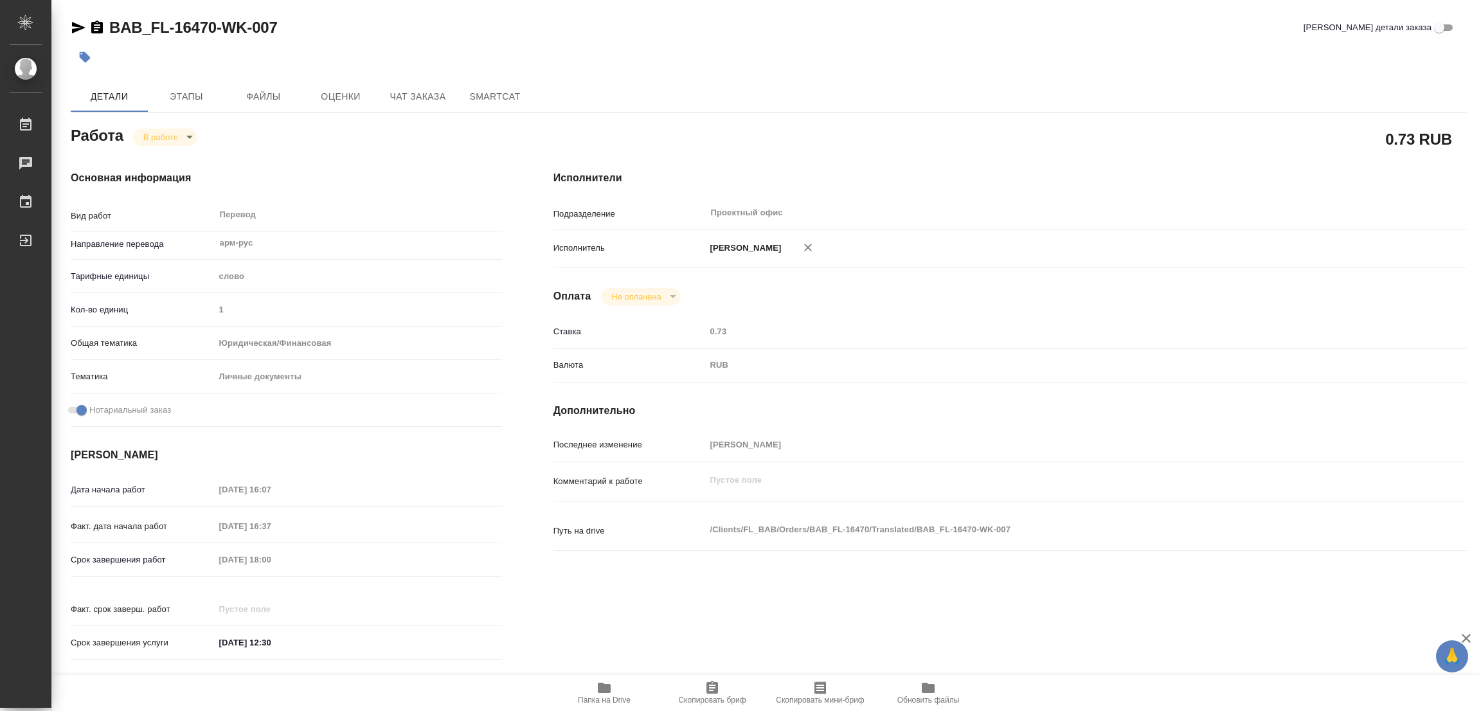
type textarea "x"
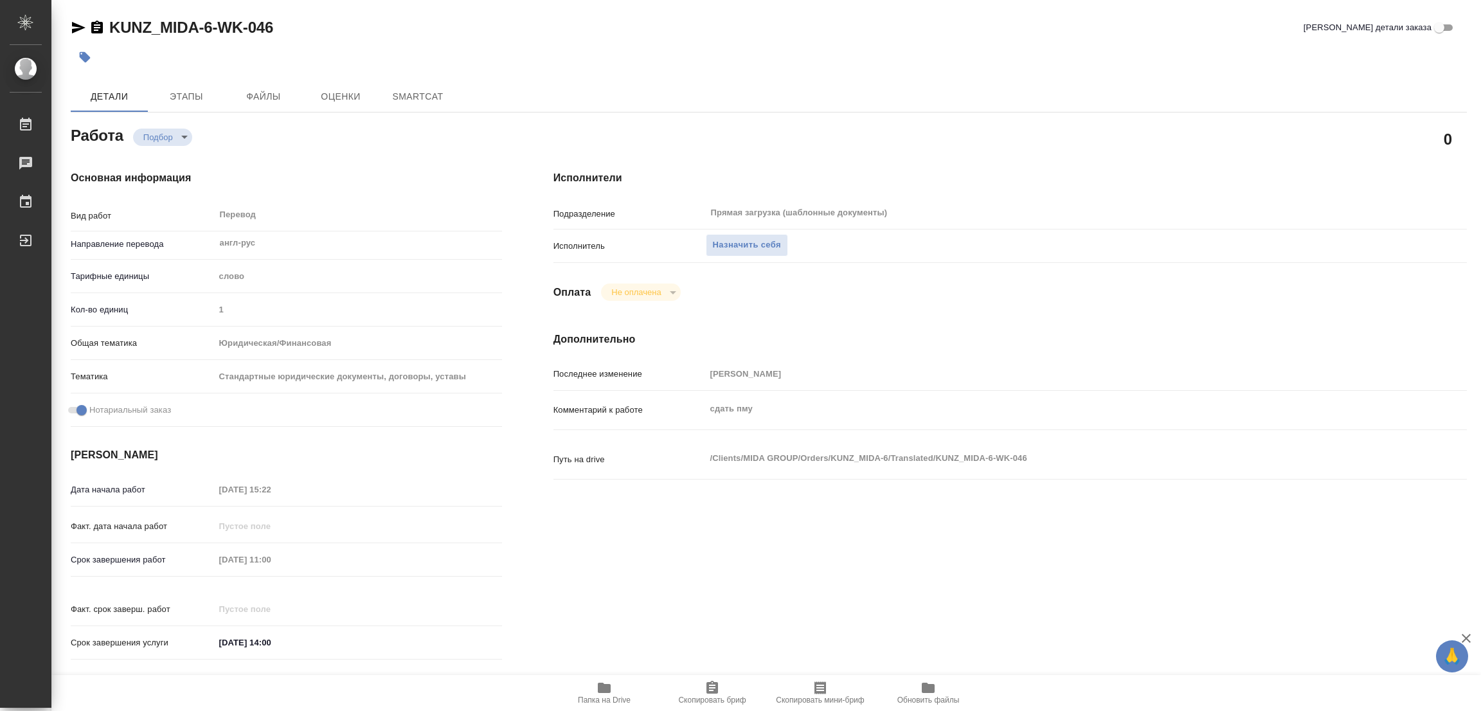
type textarea "x"
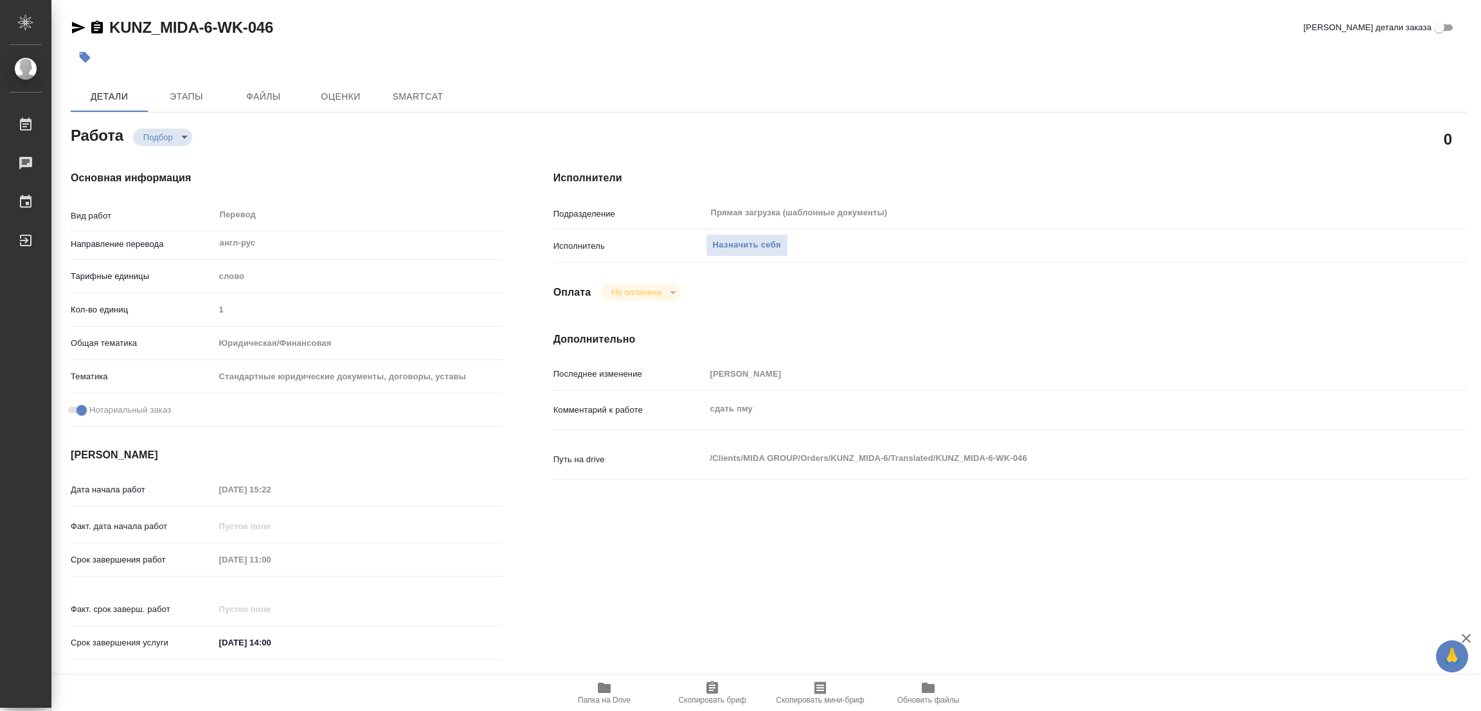
type textarea "x"
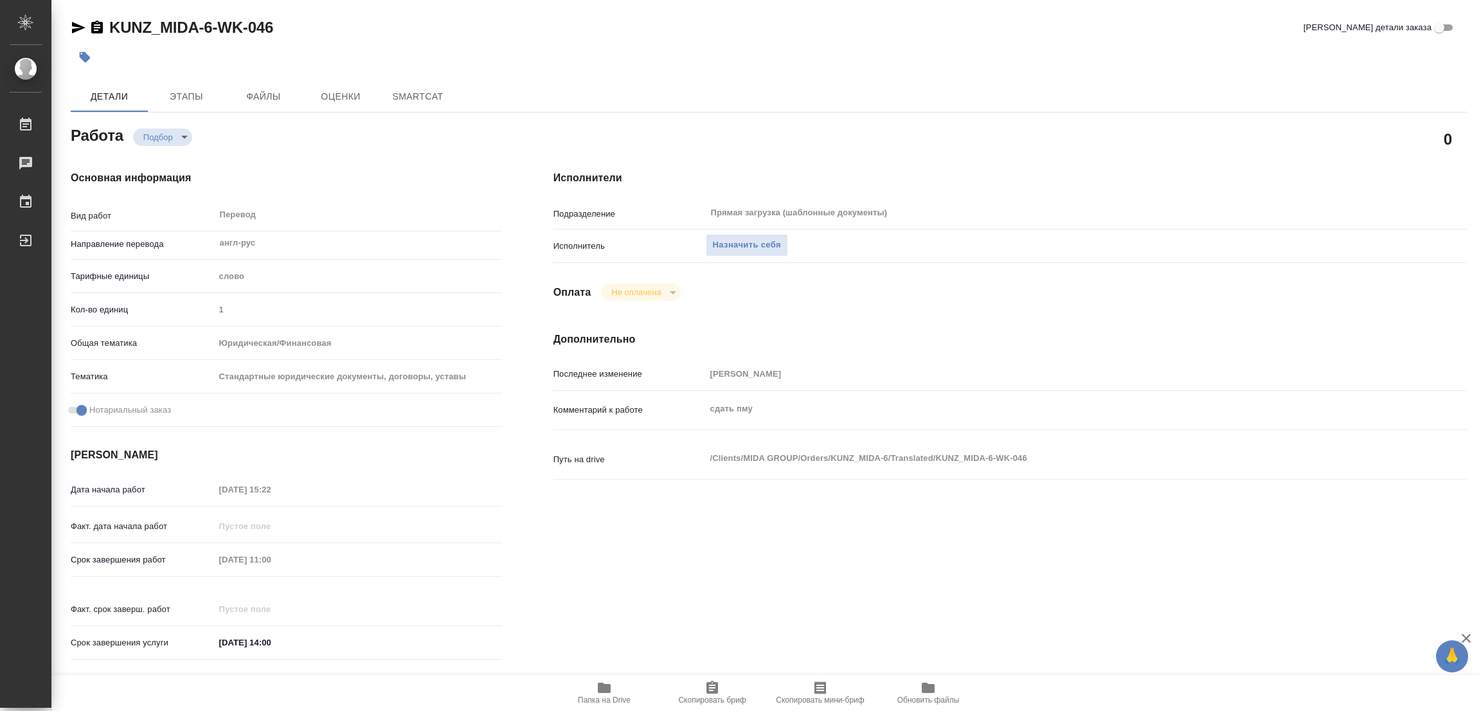
type textarea "x"
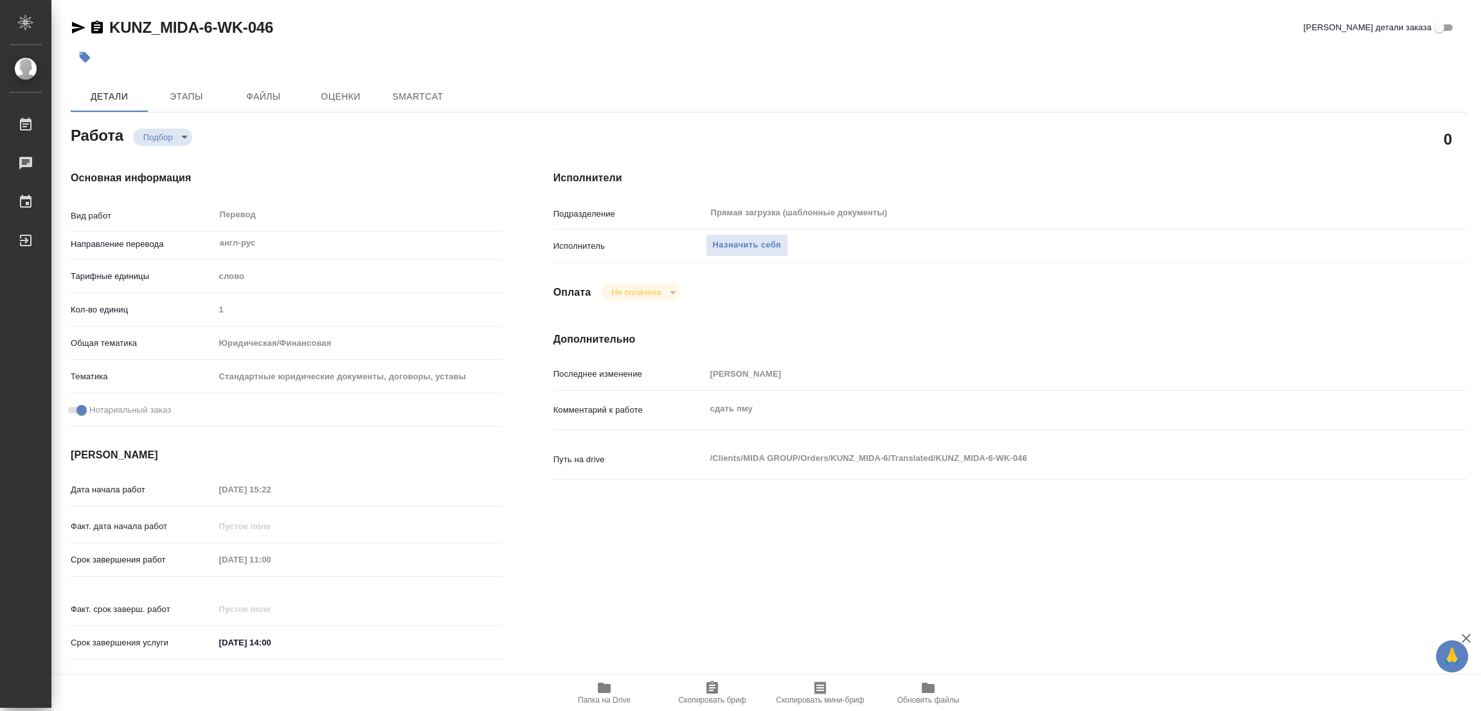
type textarea "x"
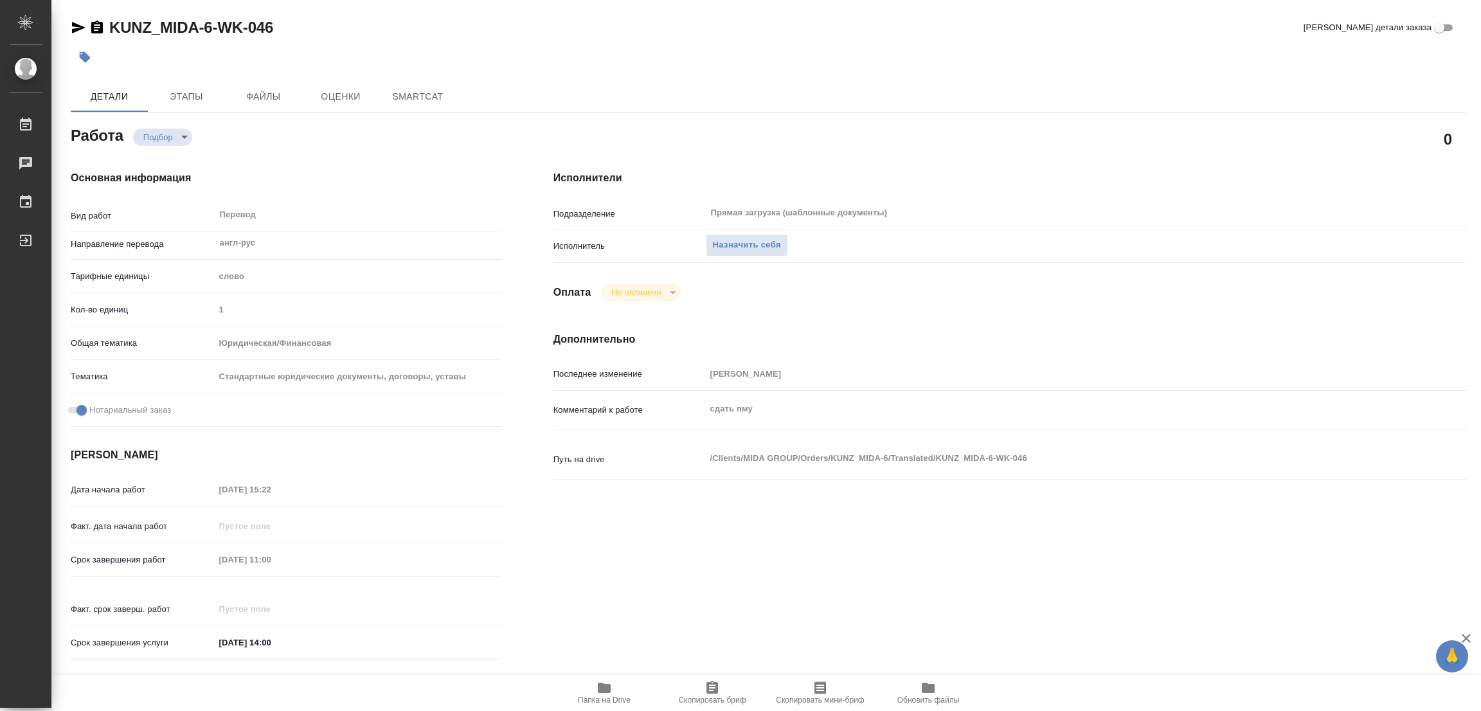
type textarea "x"
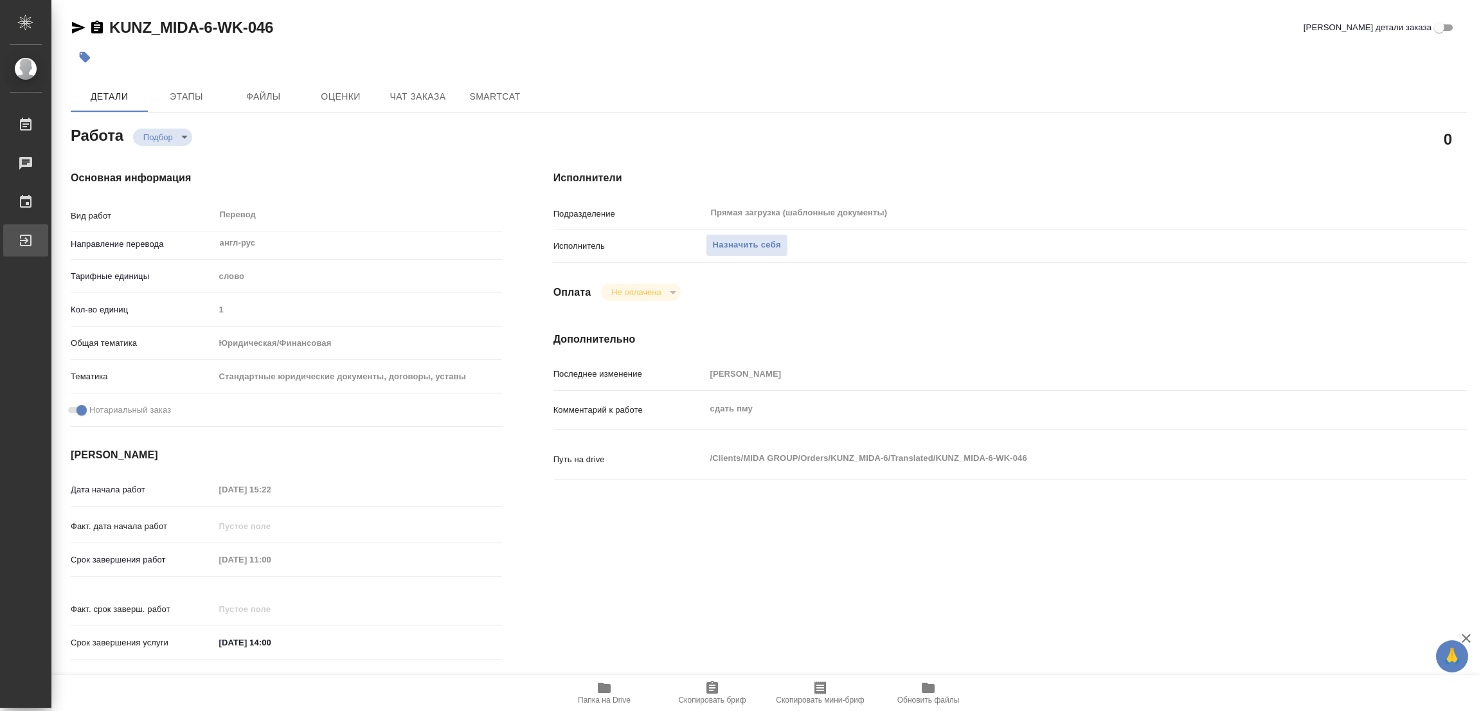
type textarea "x"
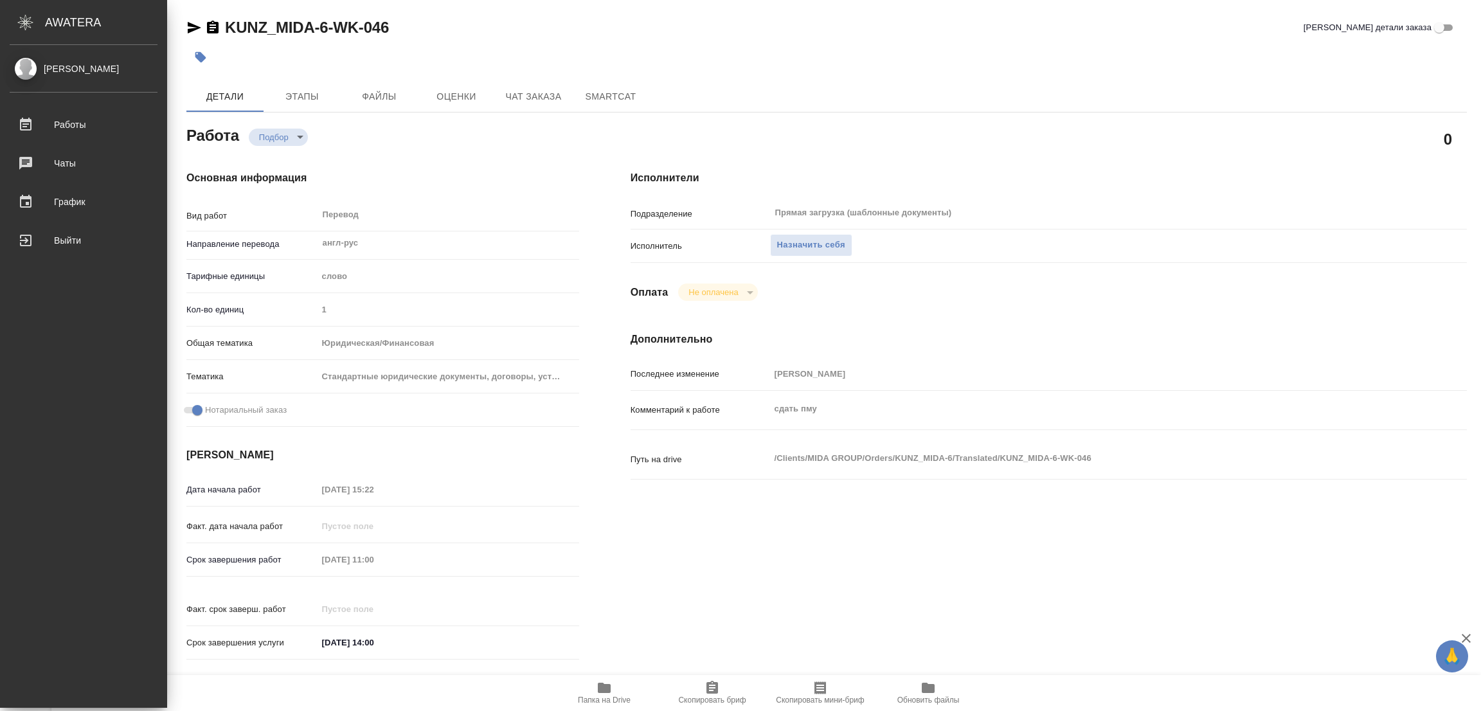
type textarea "x"
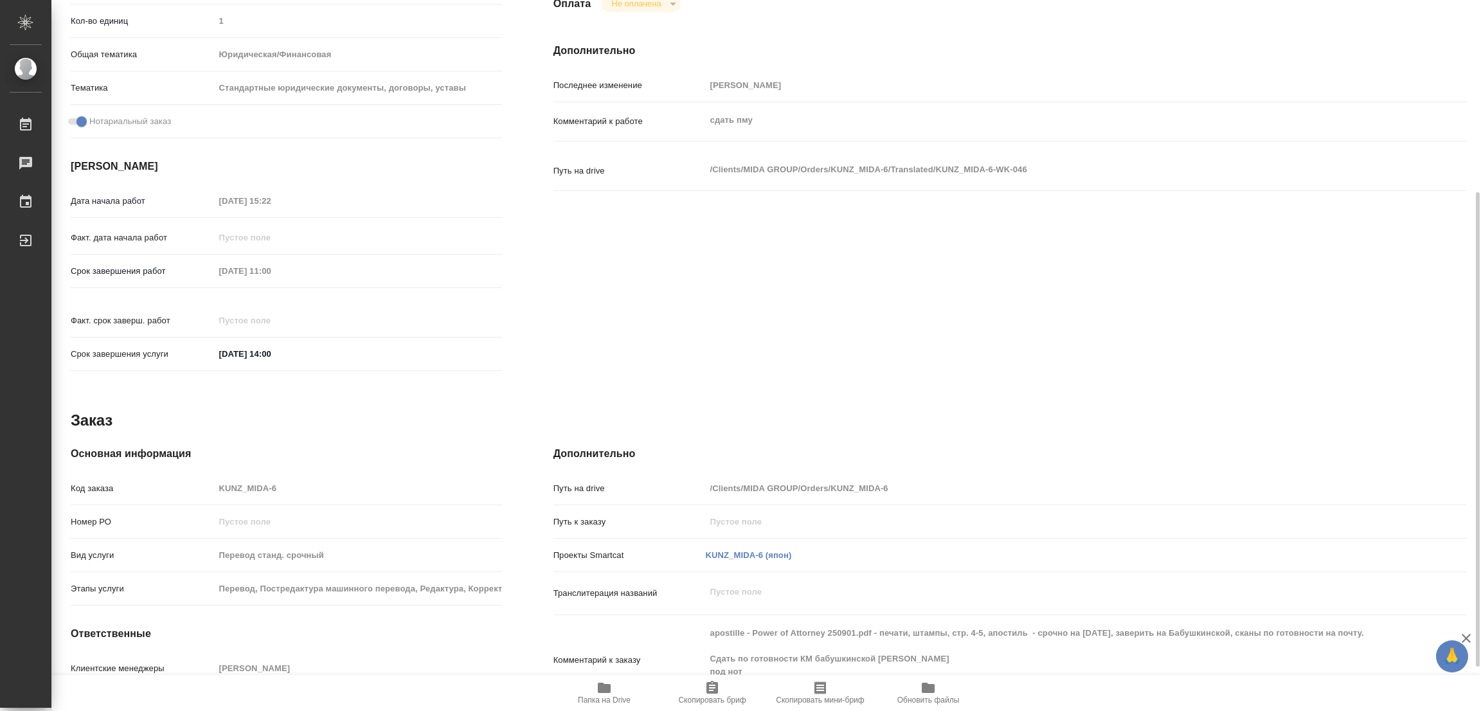
type textarea "x"
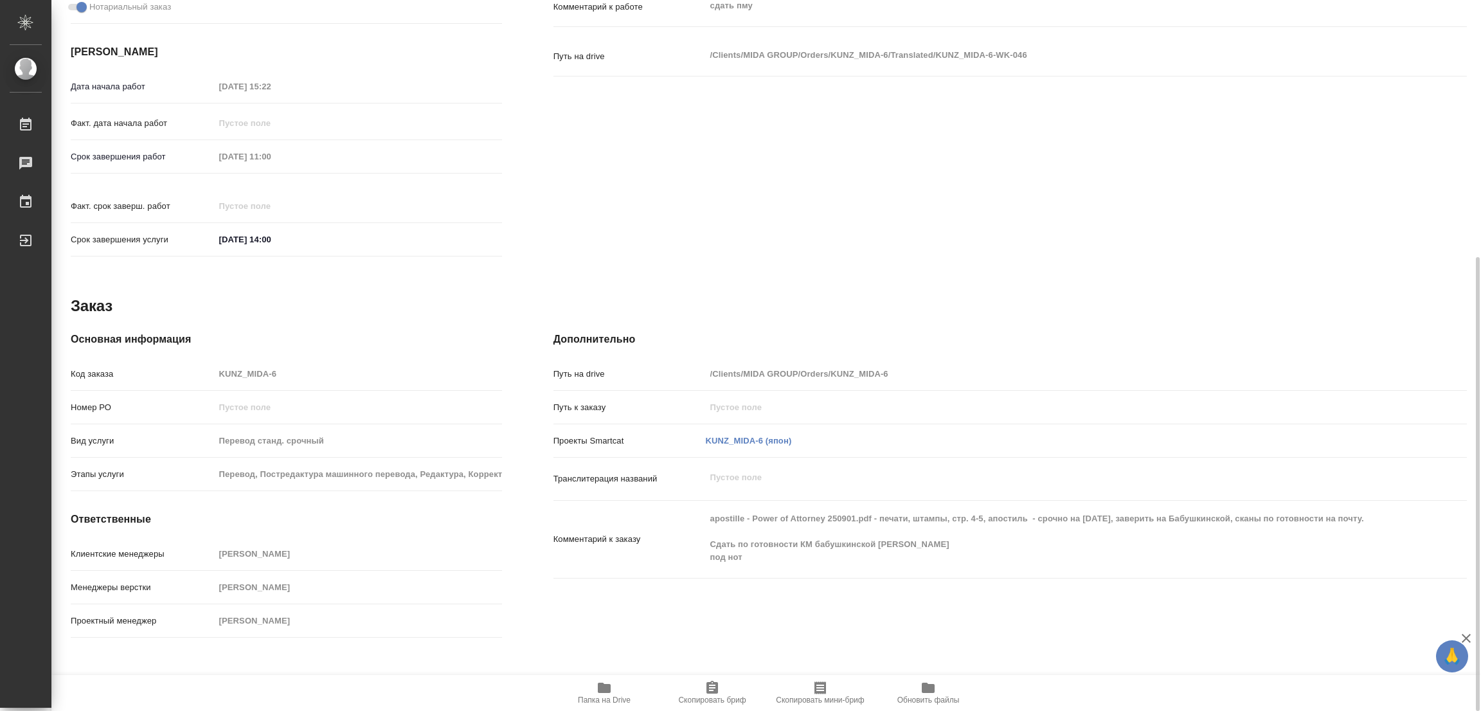
scroll to position [414, 0]
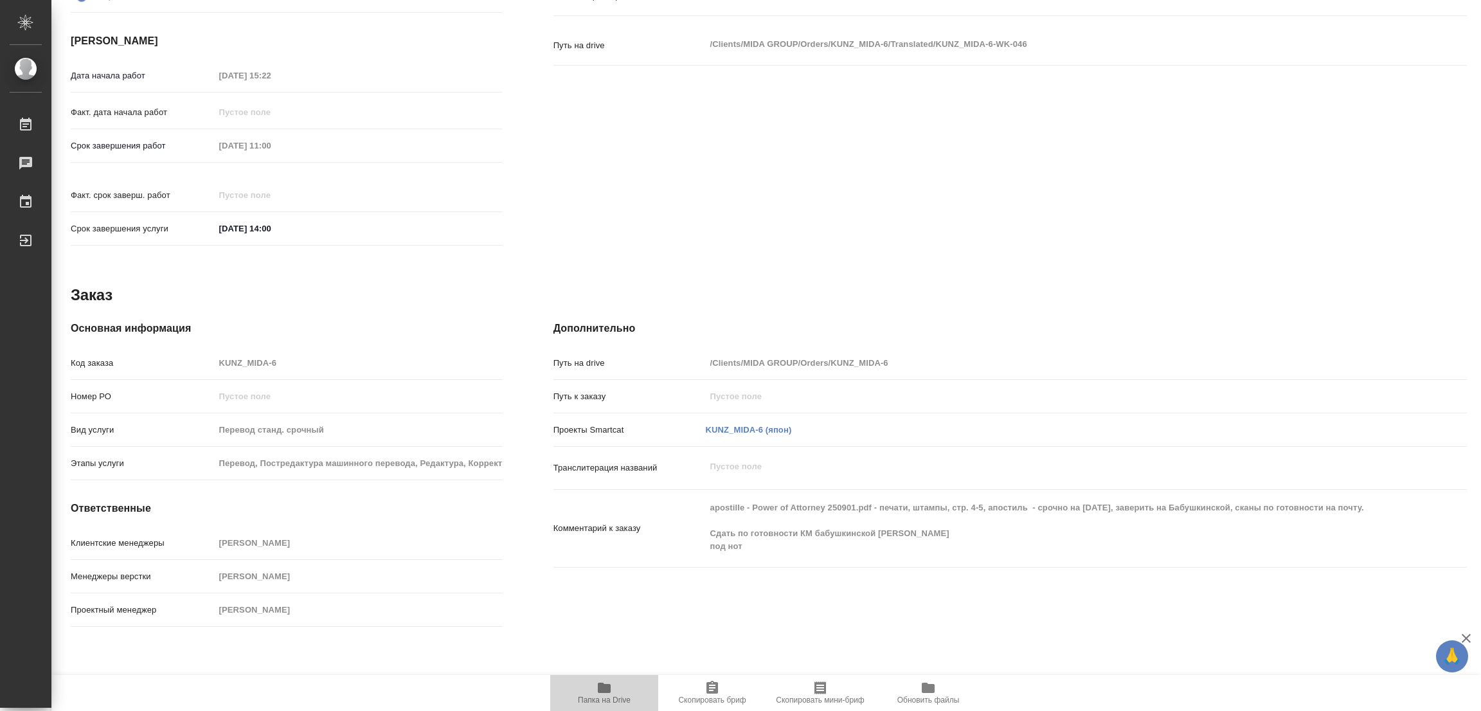
click at [602, 690] on icon "button" at bounding box center [604, 688] width 13 height 10
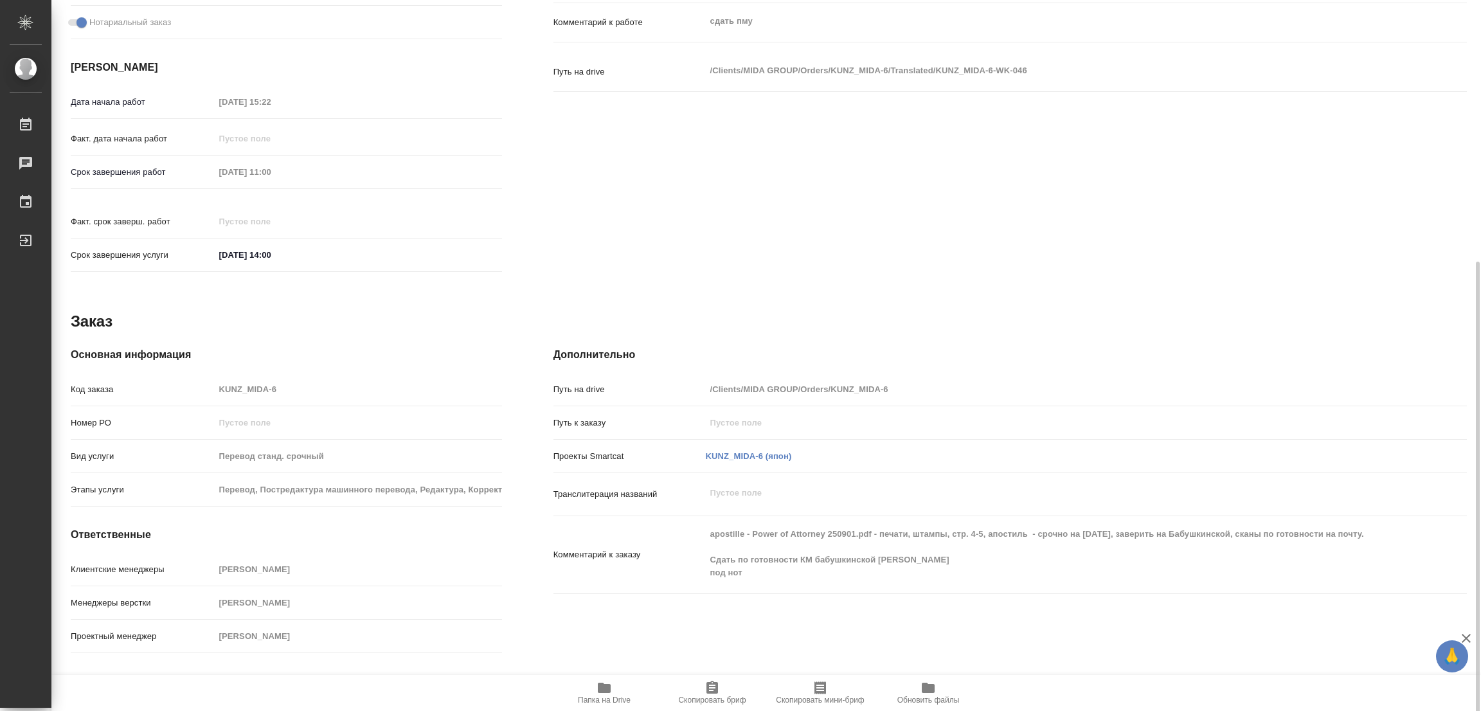
scroll to position [395, 0]
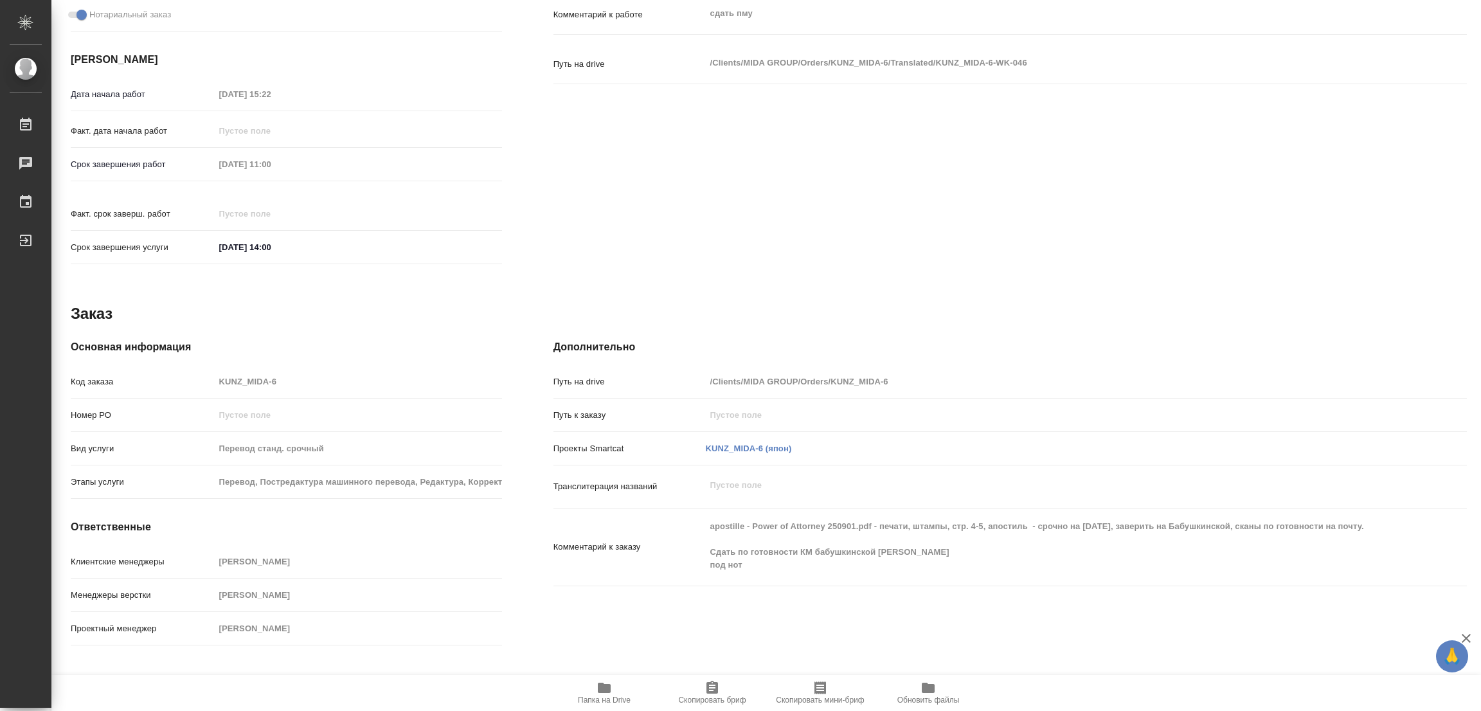
click at [944, 636] on div "Дополнительно Путь на drive /Clients/MIDA GROUP/Orders/KUNZ_MIDA-6 Путь к заказ…" at bounding box center [1010, 495] width 965 height 363
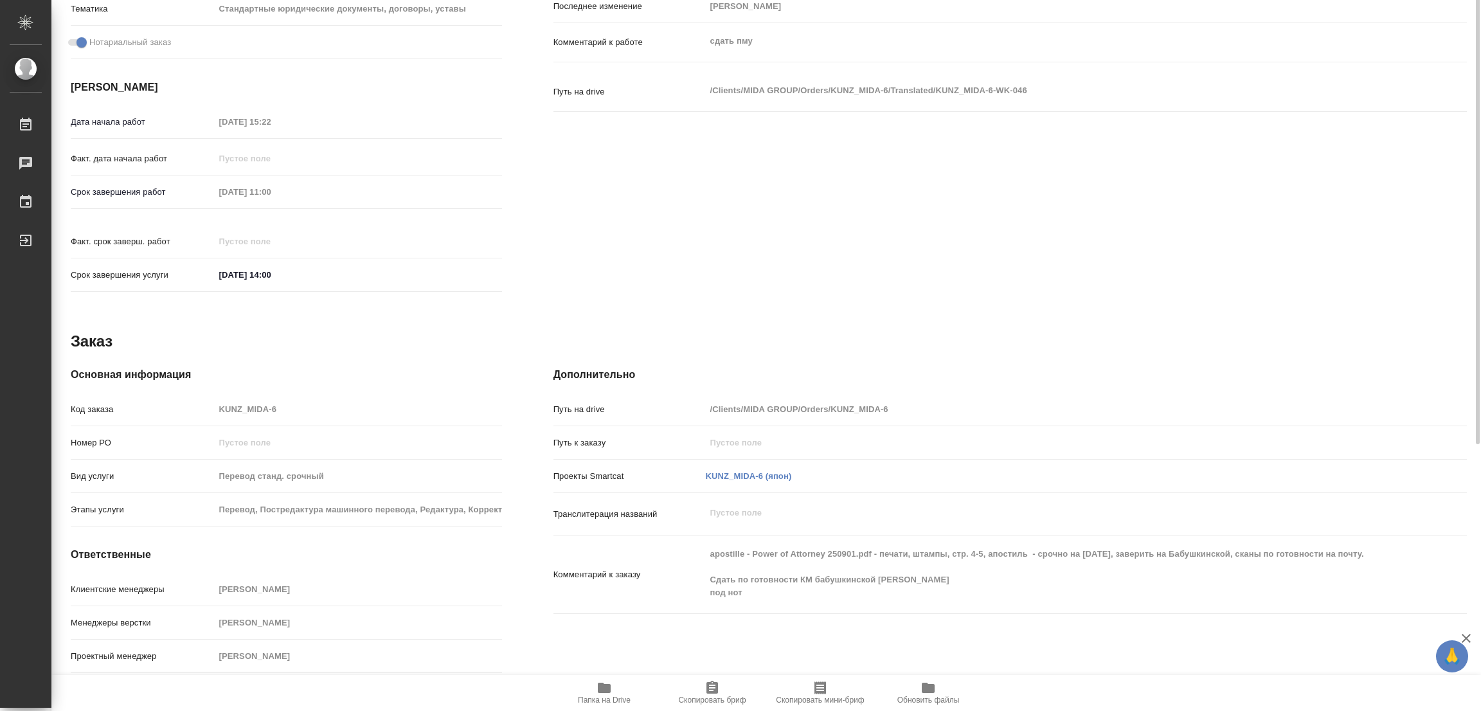
scroll to position [10, 0]
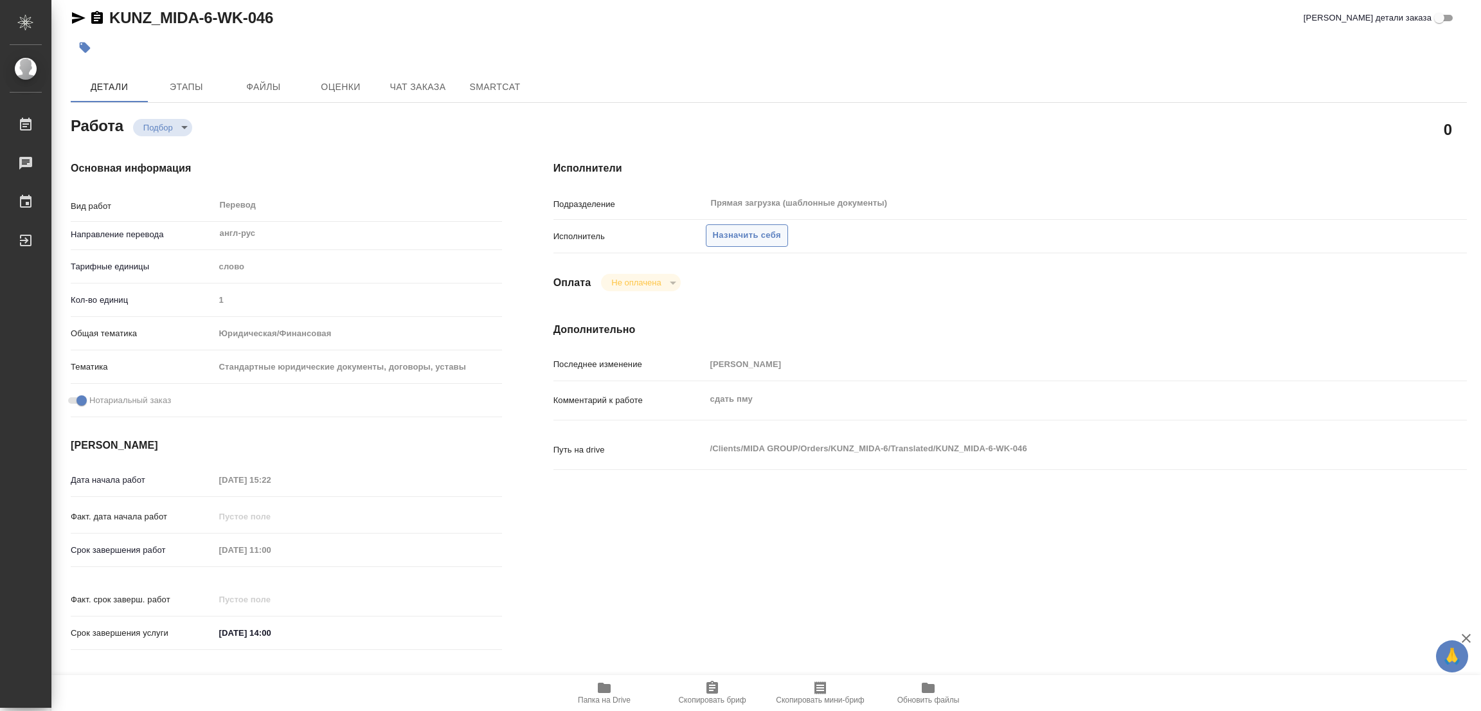
click at [733, 231] on span "Назначить себя" at bounding box center [747, 235] width 68 height 15
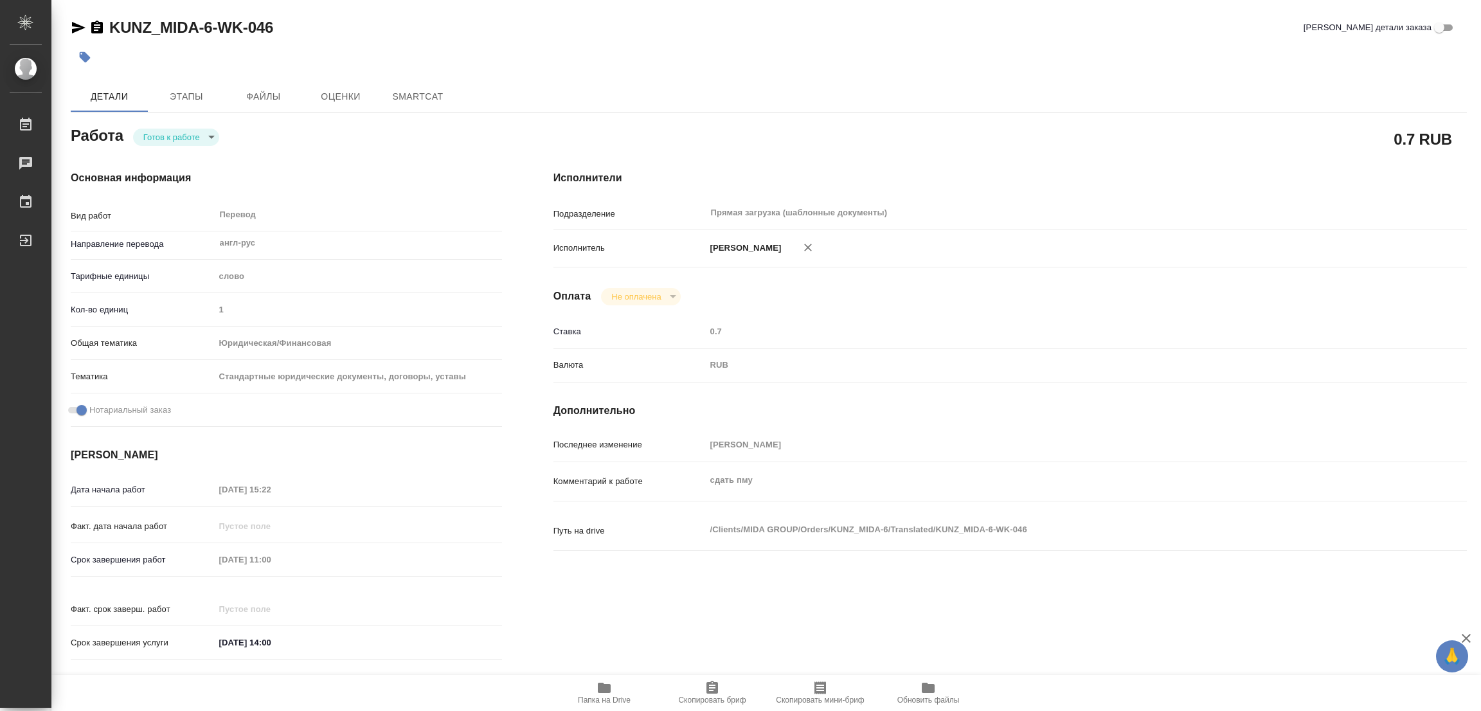
type textarea "x"
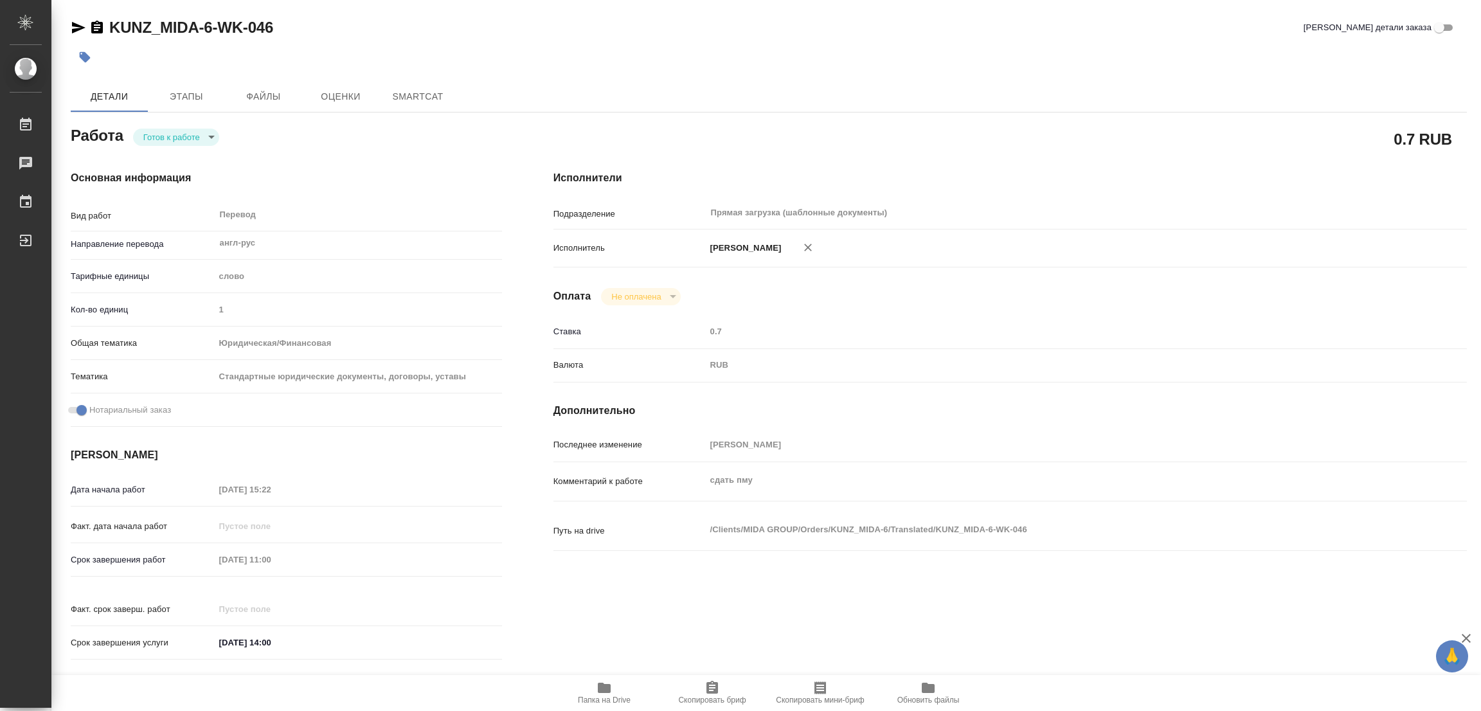
type textarea "x"
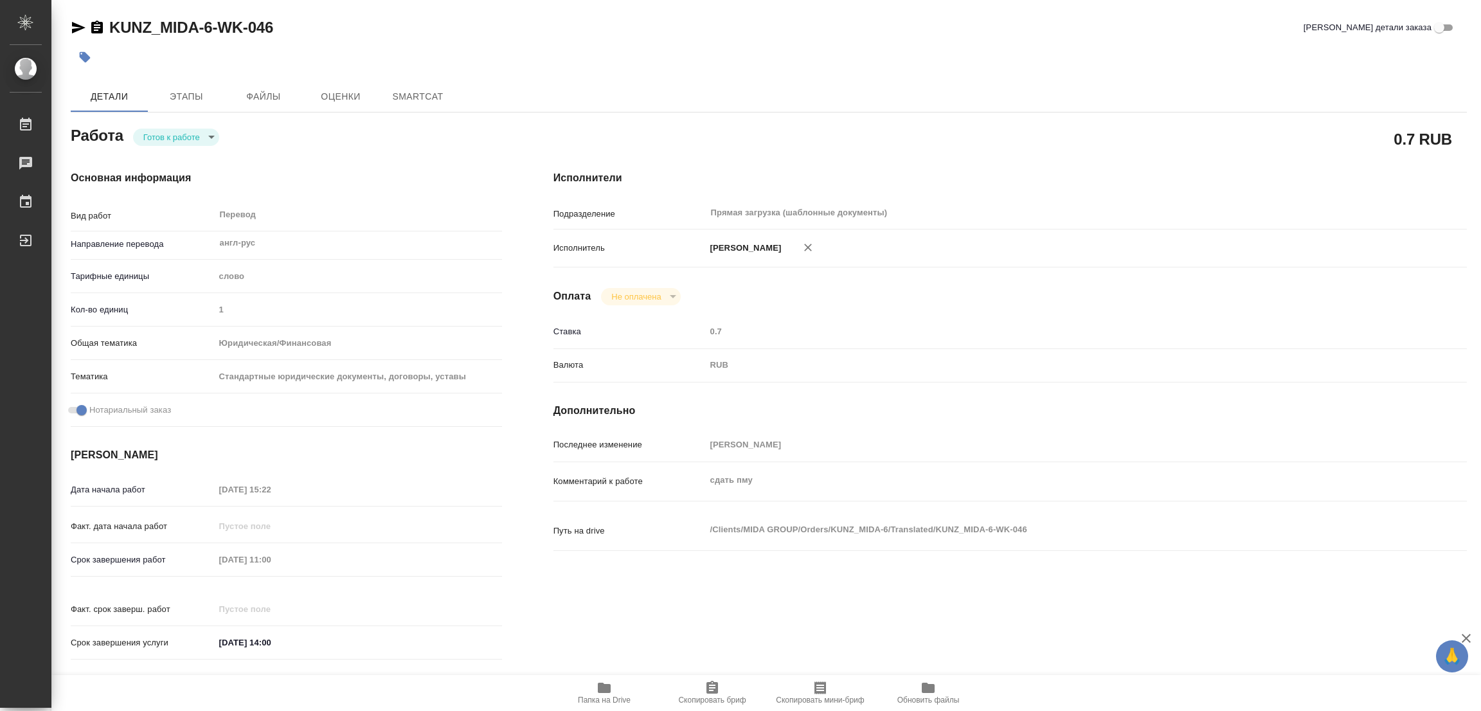
type textarea "x"
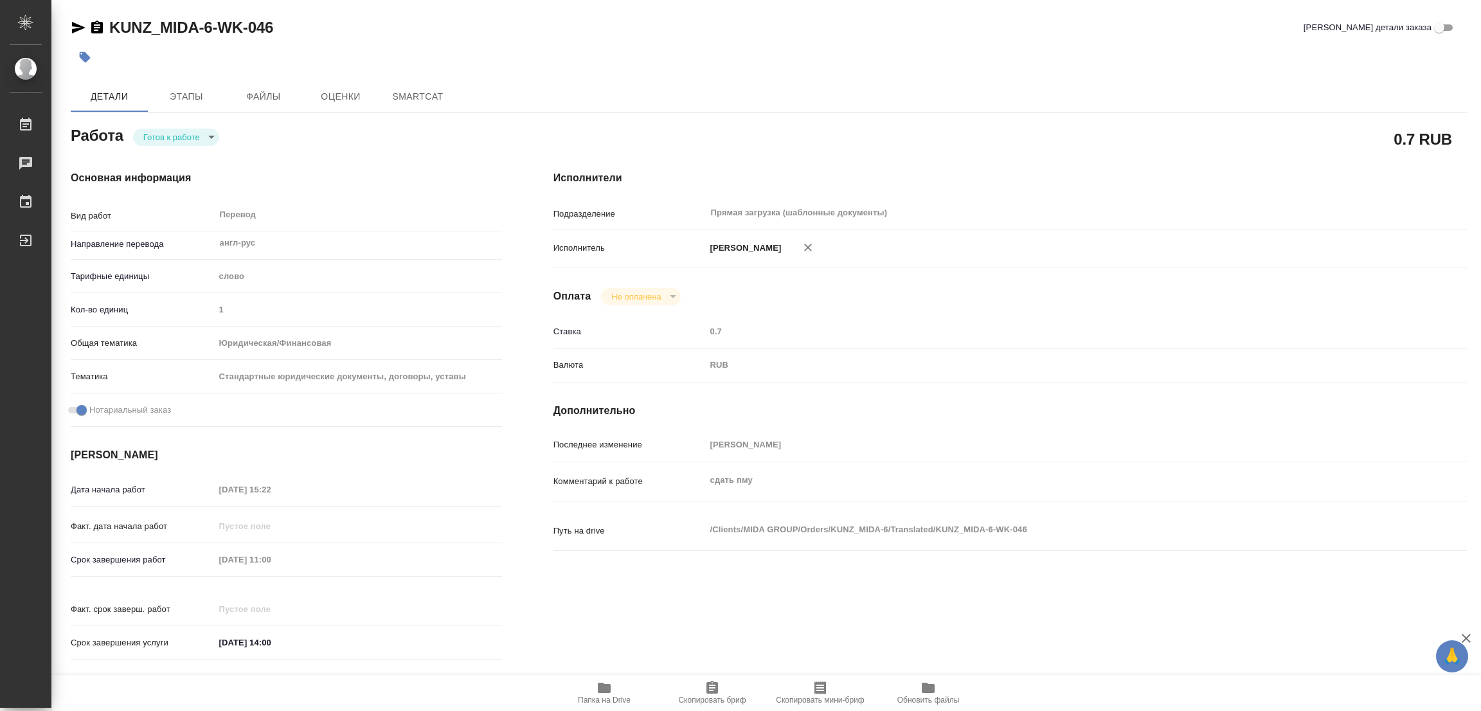
type textarea "x"
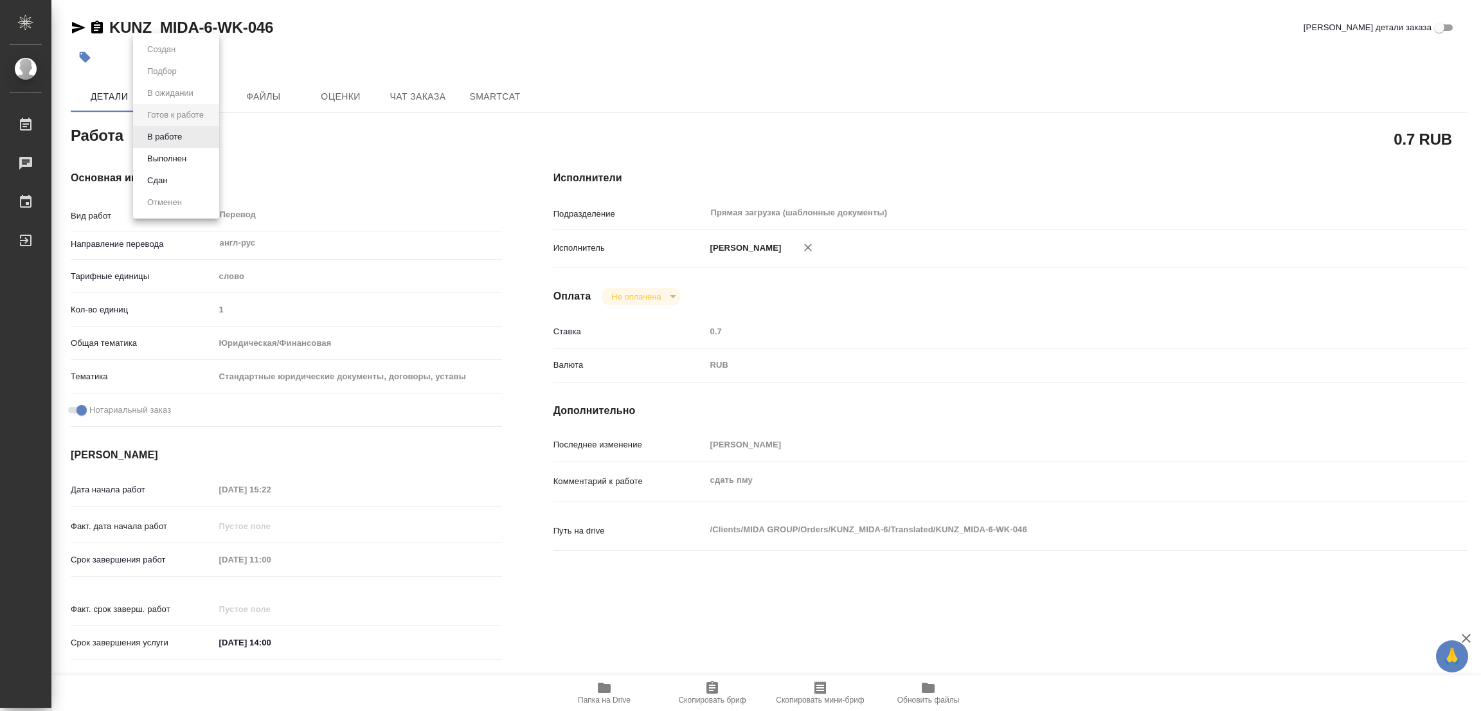
click at [174, 132] on body "🙏 .cls-1 fill:#fff; AWATERA [PERSON_NAME] Работы Чаты График Выйти KUNZ_MIDA-6-…" at bounding box center [740, 355] width 1481 height 711
click at [174, 132] on button "В работе" at bounding box center [164, 137] width 42 height 14
type textarea "x"
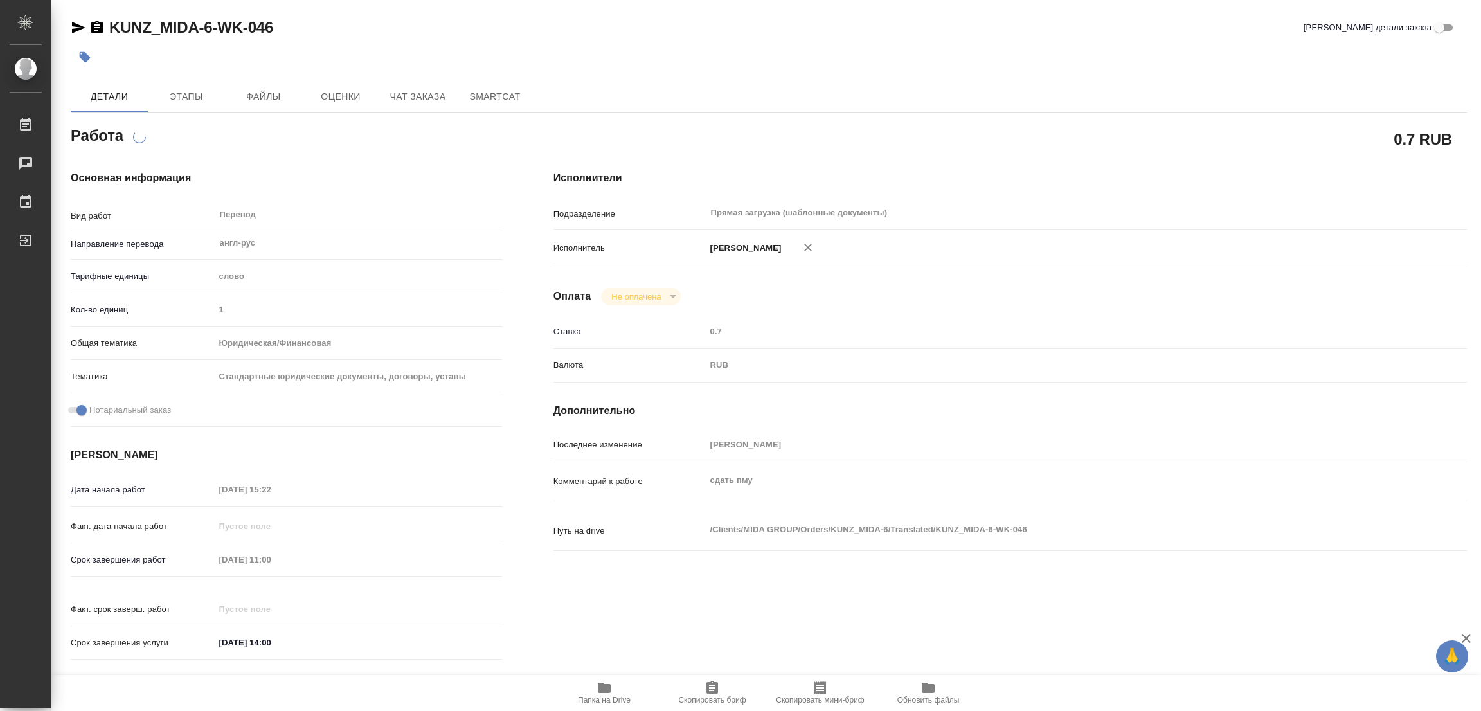
type textarea "x"
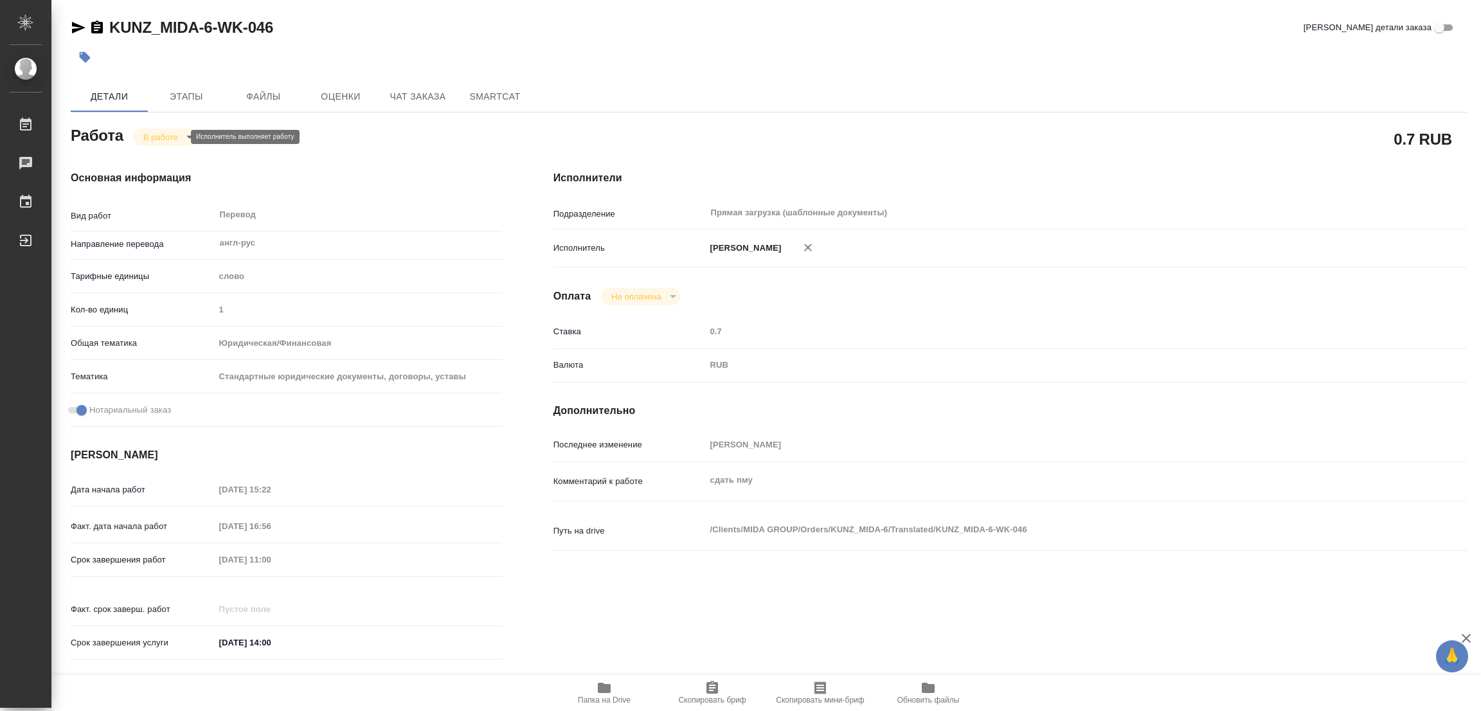
type textarea "x"
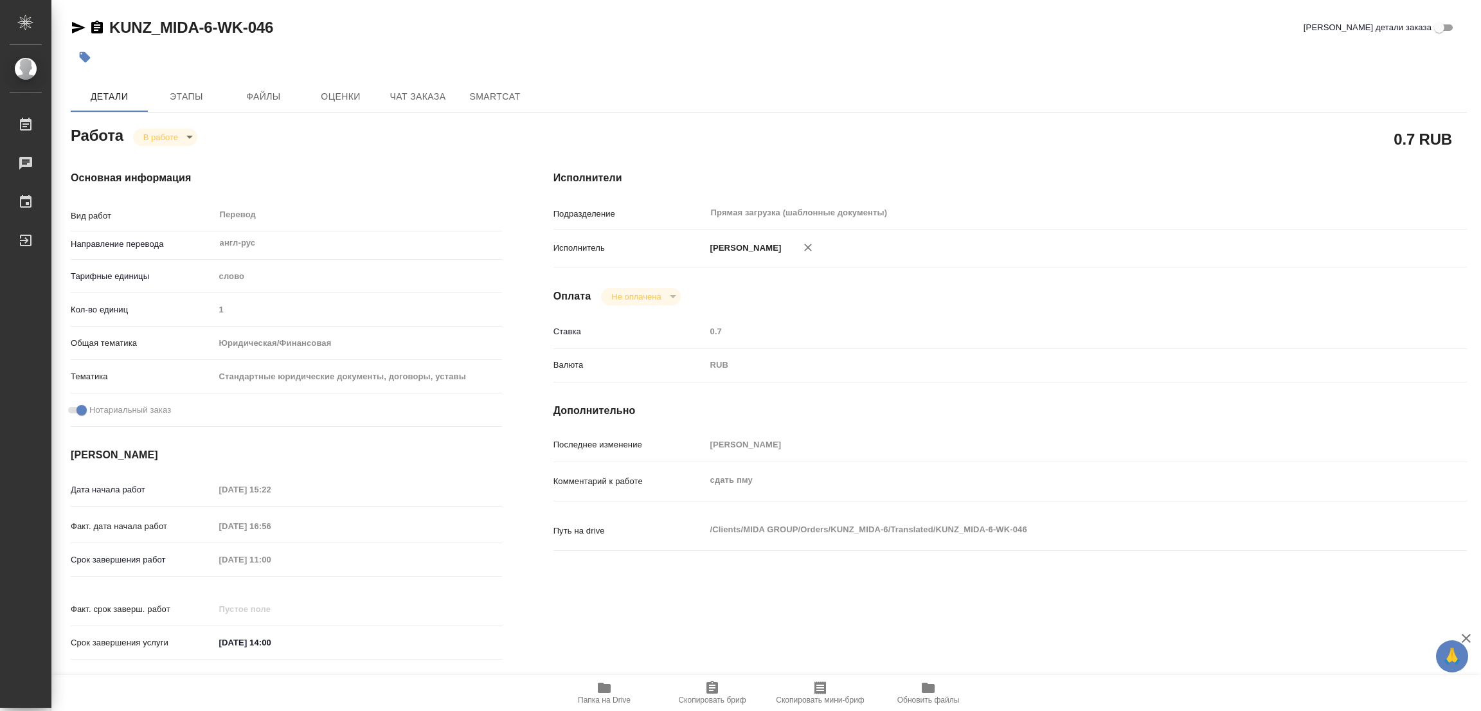
type textarea "x"
click at [834, 58] on div at bounding box center [536, 57] width 931 height 28
type textarea "x"
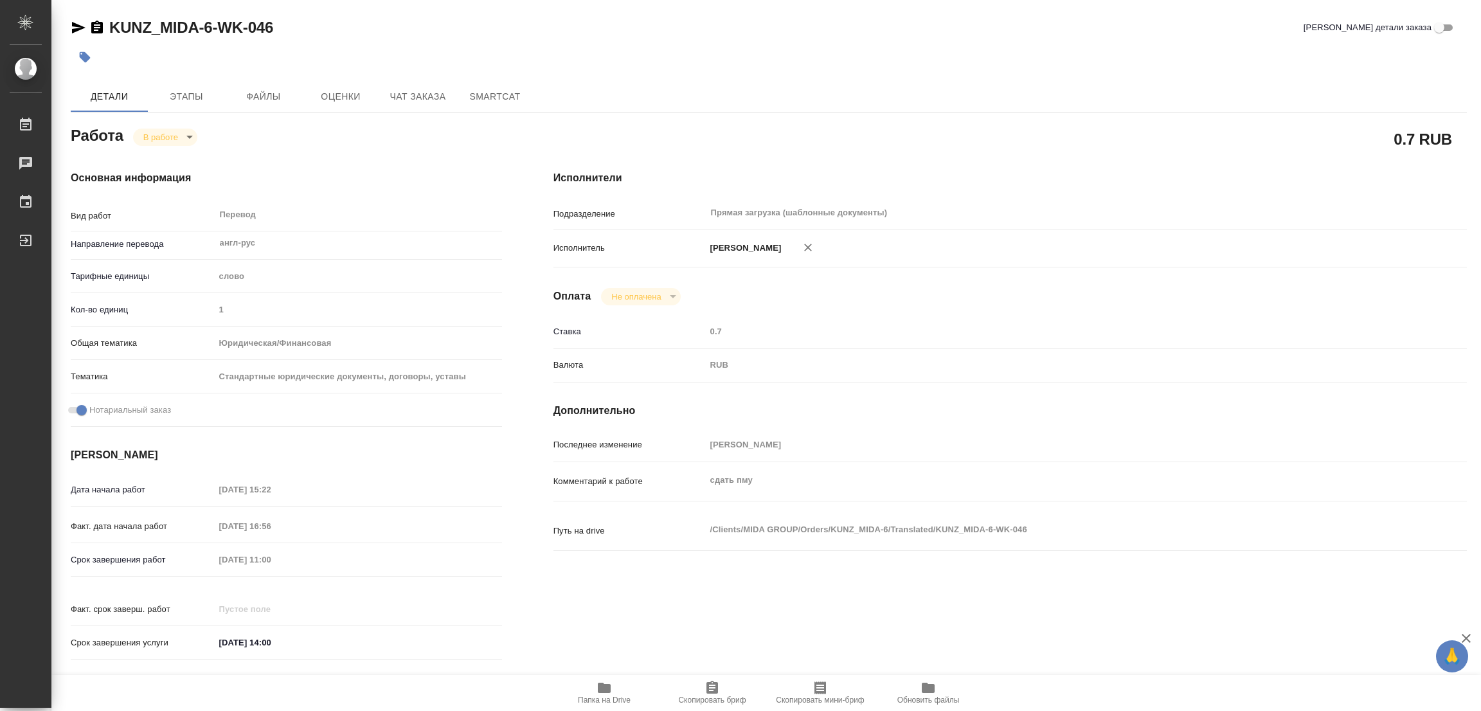
type textarea "x"
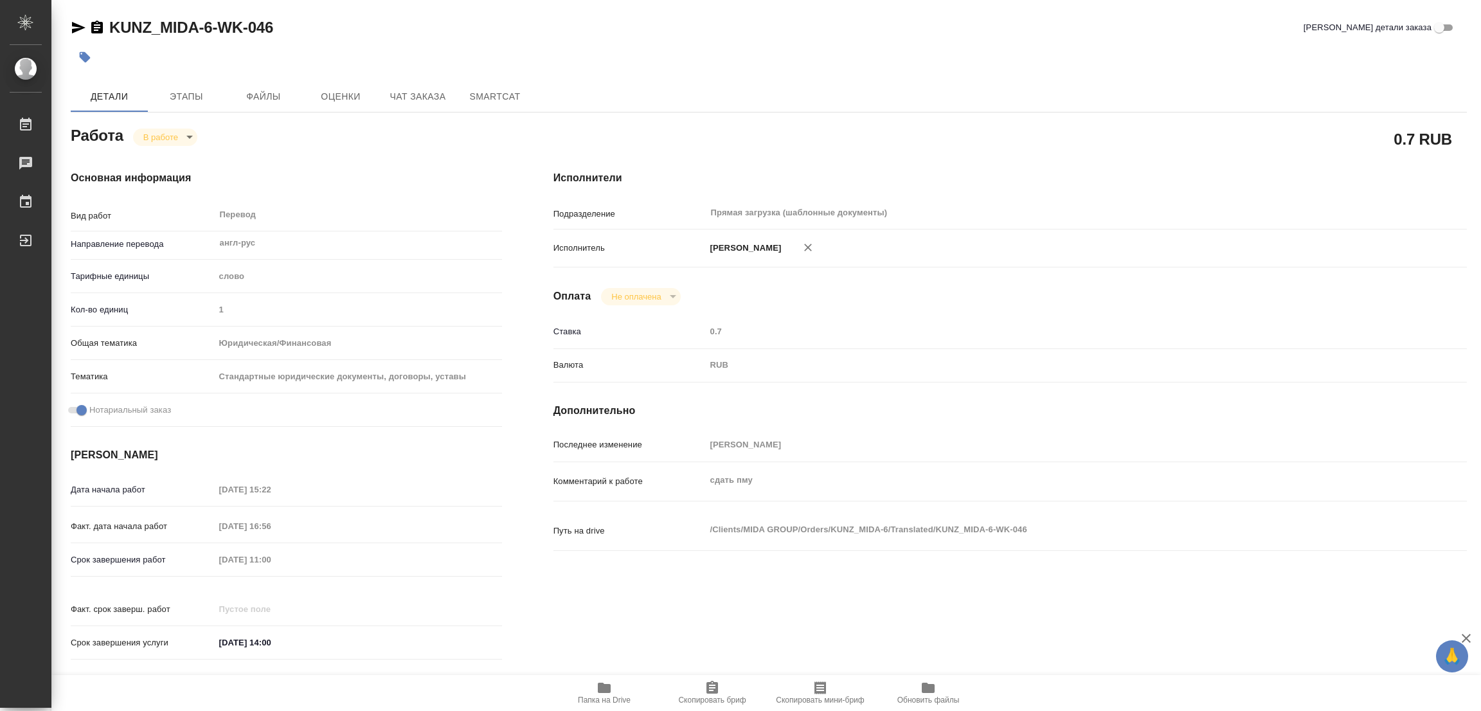
type textarea "x"
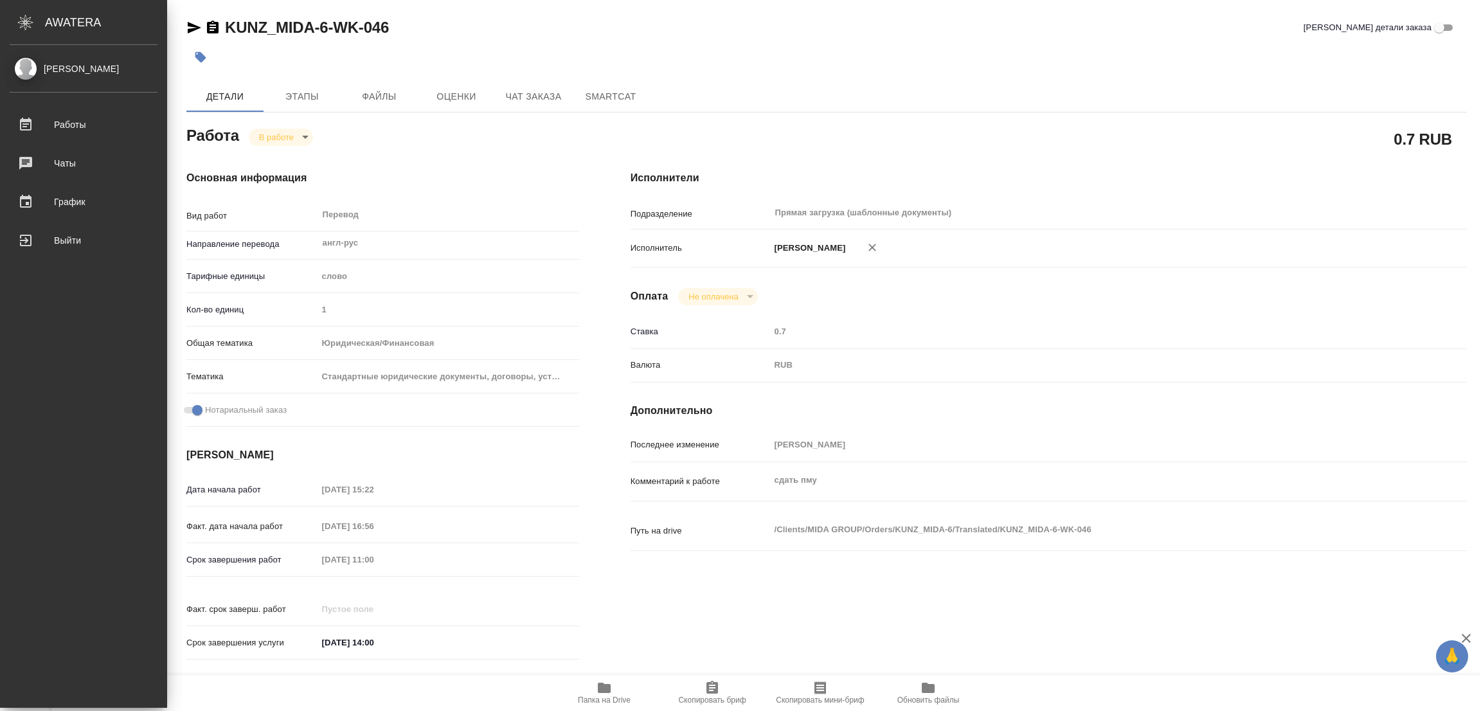
type textarea "x"
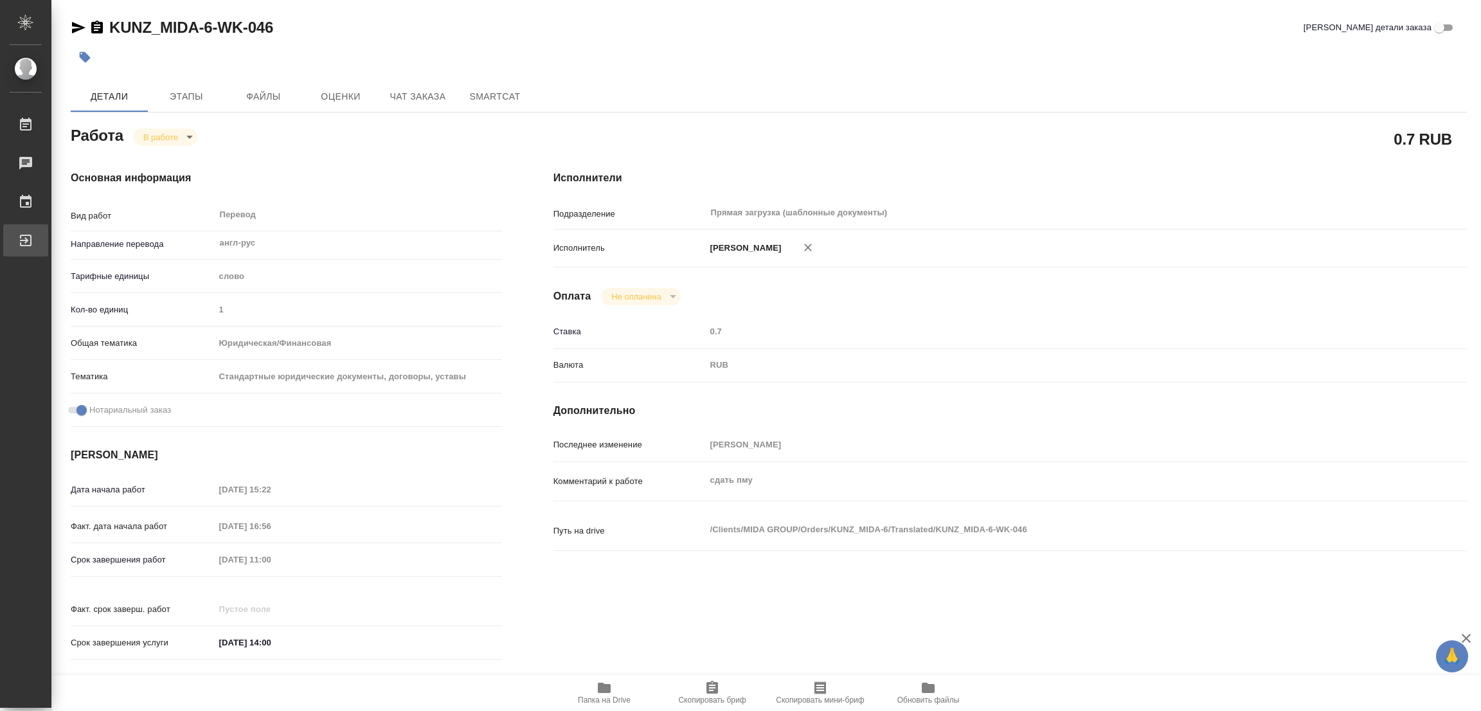
type textarea "x"
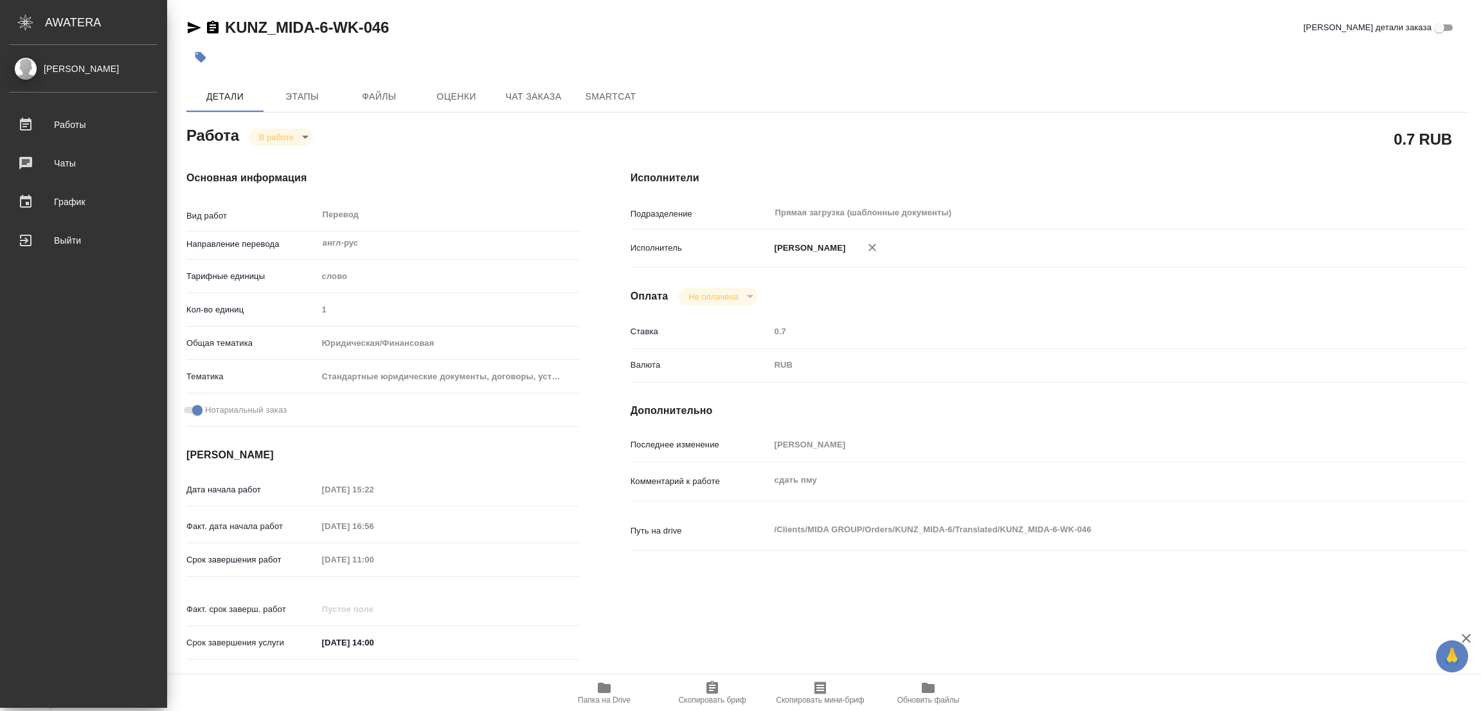
type textarea "x"
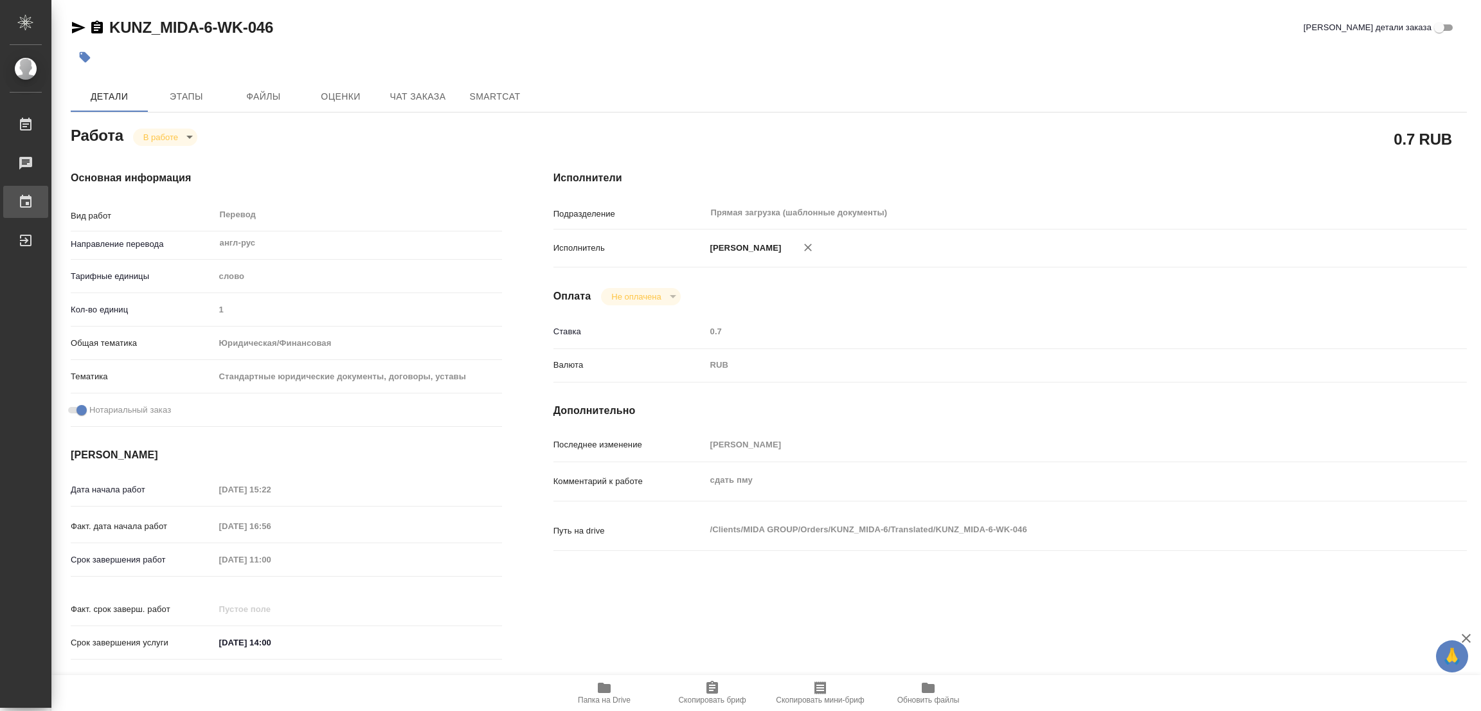
type textarea "x"
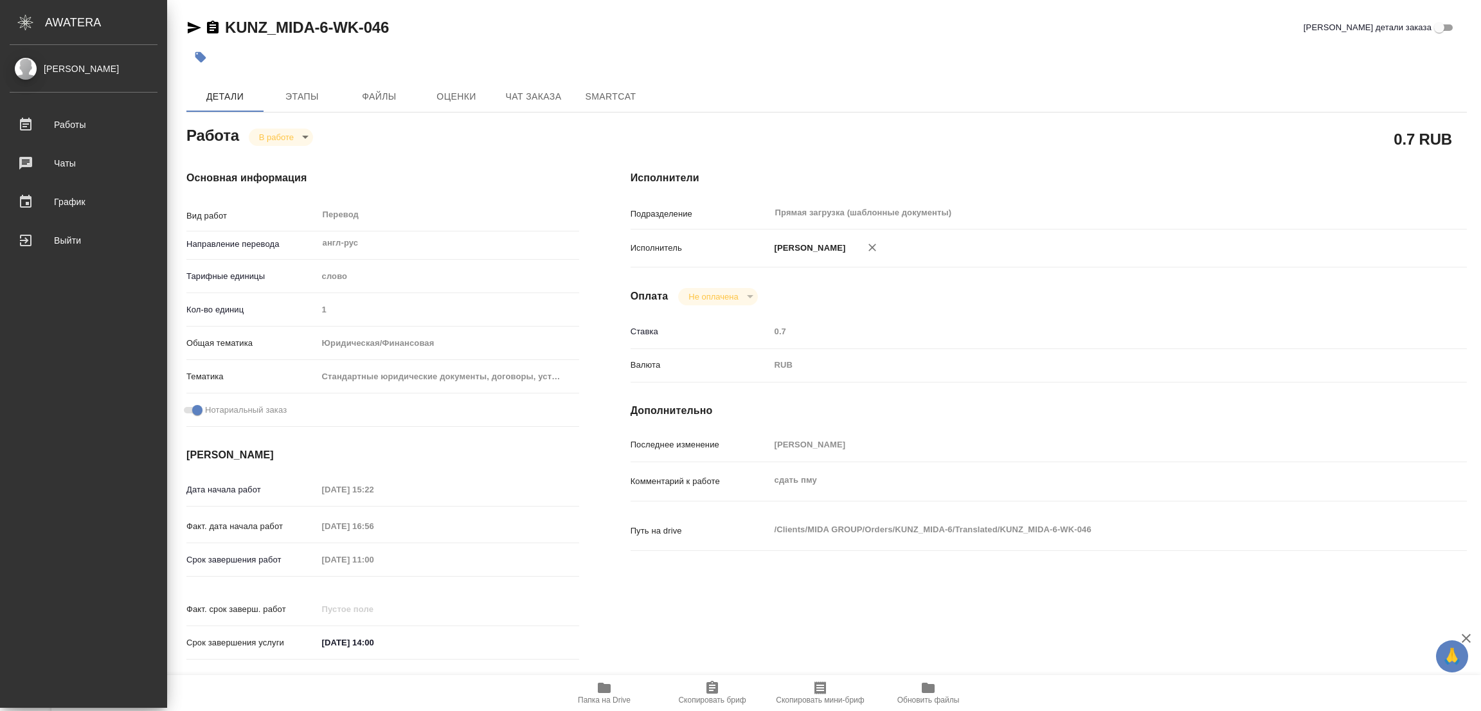
type textarea "x"
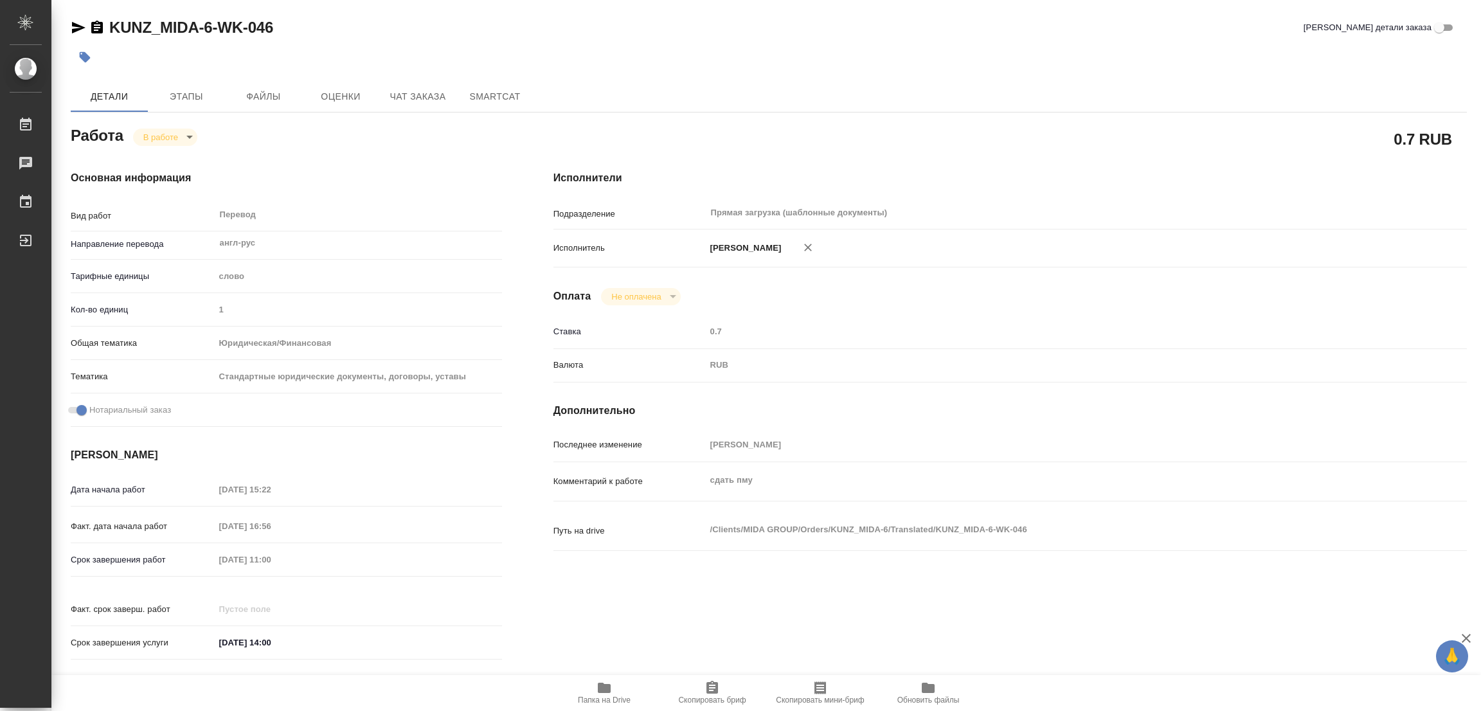
click at [1073, 164] on div "Исполнители Подразделение Прямая загрузка (шаблонные документы) ​ Исполнитель […" at bounding box center [1010, 419] width 965 height 549
click at [724, 617] on div "Исполнители Подразделение Прямая загрузка (шаблонные документы) ​ Исполнитель […" at bounding box center [1010, 419] width 965 height 549
click at [854, 51] on div at bounding box center [536, 57] width 931 height 28
click at [878, 399] on div "Исполнители Подразделение Прямая загрузка (шаблонные документы) ​ Исполнитель […" at bounding box center [1010, 419] width 965 height 549
type textarea "x"
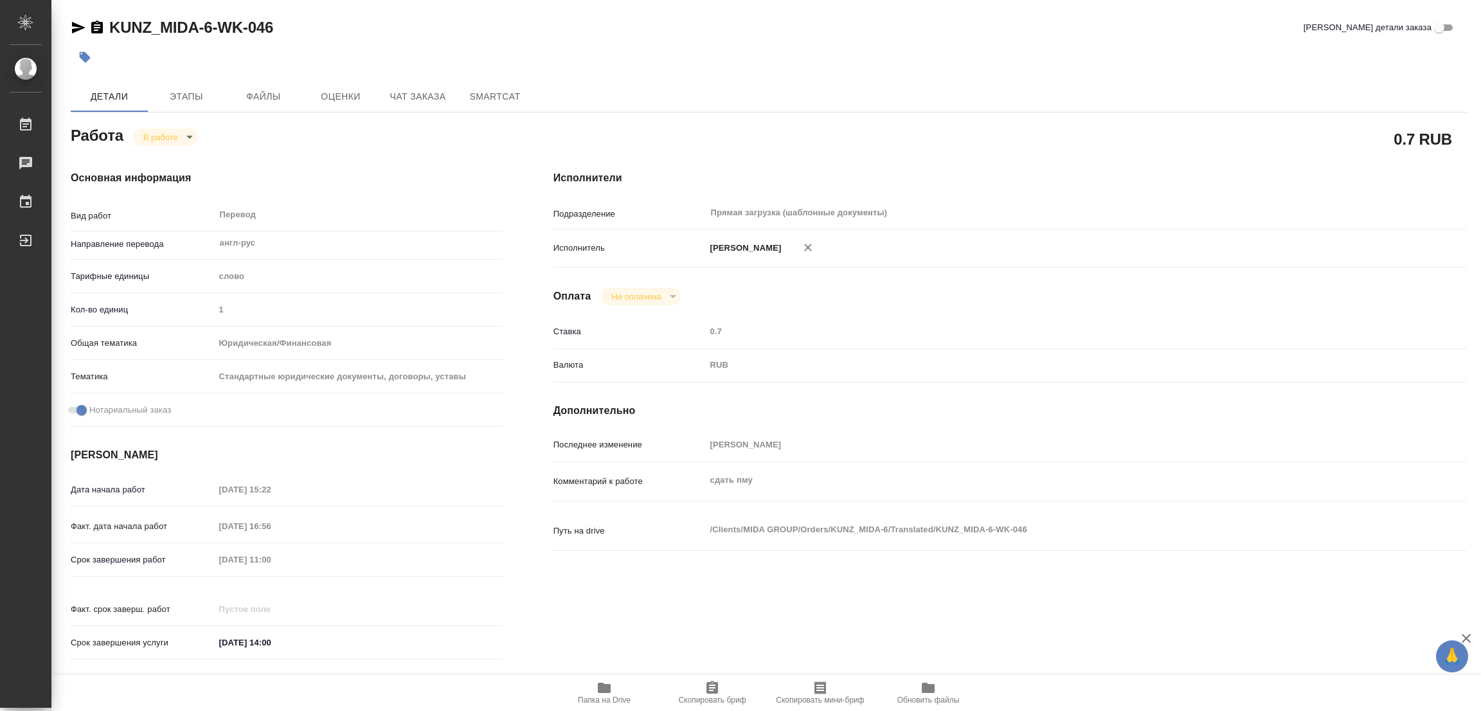
type textarea "x"
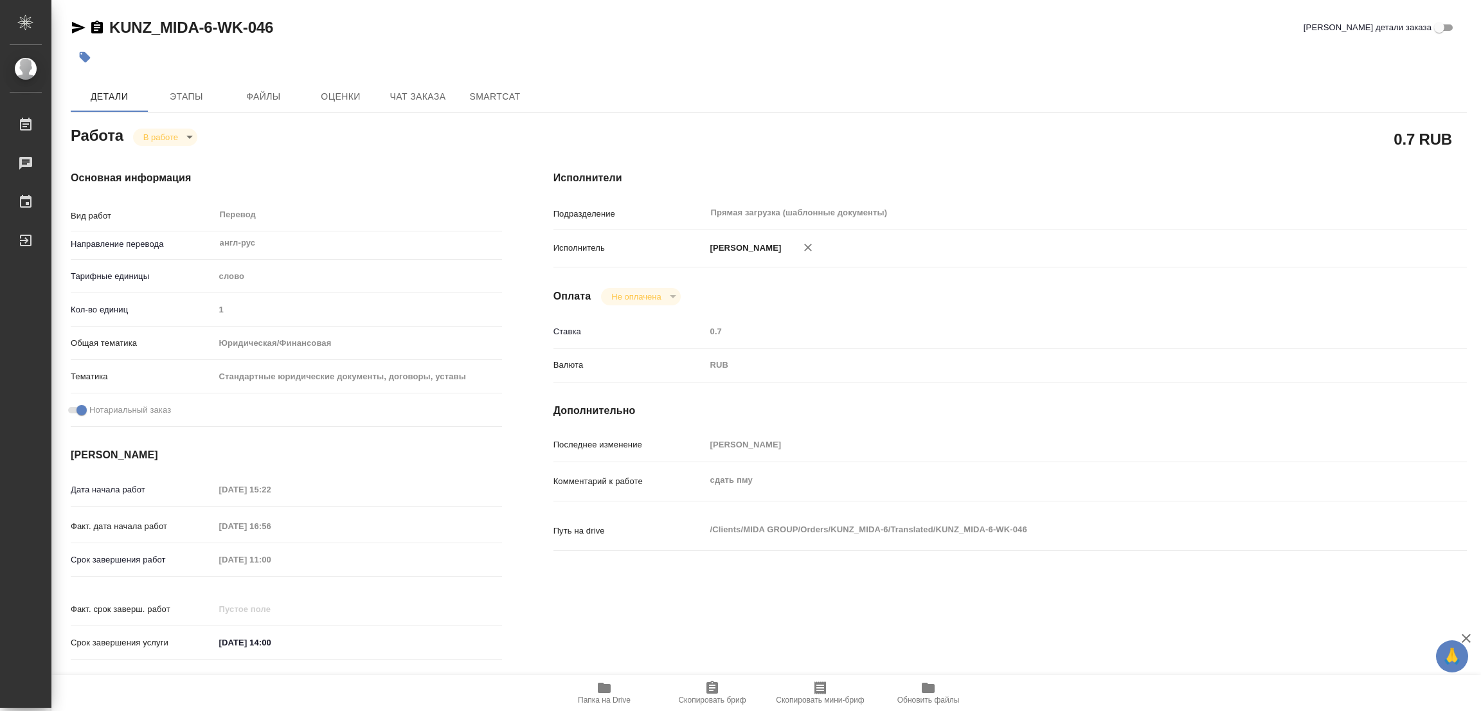
type textarea "x"
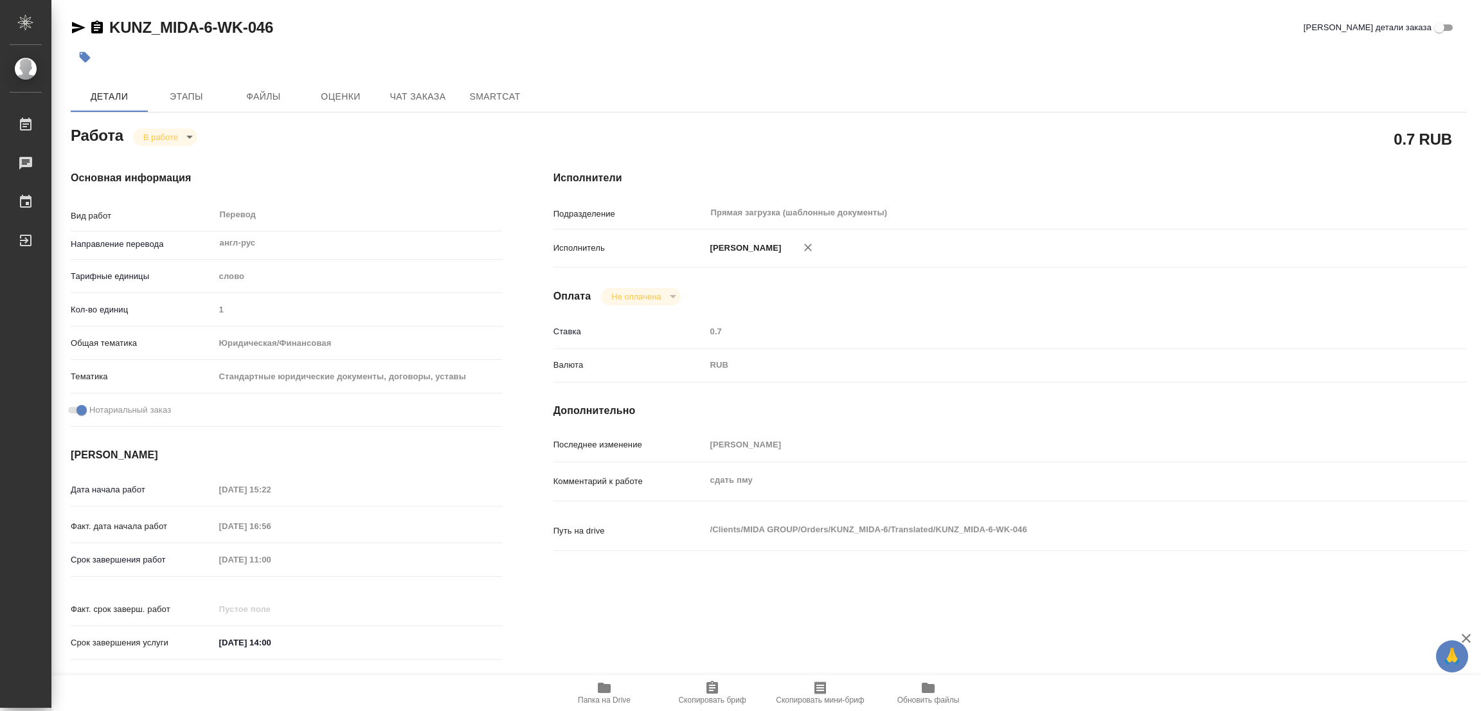
type textarea "x"
click at [526, 26] on div "KUNZ_MIDA-6-WK-046 Кратко детали заказа" at bounding box center [769, 27] width 1396 height 21
